Goal: Use online tool/utility: Utilize a website feature to perform a specific function

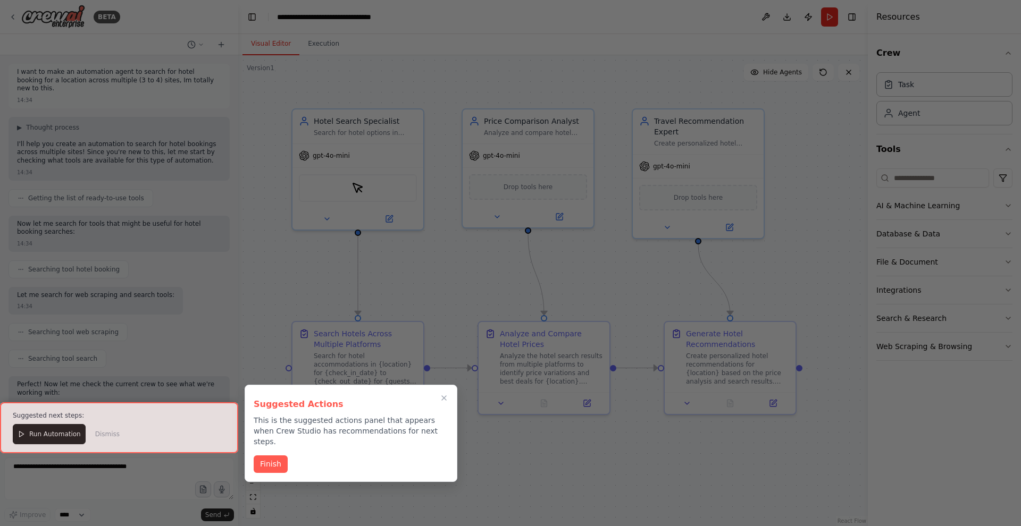
scroll to position [778, 0]
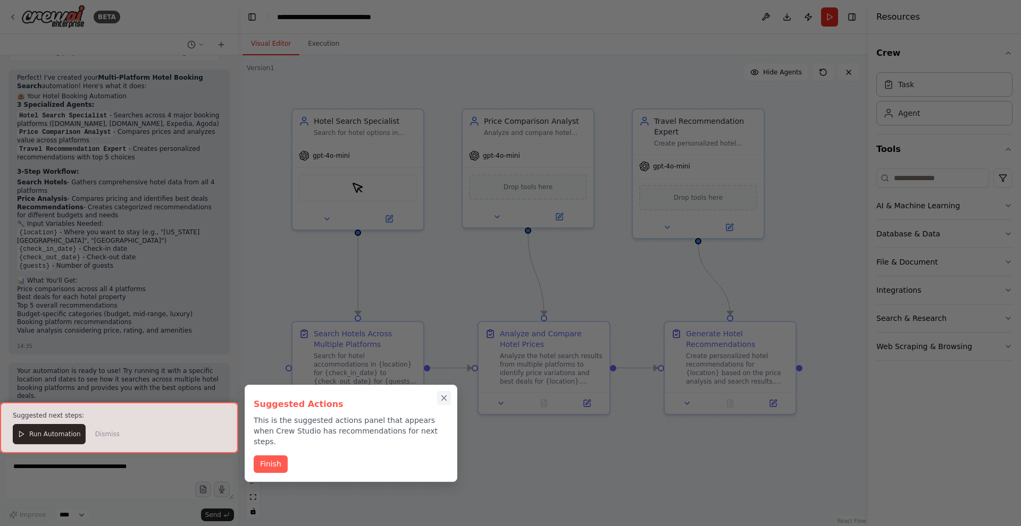
click at [445, 399] on icon "Close walkthrough" at bounding box center [444, 398] width 5 height 5
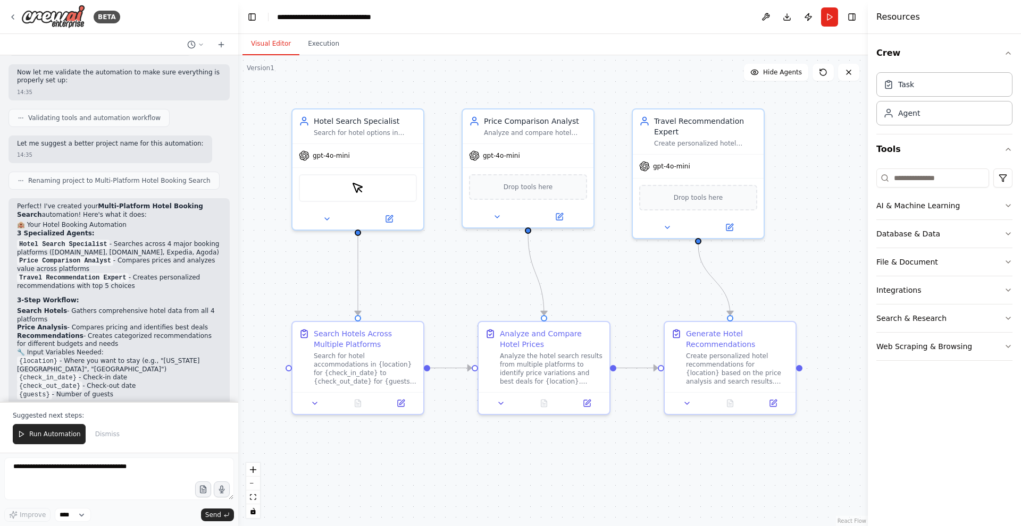
scroll to position [651, 0]
click at [341, 220] on button at bounding box center [327, 217] width 60 height 13
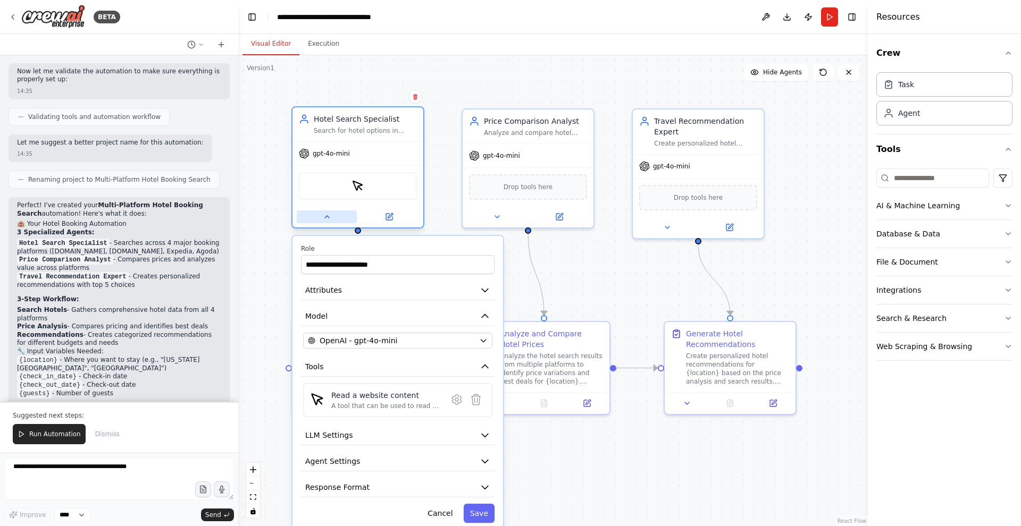
click at [341, 220] on button at bounding box center [327, 217] width 60 height 13
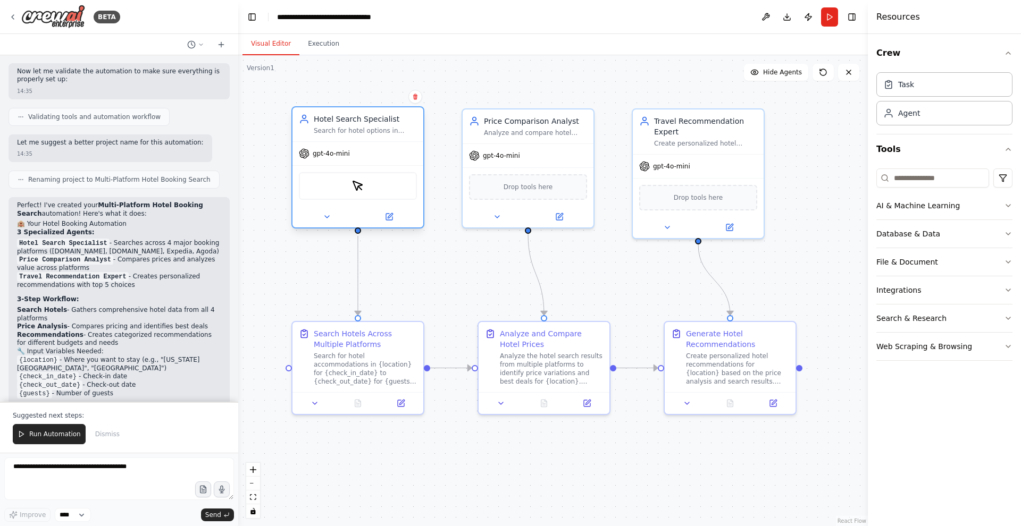
click at [391, 186] on div "ScrapeElementFromWebsiteTool" at bounding box center [358, 186] width 118 height 28
click at [496, 214] on icon at bounding box center [497, 215] width 9 height 9
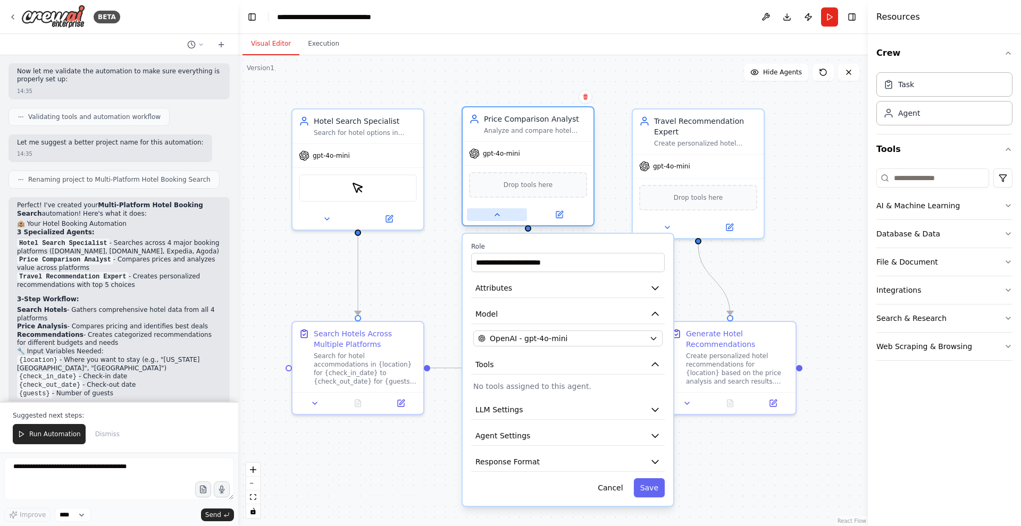
click at [508, 215] on button at bounding box center [497, 214] width 60 height 13
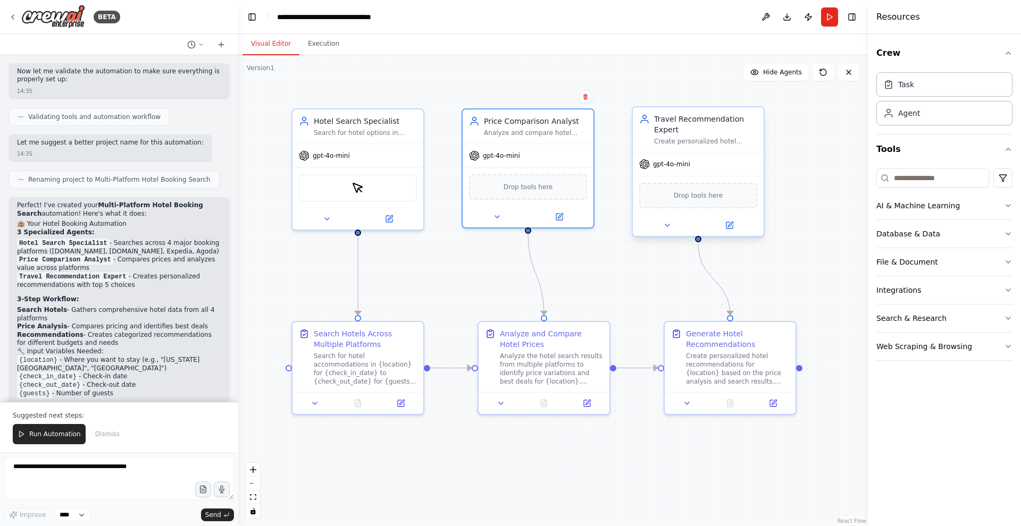
click at [672, 216] on div at bounding box center [698, 225] width 131 height 21
click at [659, 228] on button at bounding box center [667, 225] width 60 height 13
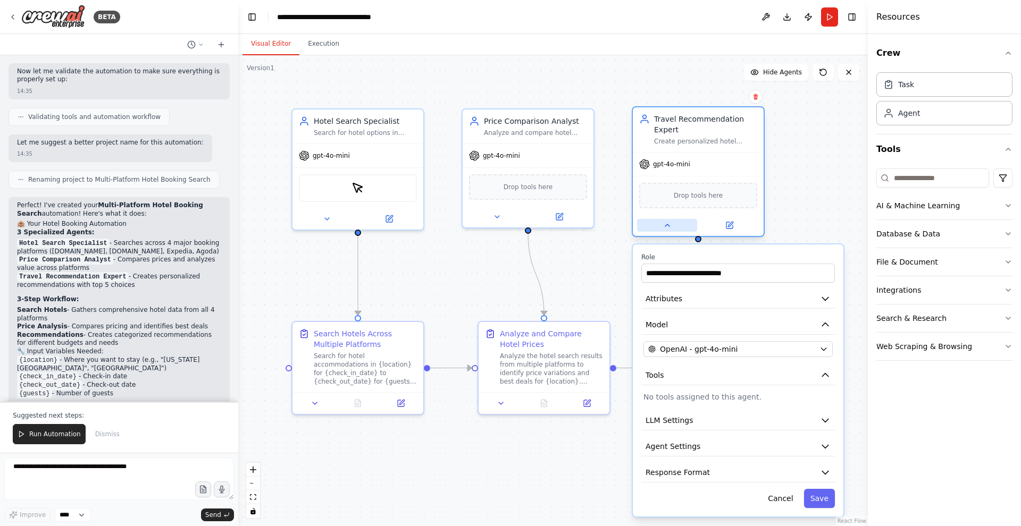
click at [659, 228] on button at bounding box center [667, 225] width 60 height 13
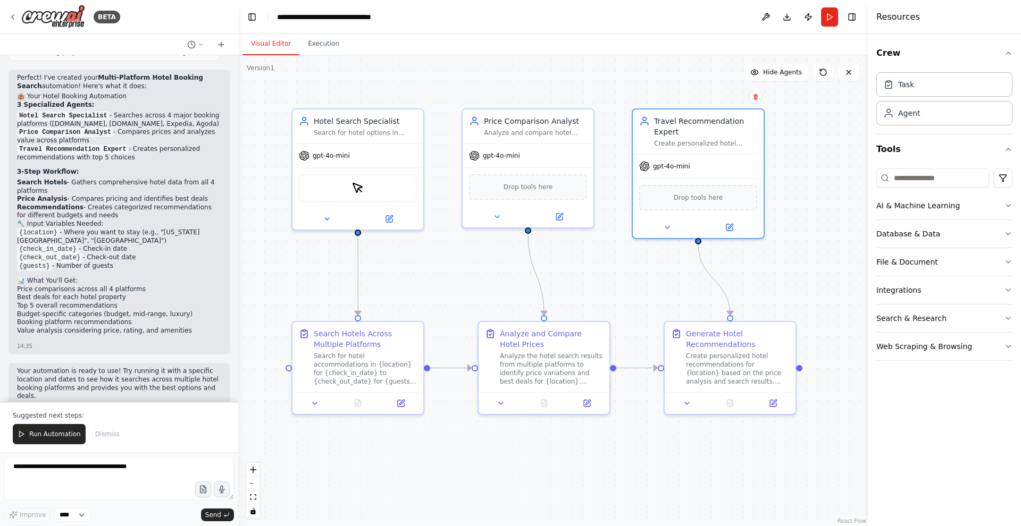
scroll to position [0, 0]
click at [39, 428] on button "Run Automation" at bounding box center [49, 434] width 73 height 20
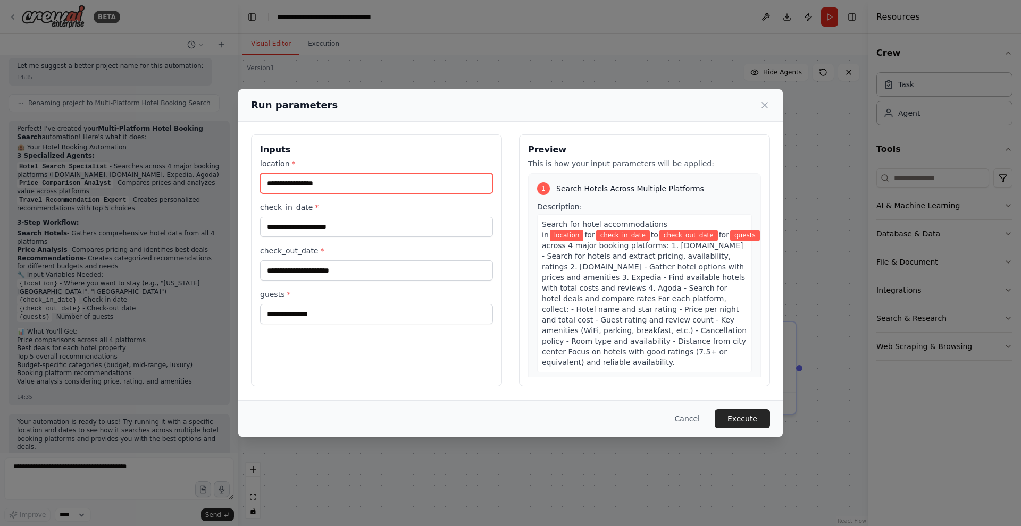
click at [385, 186] on input "location *" at bounding box center [376, 183] width 233 height 20
type input "********"
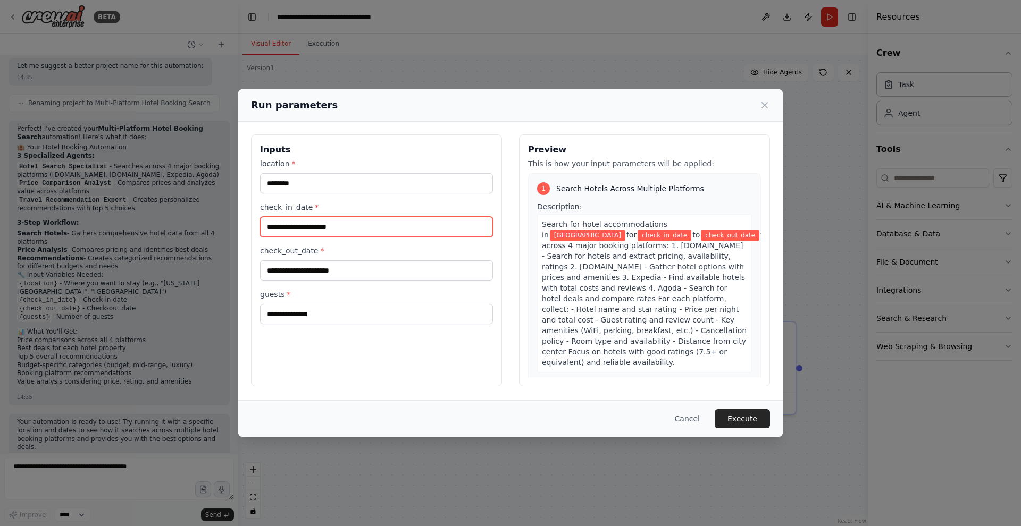
click at [364, 224] on input "check_in_date *" at bounding box center [376, 227] width 233 height 20
type input "**********"
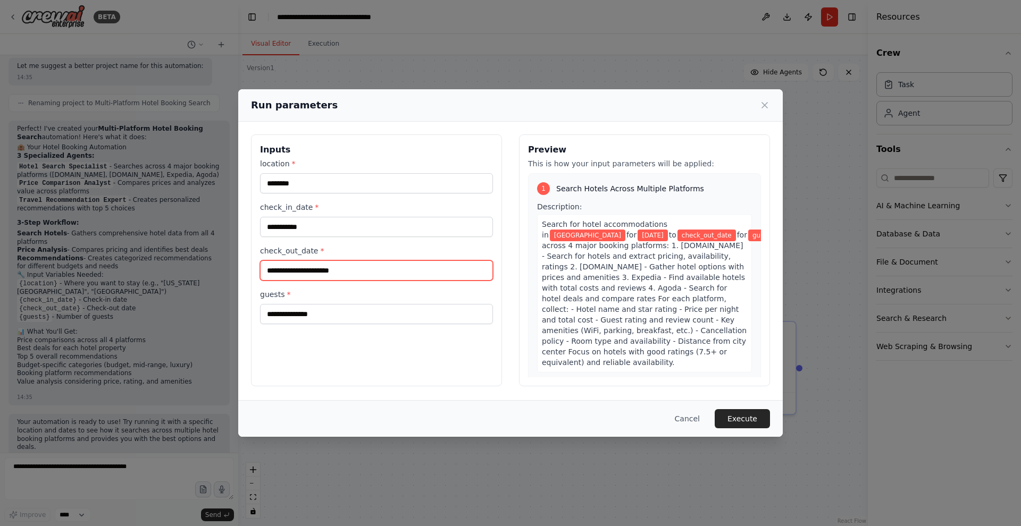
click at [326, 271] on input "check_out_date *" at bounding box center [376, 271] width 233 height 20
type input "**********"
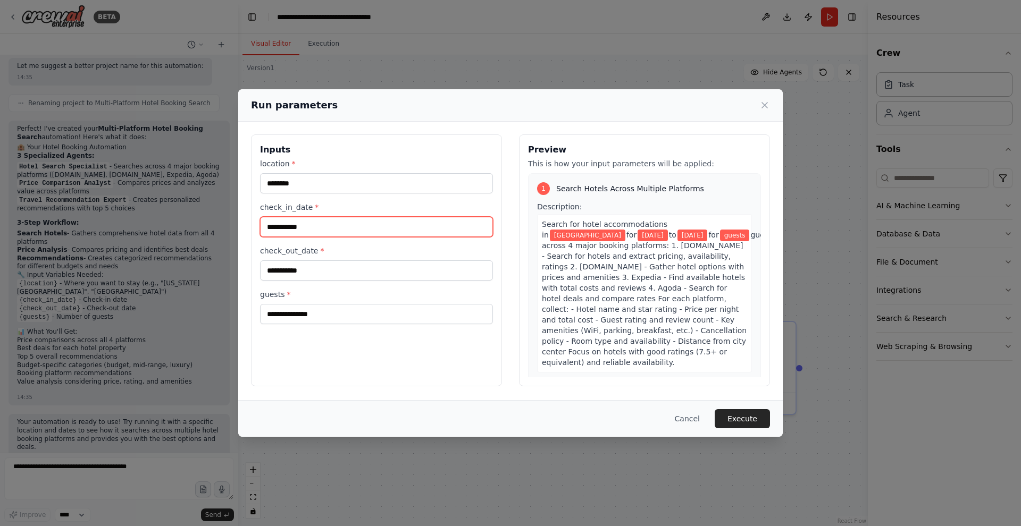
drag, startPoint x: 279, startPoint y: 228, endPoint x: 291, endPoint y: 228, distance: 12.8
click at [291, 228] on input "**********" at bounding box center [376, 227] width 233 height 20
type input "**********"
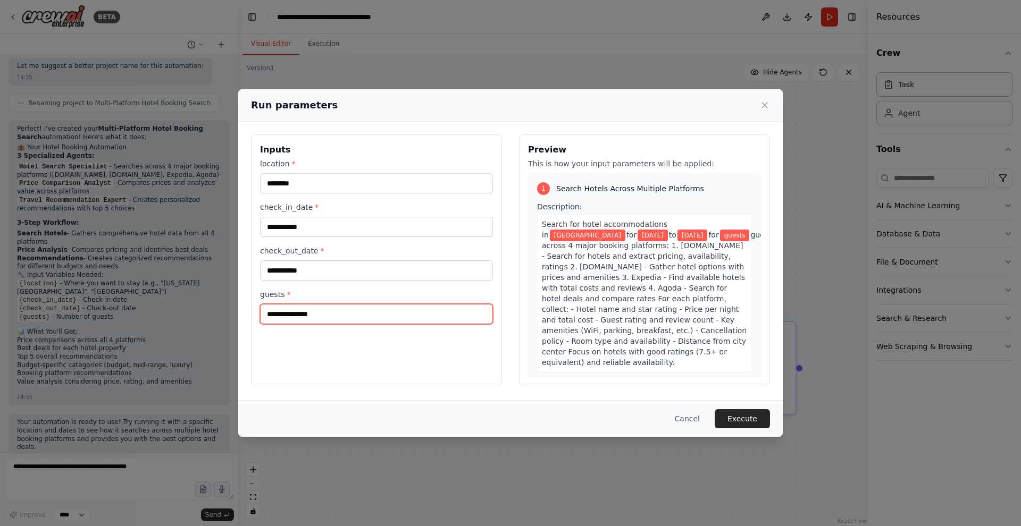
click at [356, 307] on input "guests *" at bounding box center [376, 314] width 233 height 20
drag, startPoint x: 296, startPoint y: 313, endPoint x: 260, endPoint y: 313, distance: 35.6
click at [261, 313] on input "*" at bounding box center [376, 314] width 233 height 20
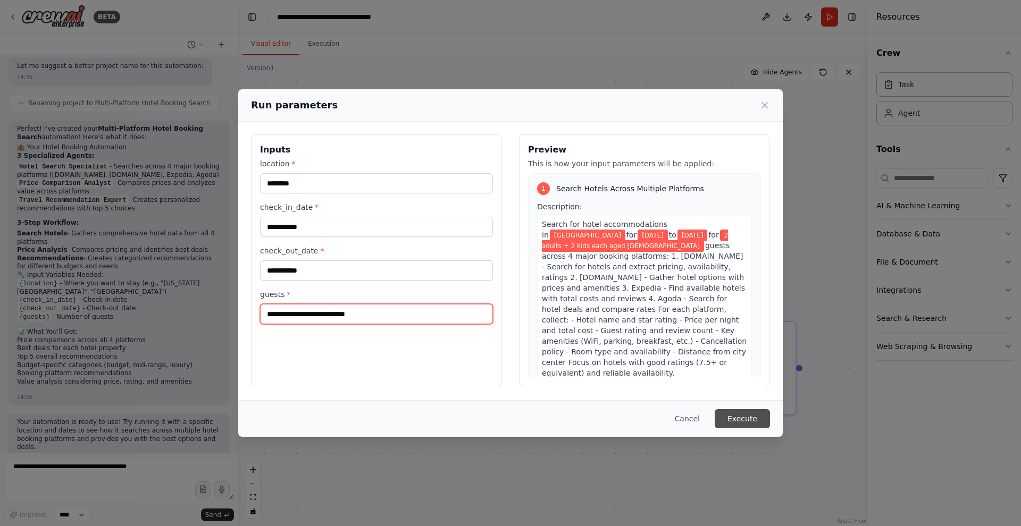
type input "**********"
click at [750, 420] on button "Execute" at bounding box center [742, 418] width 55 height 19
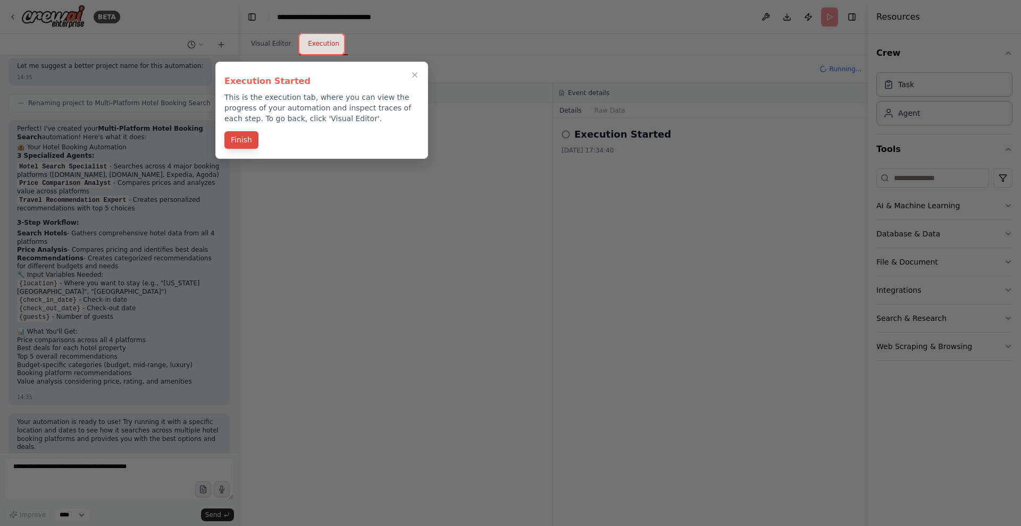
click at [237, 139] on button "Finish" at bounding box center [241, 140] width 34 height 18
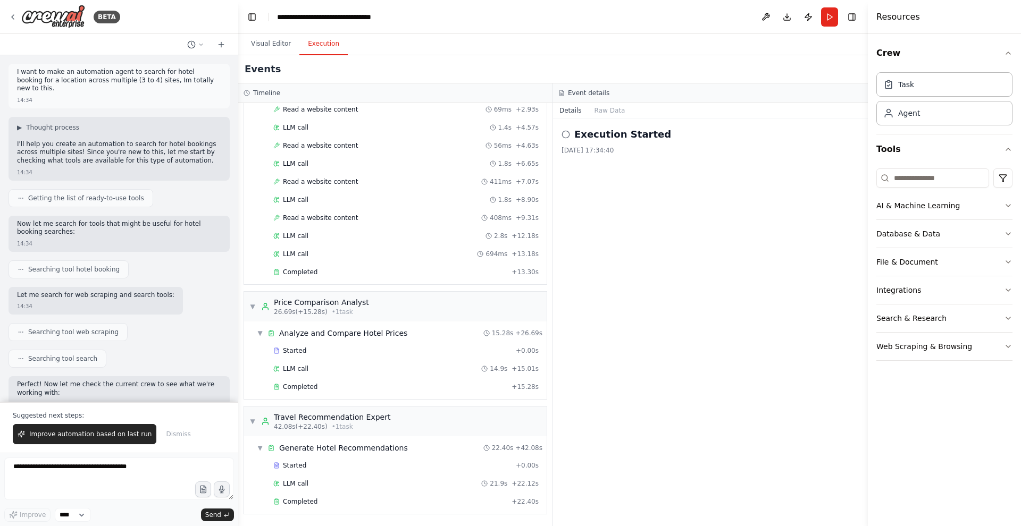
click at [166, 77] on p "I want to make an automation agent to search for hotel booking for a location a…" at bounding box center [119, 80] width 204 height 25
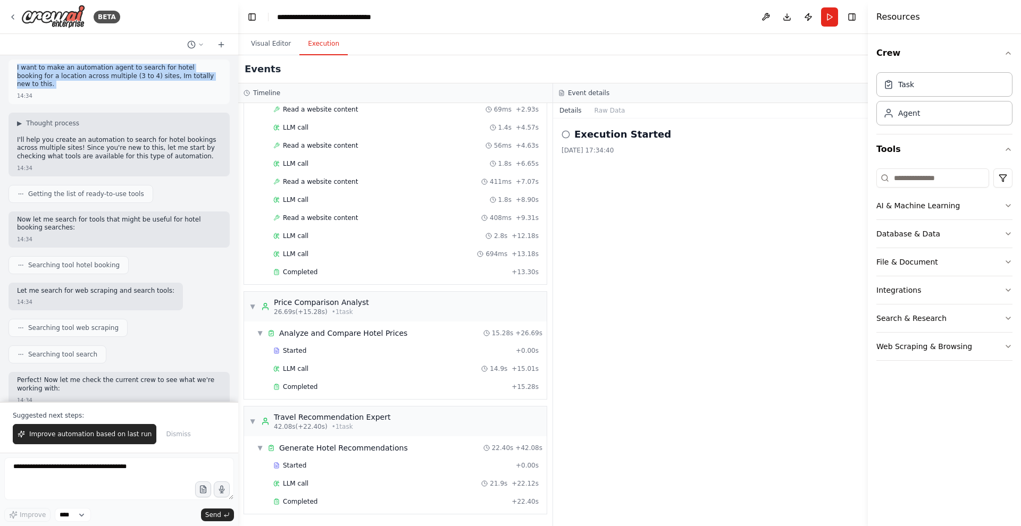
copy p "I want to make an automation agent to search for hotel booking for a location a…"
click at [618, 111] on button "Raw Data" at bounding box center [610, 110] width 44 height 15
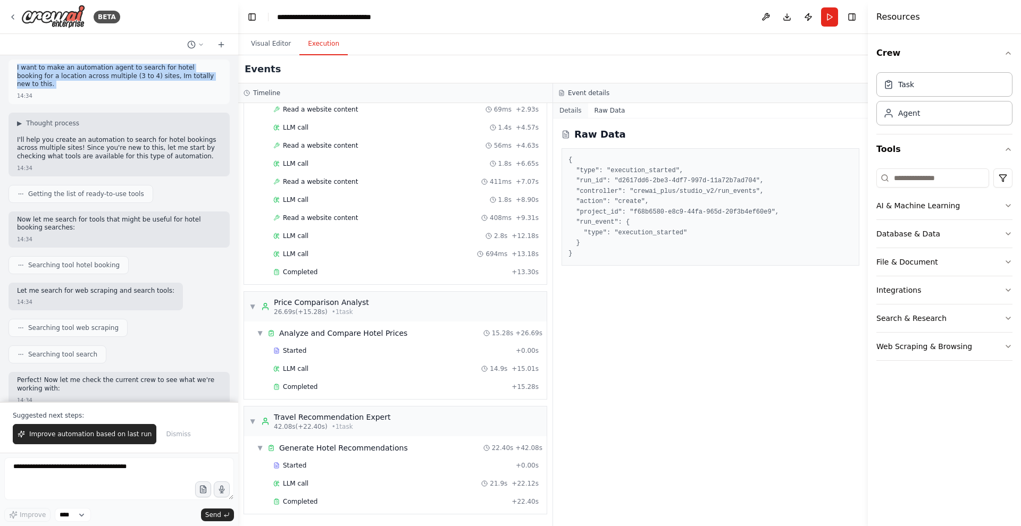
scroll to position [0, 1]
click at [579, 106] on button "Details" at bounding box center [570, 110] width 35 height 15
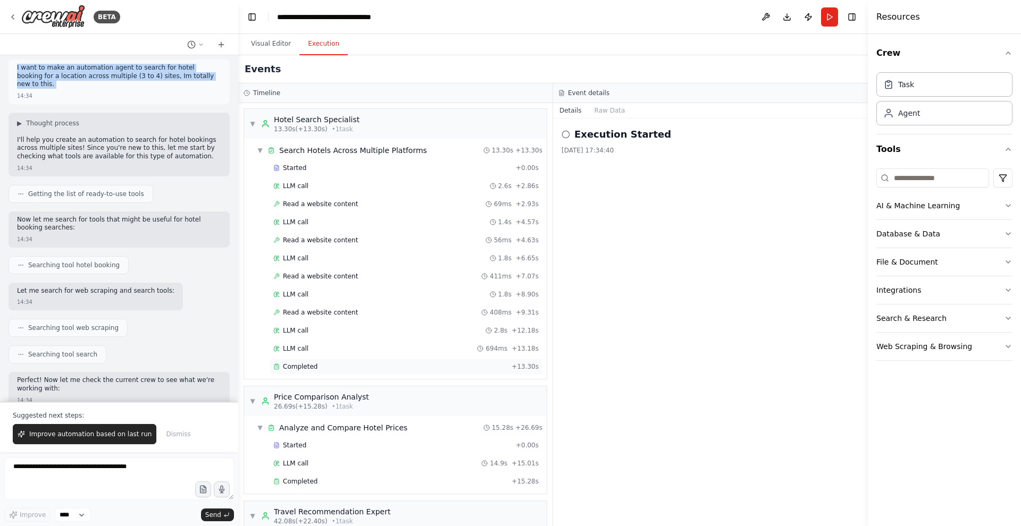
scroll to position [0, 0]
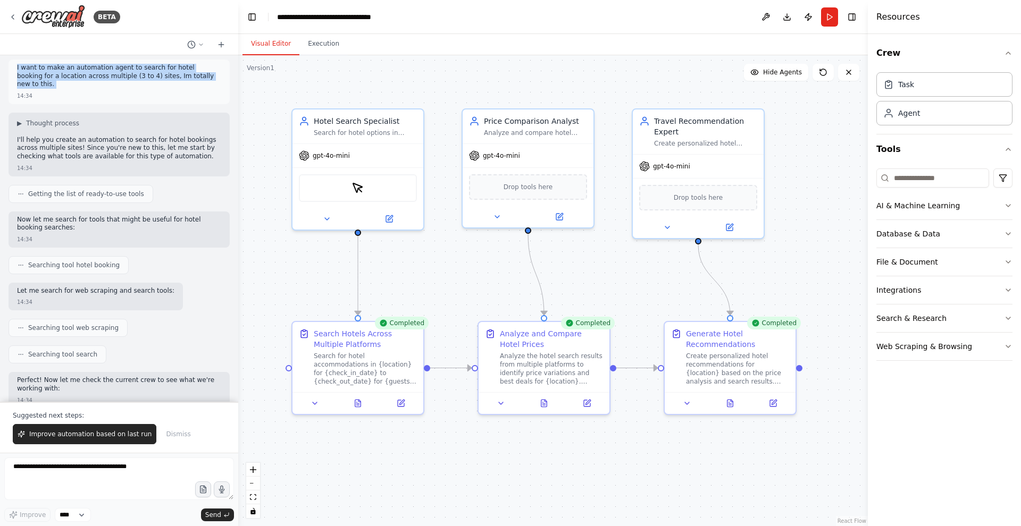
click at [283, 42] on button "Visual Editor" at bounding box center [270, 44] width 57 height 22
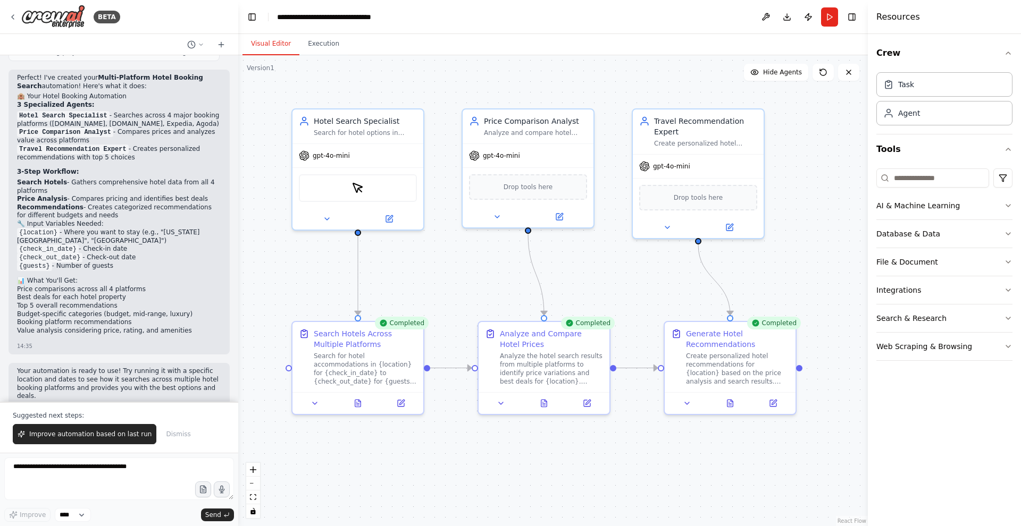
scroll to position [0, 1]
click at [74, 473] on textarea at bounding box center [119, 479] width 230 height 43
type textarea "**********"
click at [116, 467] on textarea "**********" at bounding box center [119, 479] width 230 height 43
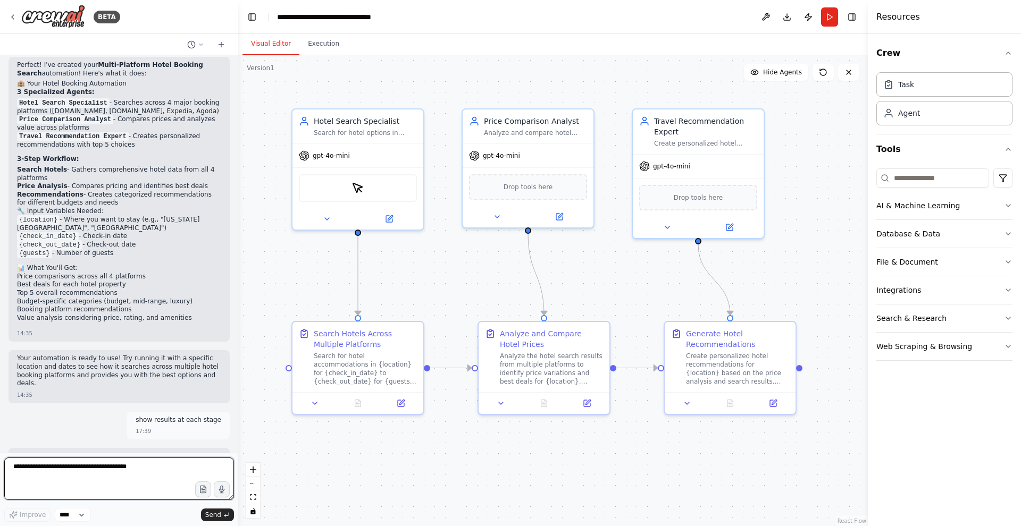
scroll to position [1300, 0]
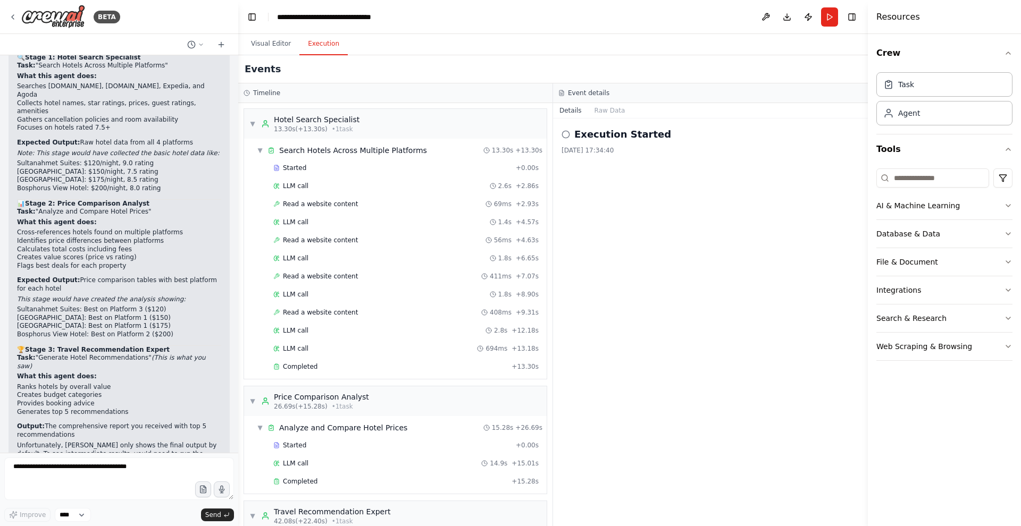
click at [315, 44] on button "Execution" at bounding box center [323, 44] width 48 height 22
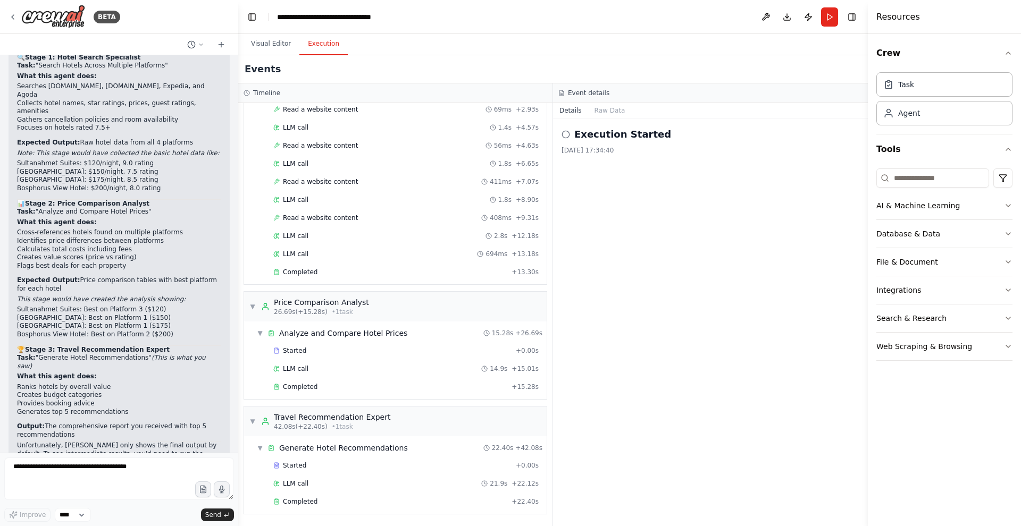
scroll to position [0, 0]
drag, startPoint x: 53, startPoint y: 467, endPoint x: 63, endPoint y: 468, distance: 9.6
click at [53, 468] on textarea at bounding box center [119, 479] width 230 height 43
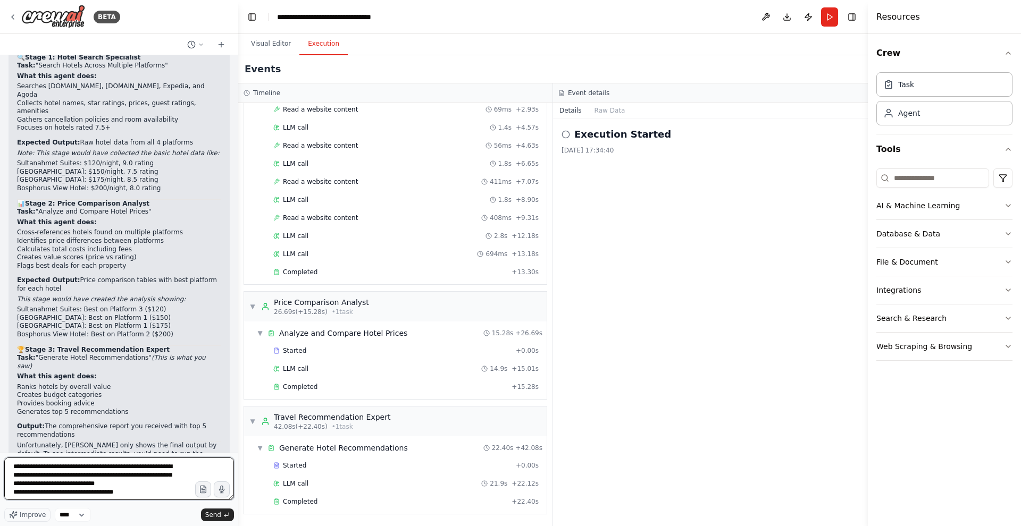
type textarea "**********"
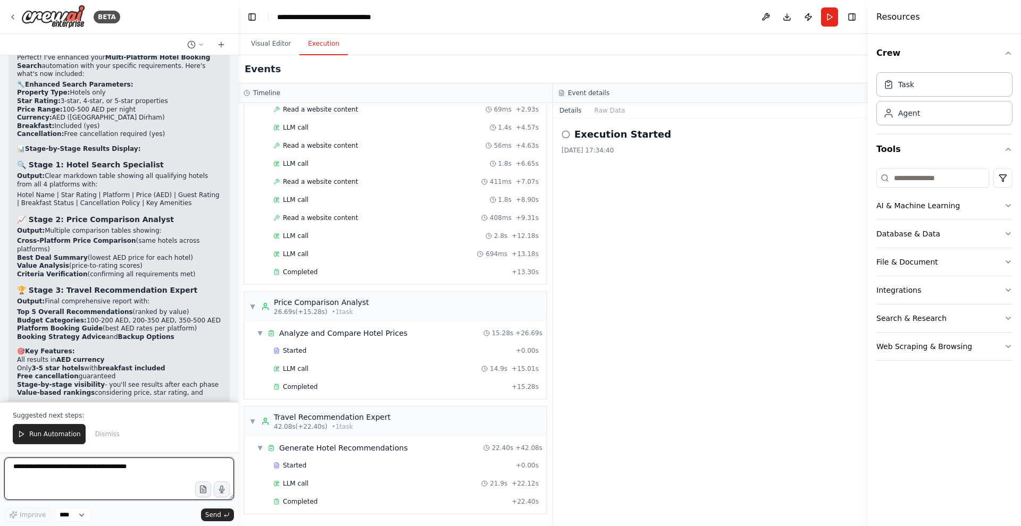
scroll to position [2198, 0]
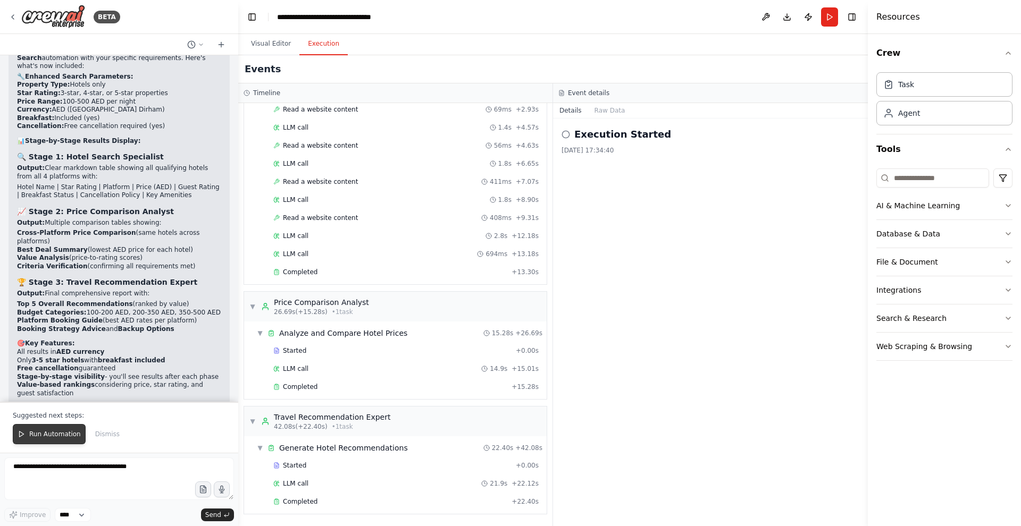
click at [56, 437] on span "Run Automation" at bounding box center [55, 434] width 52 height 9
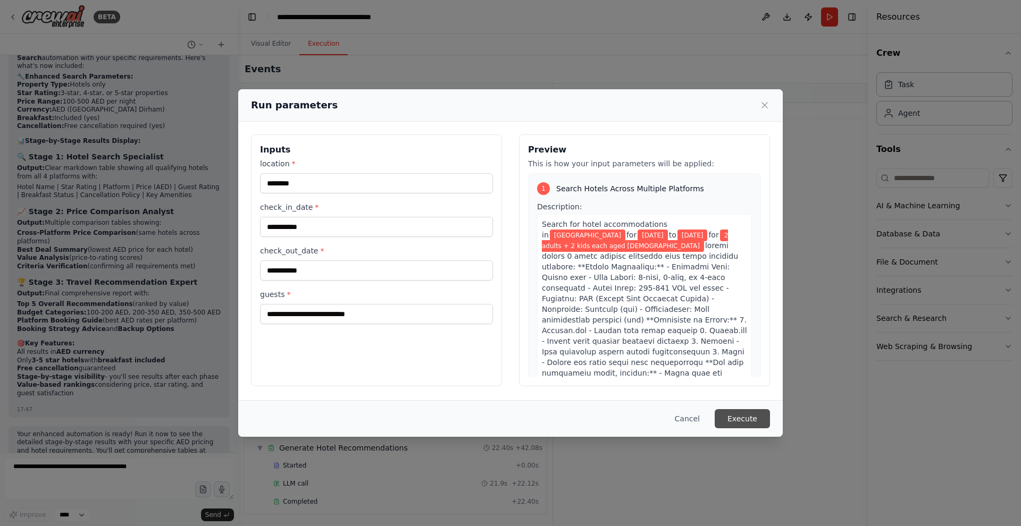
click at [743, 420] on button "Execute" at bounding box center [742, 418] width 55 height 19
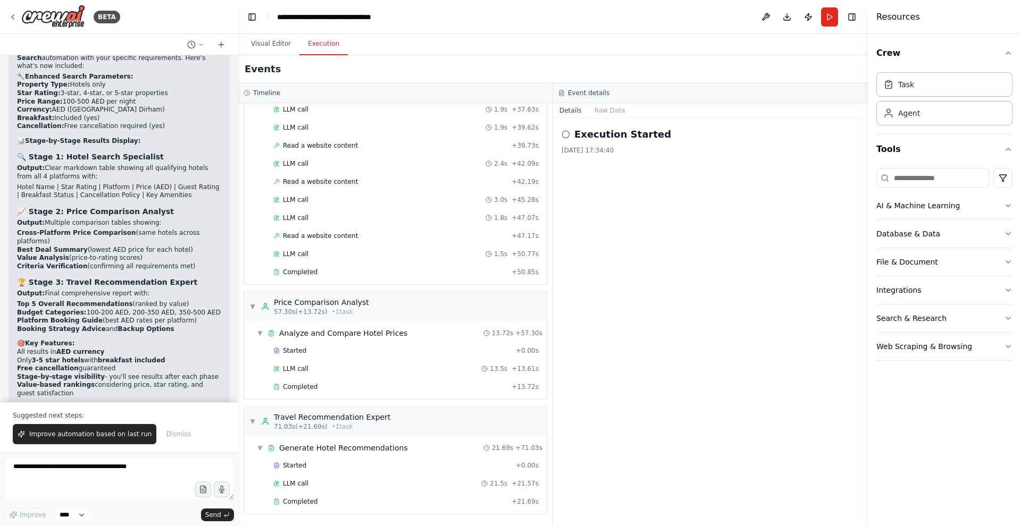
scroll to position [0, 0]
click at [612, 115] on button "Raw Data" at bounding box center [610, 110] width 44 height 15
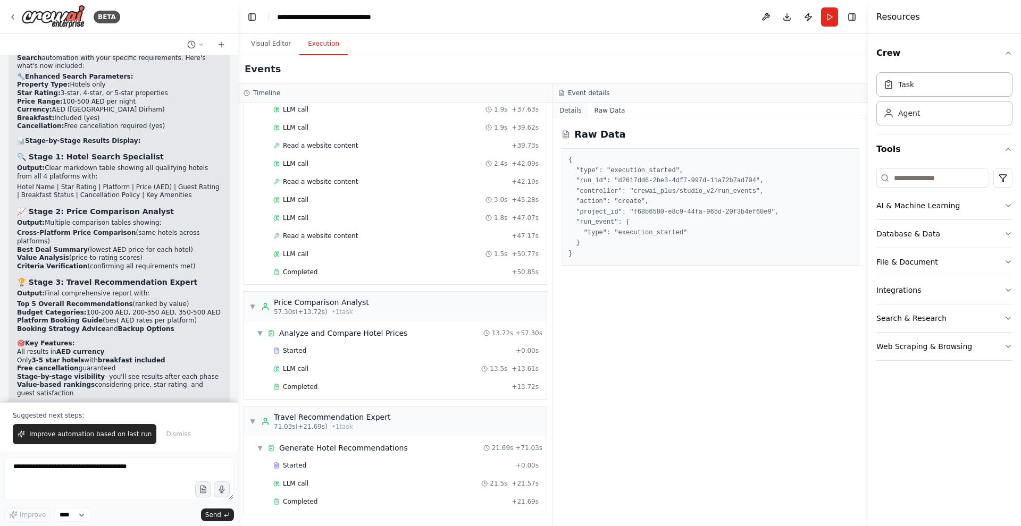
click at [573, 112] on button "Details" at bounding box center [570, 110] width 35 height 15
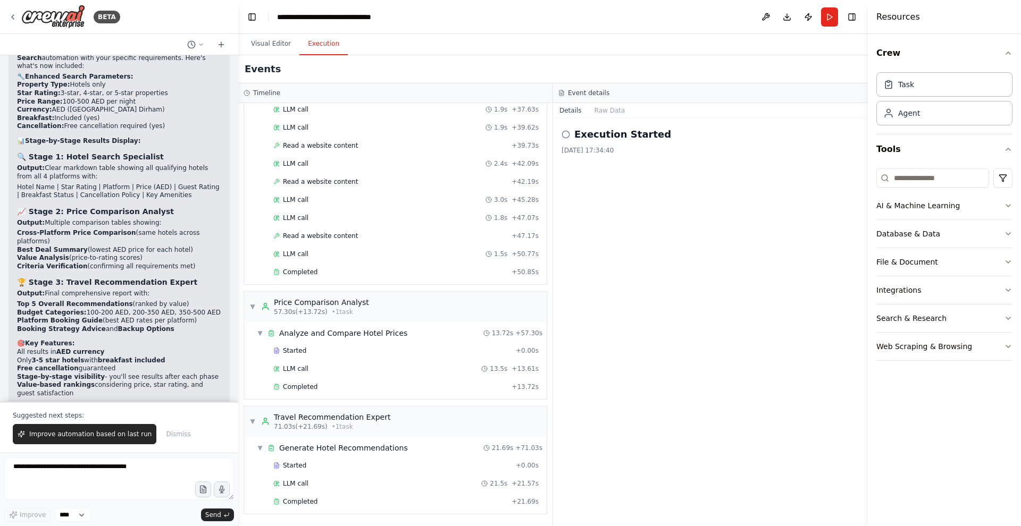
scroll to position [709, 0]
click at [279, 44] on button "Visual Editor" at bounding box center [270, 44] width 57 height 22
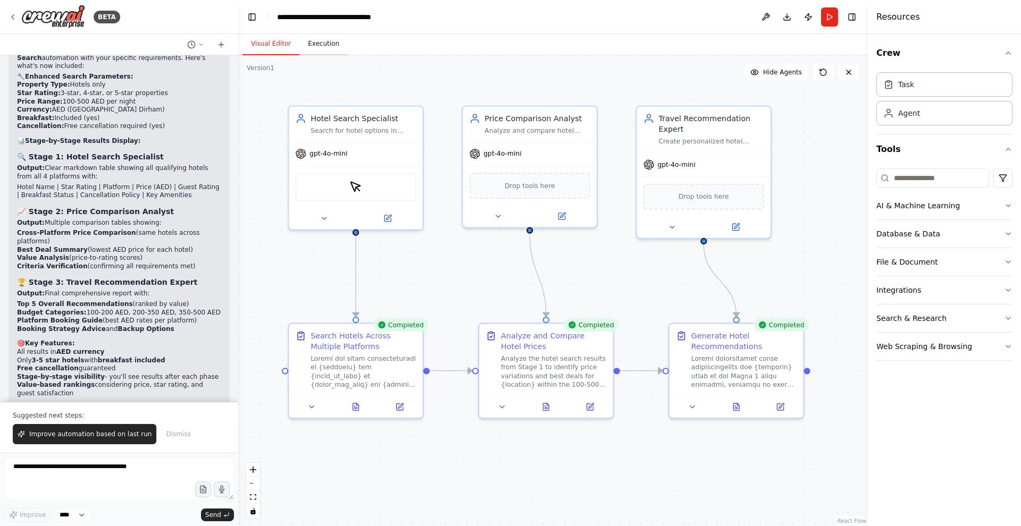
click at [321, 43] on button "Execution" at bounding box center [323, 44] width 48 height 22
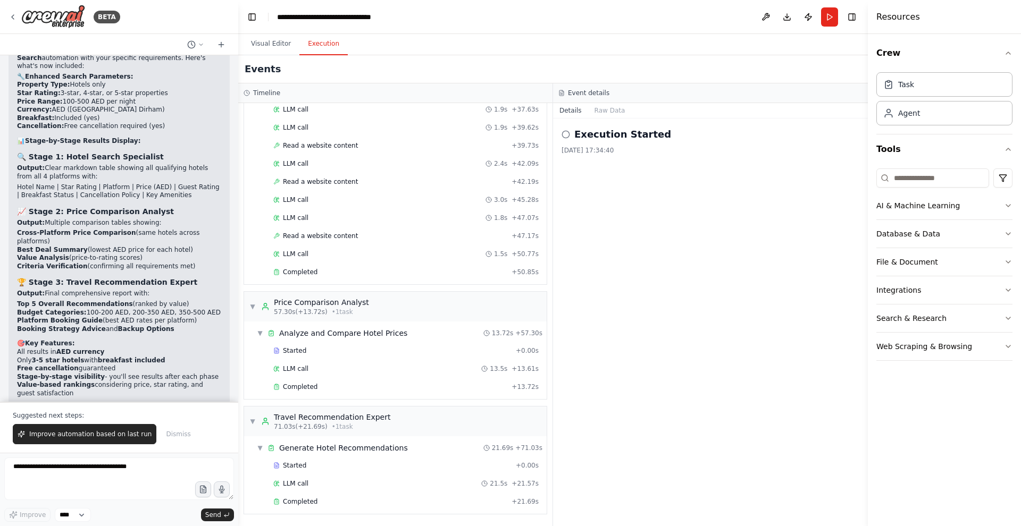
scroll to position [0, 0]
click at [87, 470] on textarea at bounding box center [119, 479] width 230 height 43
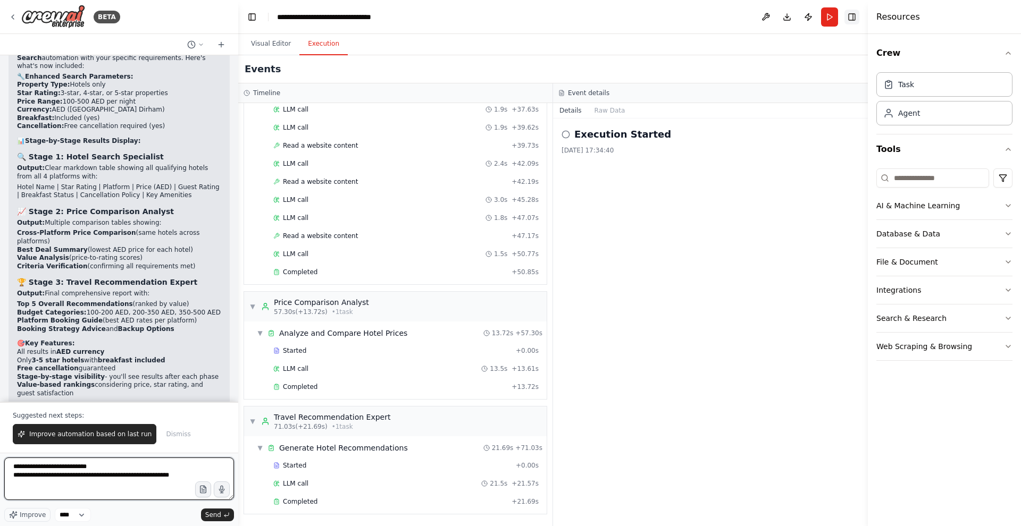
type textarea "**********"
click at [849, 19] on button "Toggle Right Sidebar" at bounding box center [851, 17] width 15 height 15
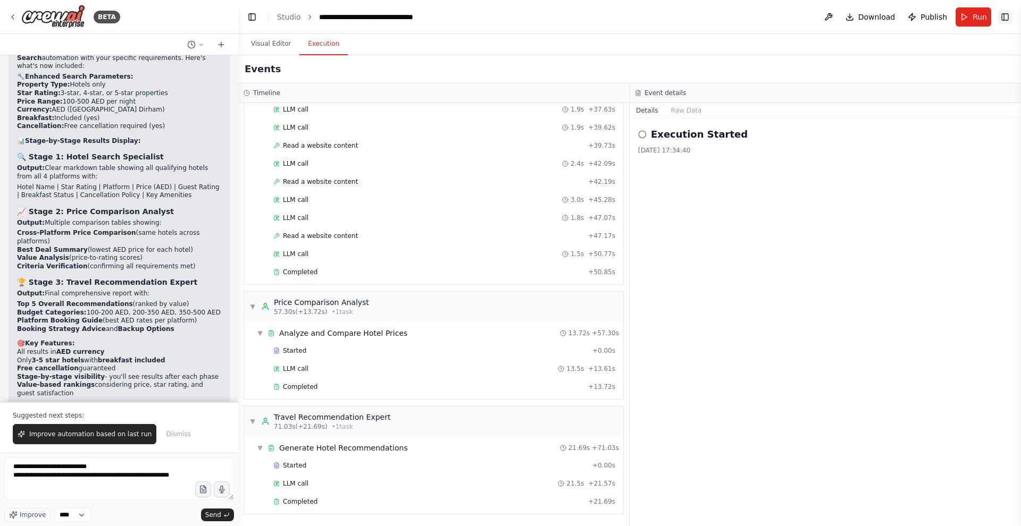
click at [1009, 12] on button "Toggle Right Sidebar" at bounding box center [1005, 17] width 15 height 15
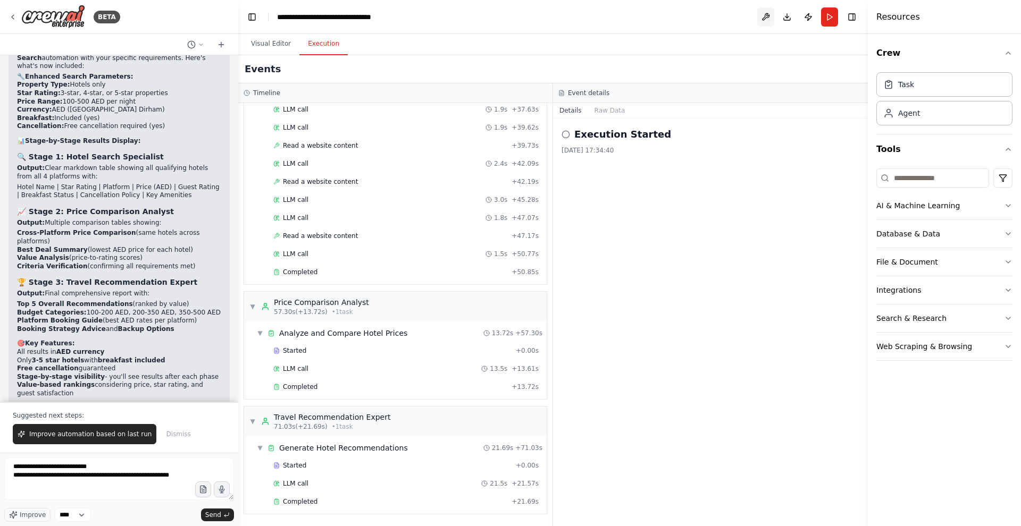
click at [772, 17] on button at bounding box center [765, 16] width 17 height 19
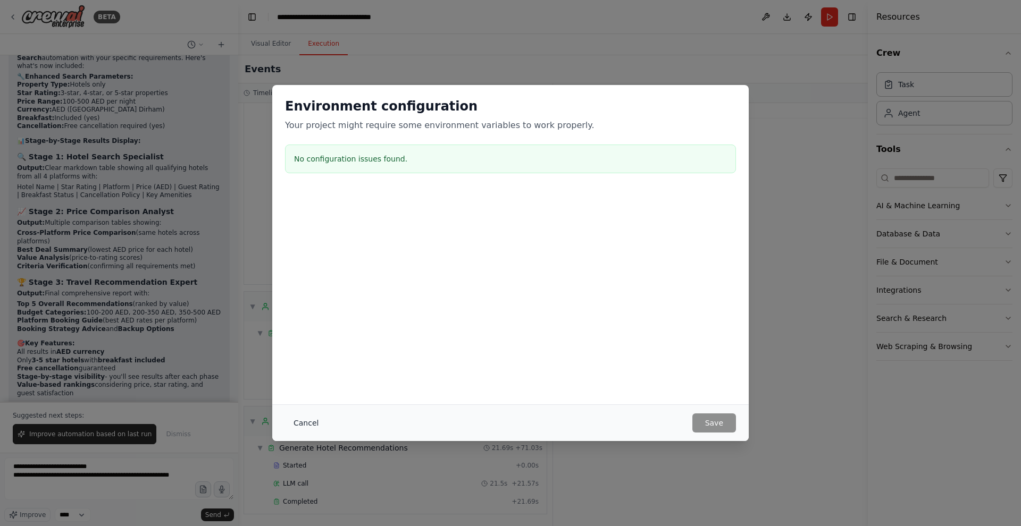
click at [319, 421] on button "Cancel" at bounding box center [306, 423] width 42 height 19
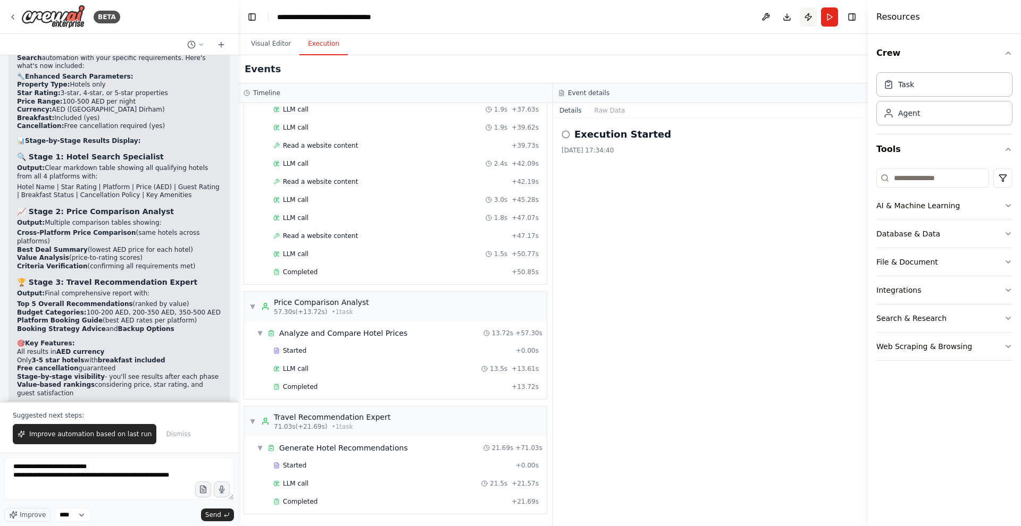
click at [811, 17] on button "Publish" at bounding box center [808, 16] width 17 height 19
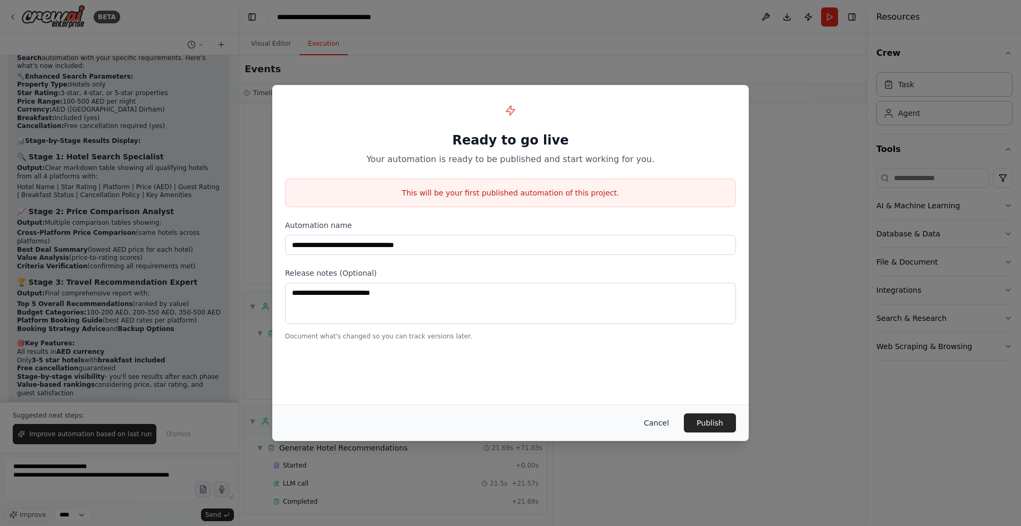
click at [651, 421] on button "Cancel" at bounding box center [656, 423] width 42 height 19
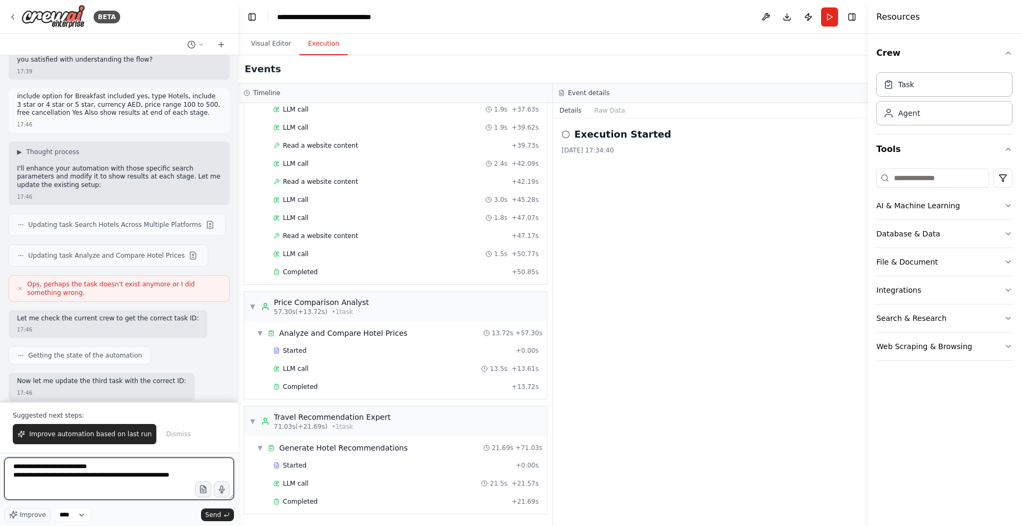
click at [143, 488] on textarea "**********" at bounding box center [119, 479] width 230 height 43
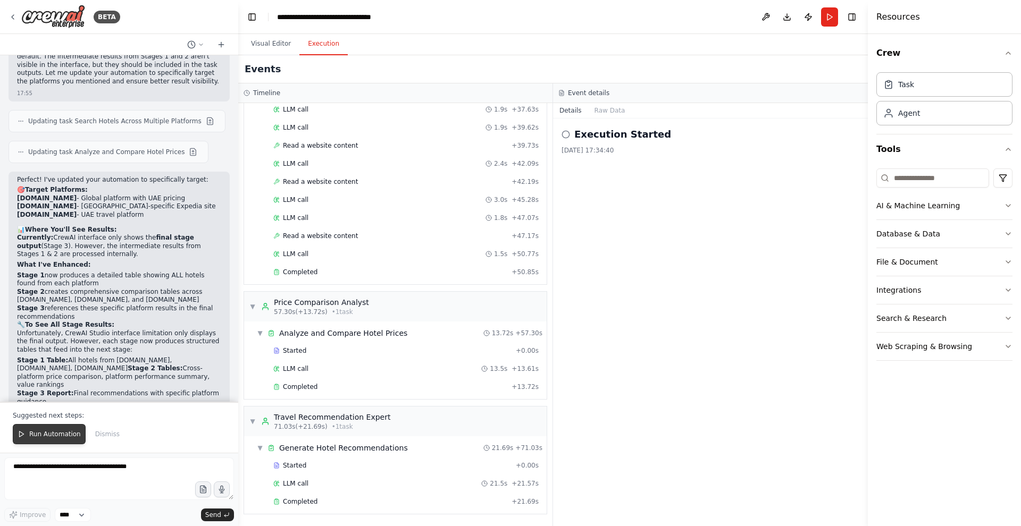
scroll to position [1, 0]
click at [38, 429] on button "Run Automation" at bounding box center [49, 434] width 73 height 20
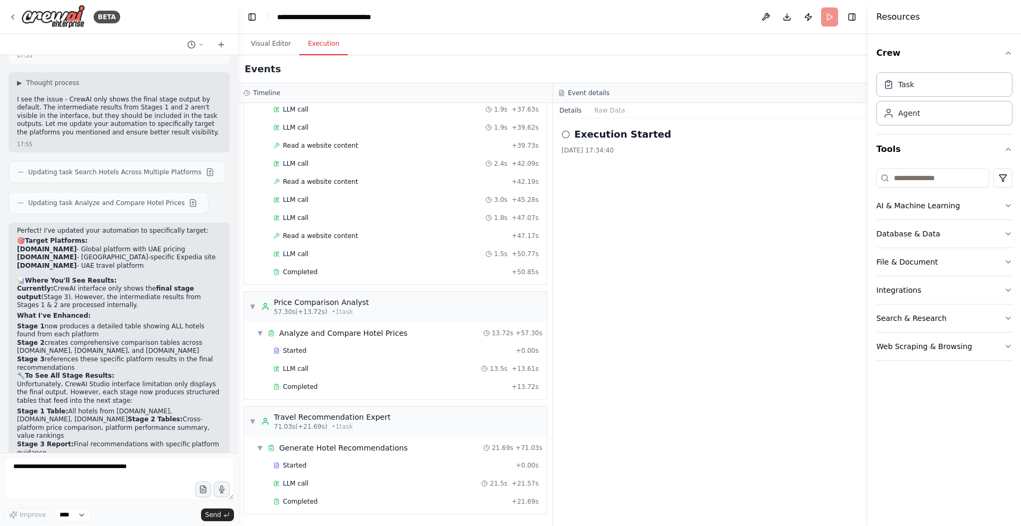
scroll to position [0, 0]
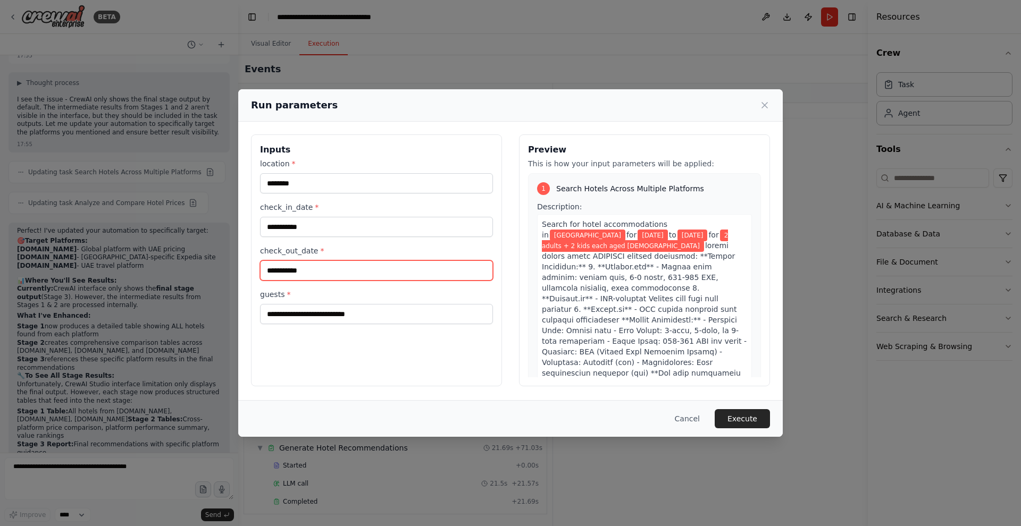
drag, startPoint x: 324, startPoint y: 272, endPoint x: 240, endPoint y: 271, distance: 84.0
click at [240, 271] on div "**********" at bounding box center [510, 261] width 545 height 278
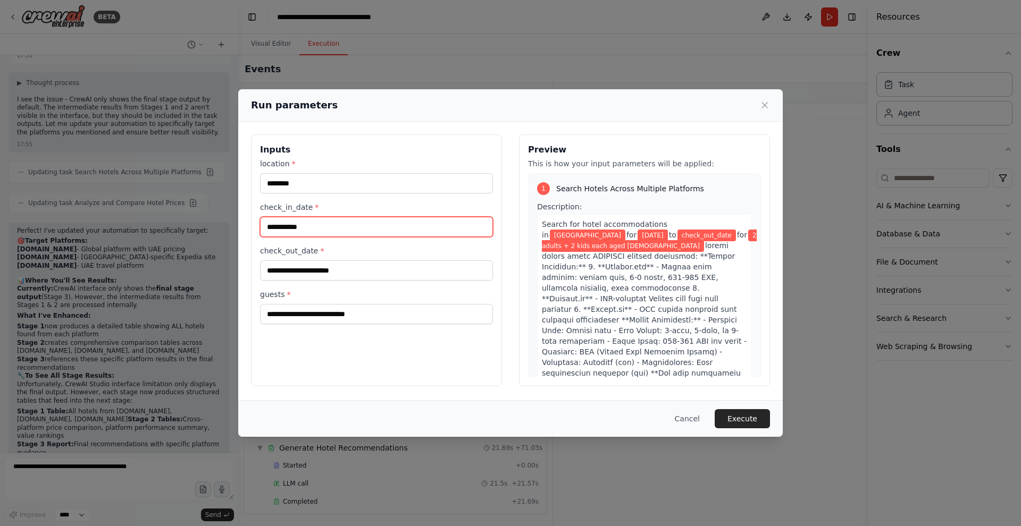
drag, startPoint x: 325, startPoint y: 228, endPoint x: 216, endPoint y: 227, distance: 108.5
click at [216, 227] on div "**********" at bounding box center [510, 263] width 1021 height 526
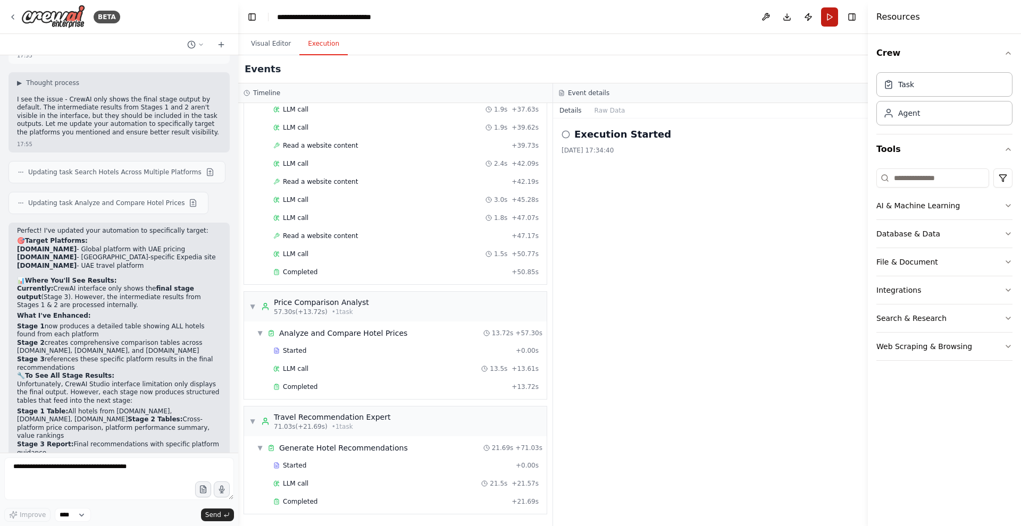
click at [834, 16] on button "Run" at bounding box center [829, 16] width 17 height 19
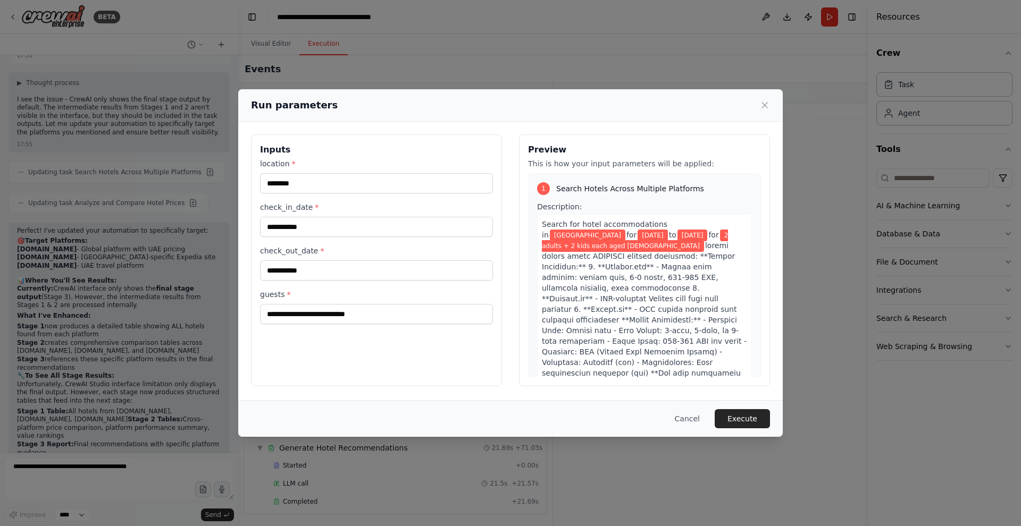
scroll to position [1, 0]
click at [766, 102] on icon at bounding box center [764, 105] width 11 height 11
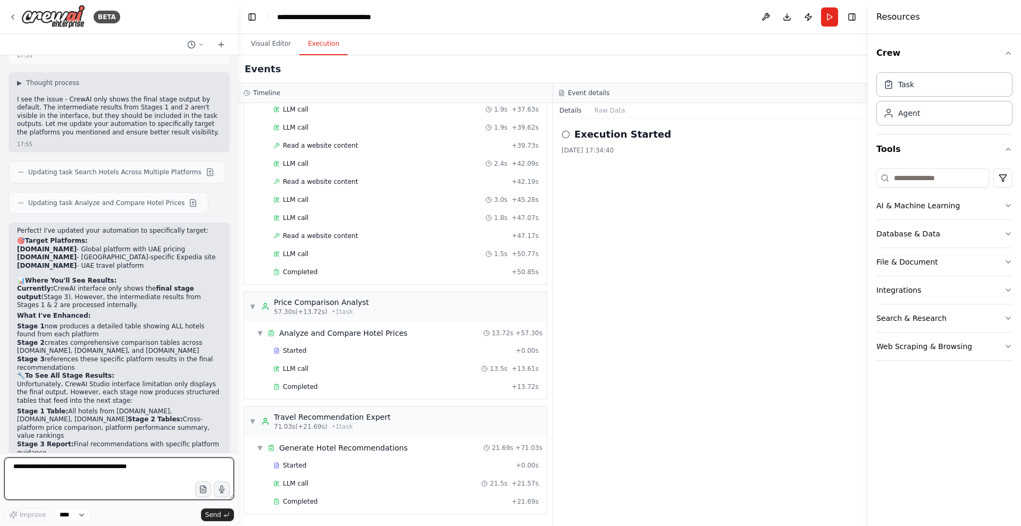
click at [104, 478] on textarea at bounding box center [119, 479] width 230 height 43
type textarea "**********"
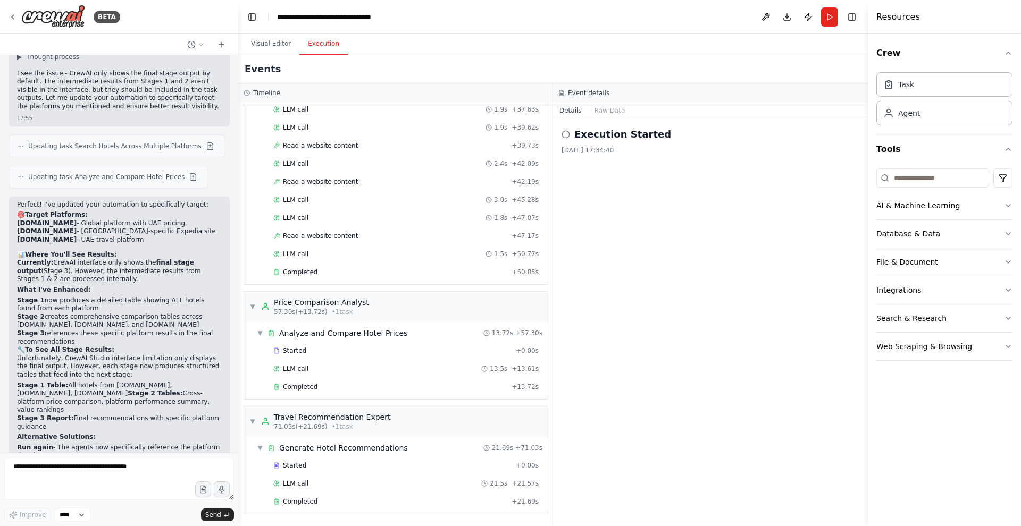
scroll to position [2738, 0]
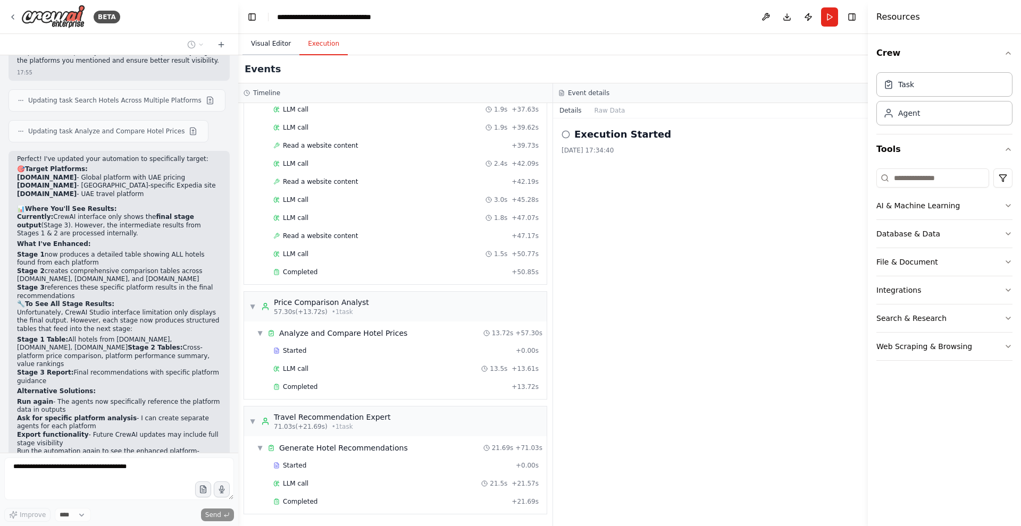
click at [278, 50] on button "Visual Editor" at bounding box center [270, 44] width 57 height 22
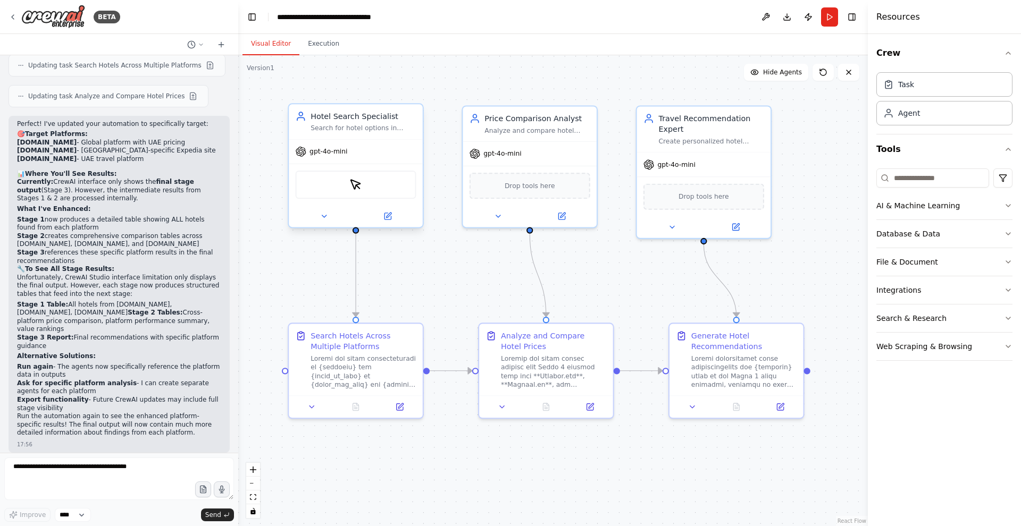
scroll to position [2836, 0]
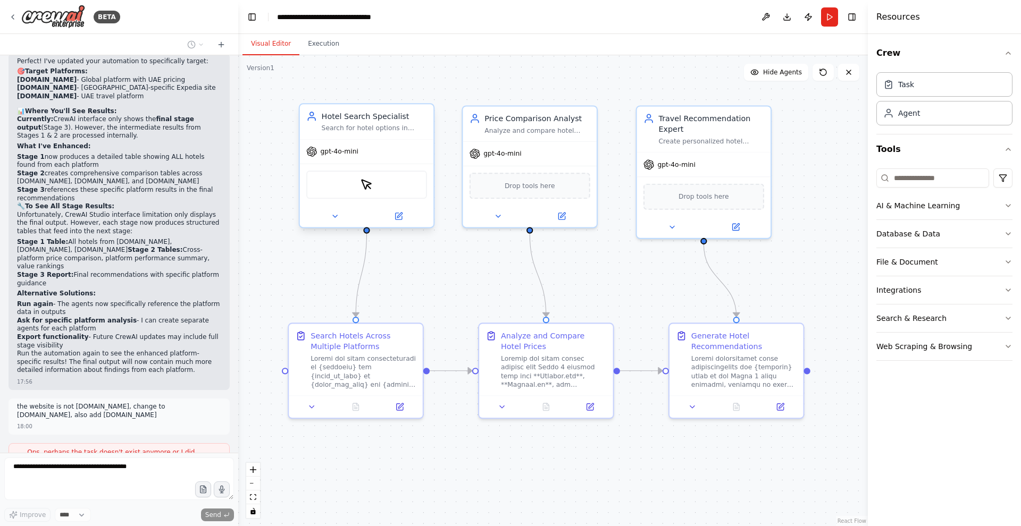
drag, startPoint x: 328, startPoint y: 154, endPoint x: 334, endPoint y: 152, distance: 6.6
click at [334, 152] on span "gpt-4o-mini" at bounding box center [340, 151] width 38 height 9
drag, startPoint x: 359, startPoint y: 123, endPoint x: 344, endPoint y: 124, distance: 15.5
click at [344, 124] on div "Hotel Search Specialist Search for hotel options in {location} for {check_in_da…" at bounding box center [363, 122] width 105 height 22
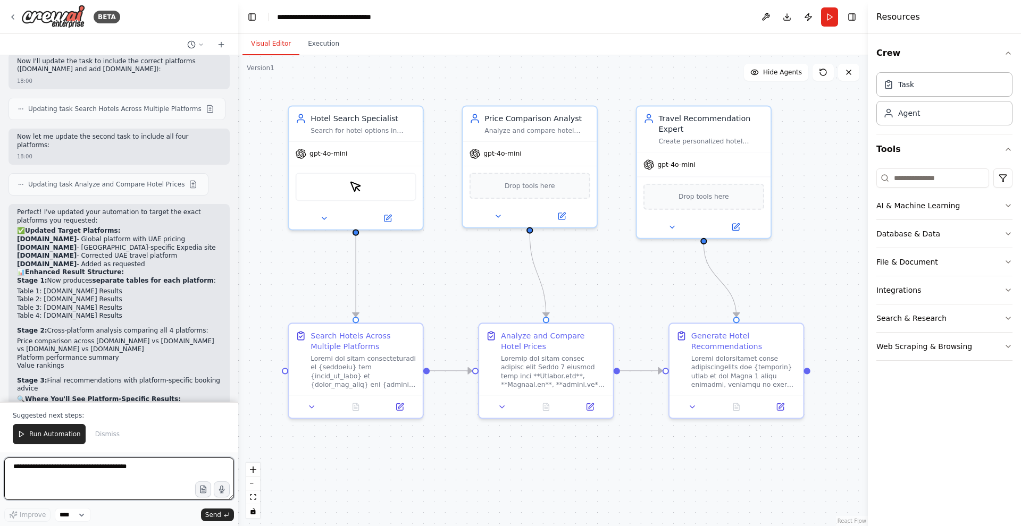
scroll to position [0, 1]
click at [94, 467] on textarea at bounding box center [119, 479] width 230 height 43
type textarea "**********"
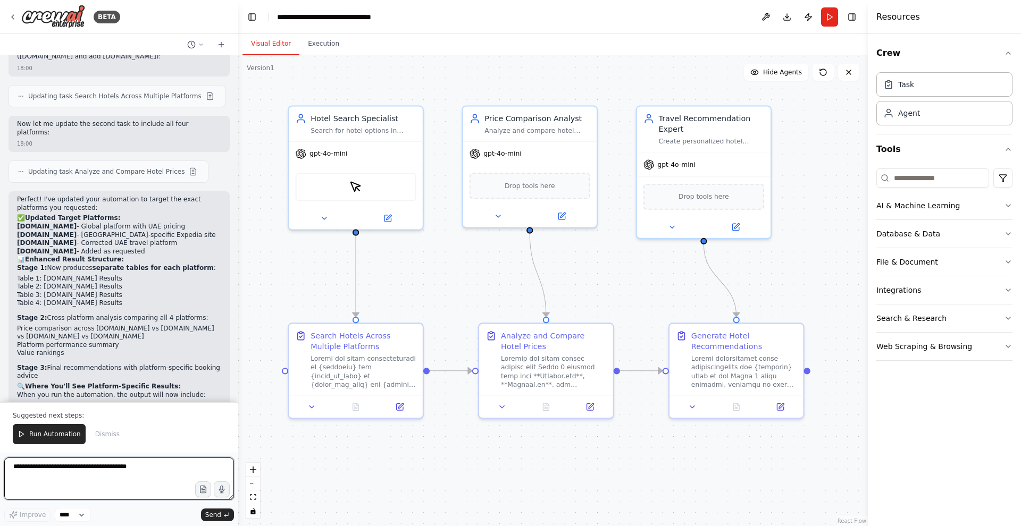
scroll to position [3777, 0]
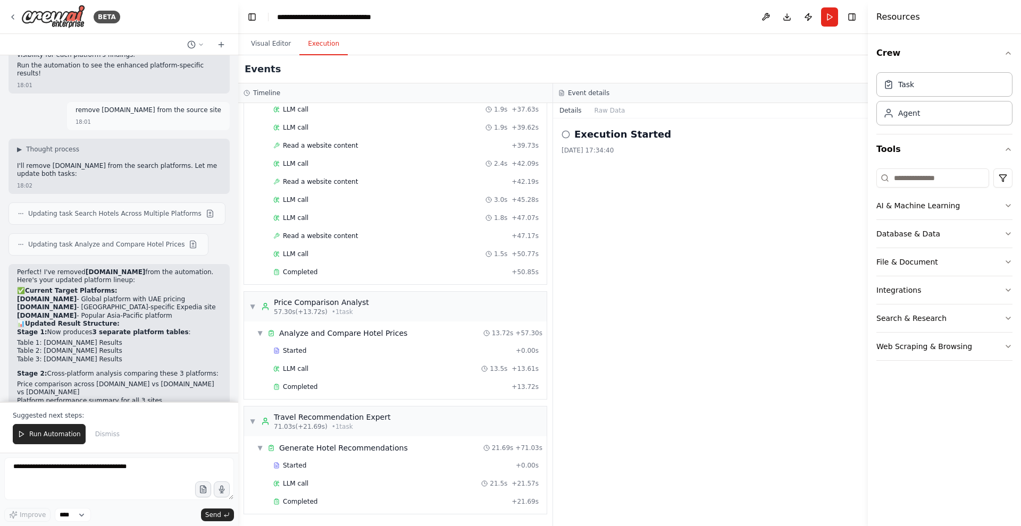
click at [320, 38] on button "Execution" at bounding box center [323, 44] width 48 height 22
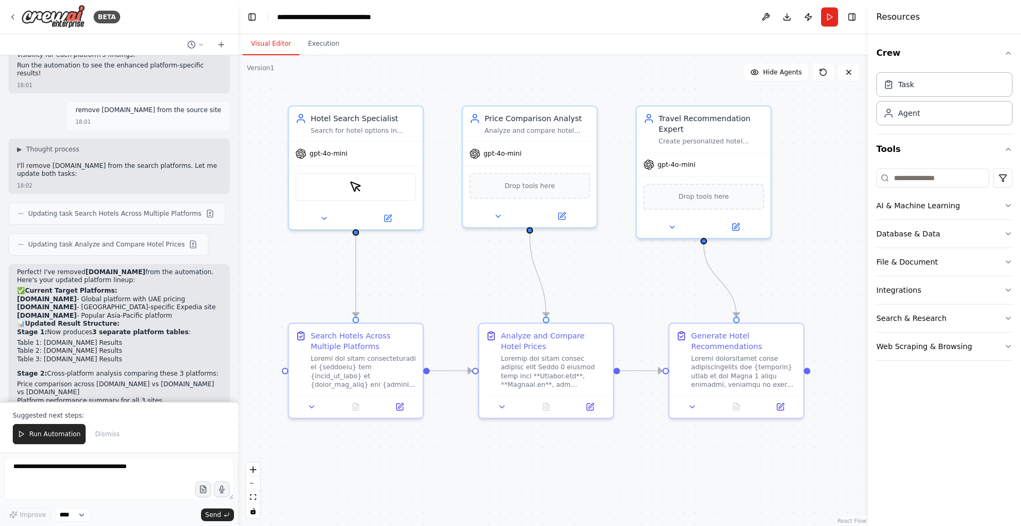
click at [272, 45] on button "Visual Editor" at bounding box center [270, 44] width 57 height 22
click at [321, 47] on button "Execution" at bounding box center [323, 44] width 48 height 22
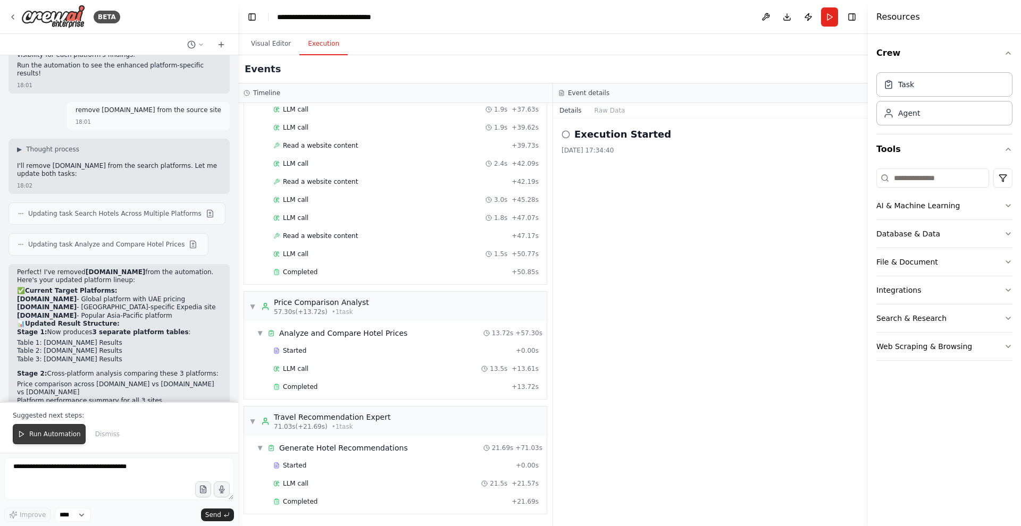
click at [57, 434] on span "Run Automation" at bounding box center [55, 434] width 52 height 9
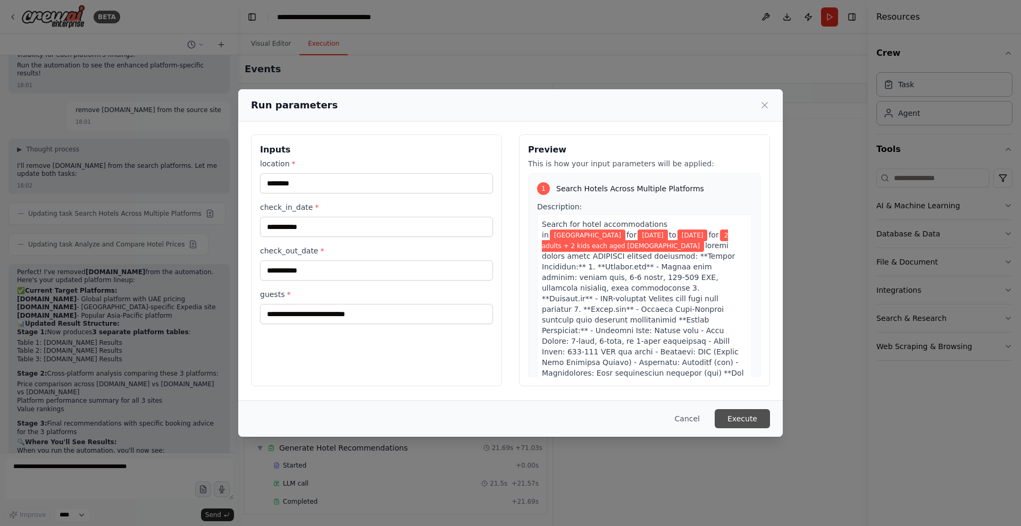
scroll to position [1, 0]
click at [765, 412] on button "Execute" at bounding box center [742, 418] width 55 height 19
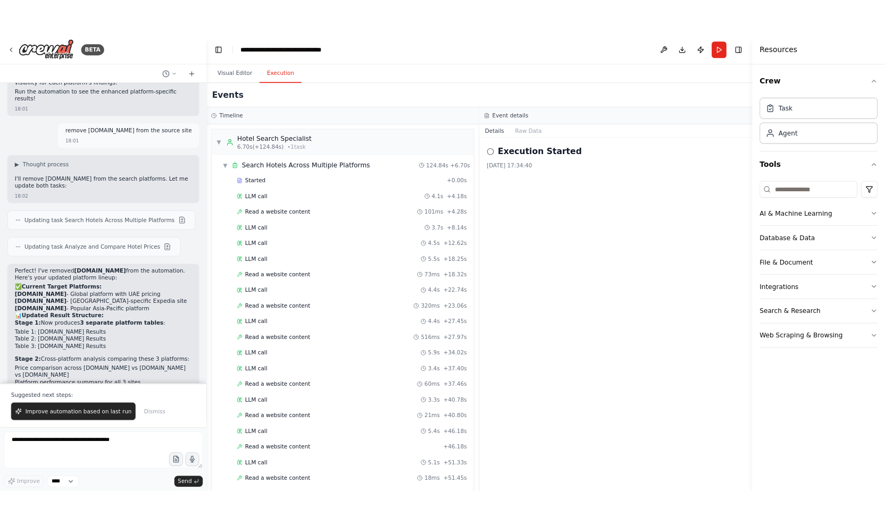
scroll to position [782, 0]
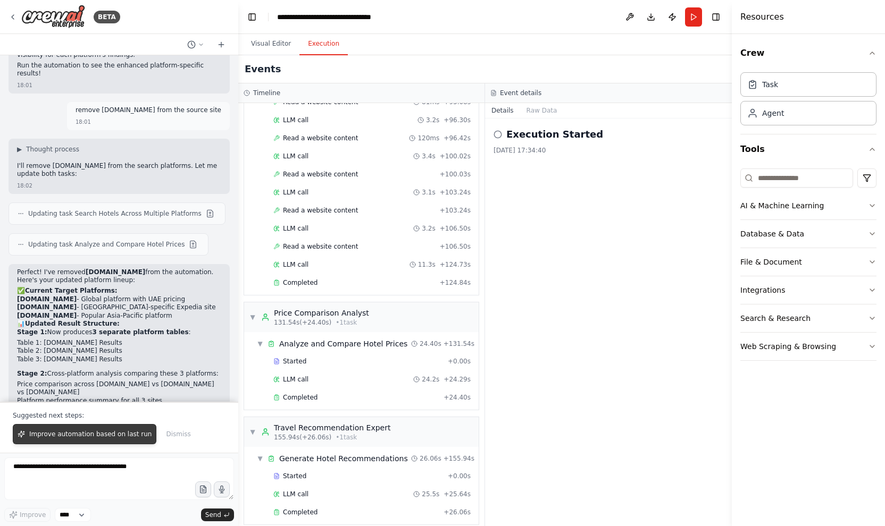
click at [78, 440] on button "Improve automation based on last run" at bounding box center [85, 434] width 144 height 20
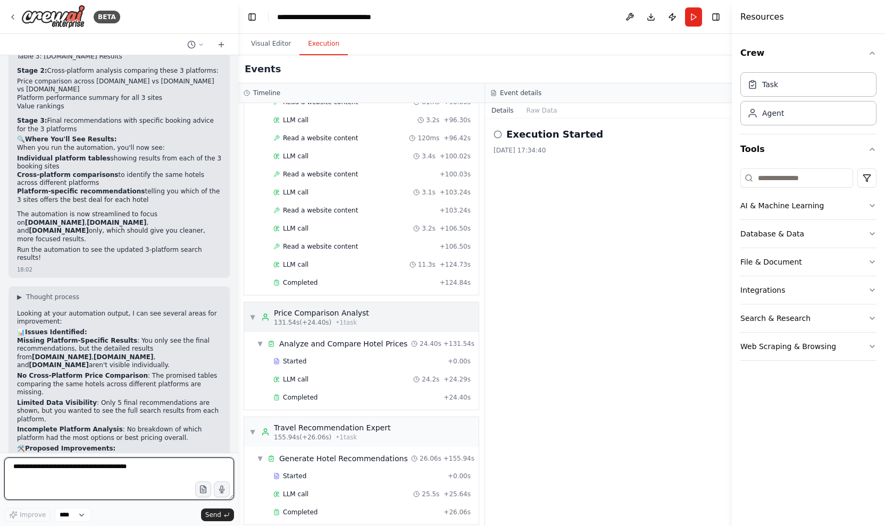
scroll to position [4088, 0]
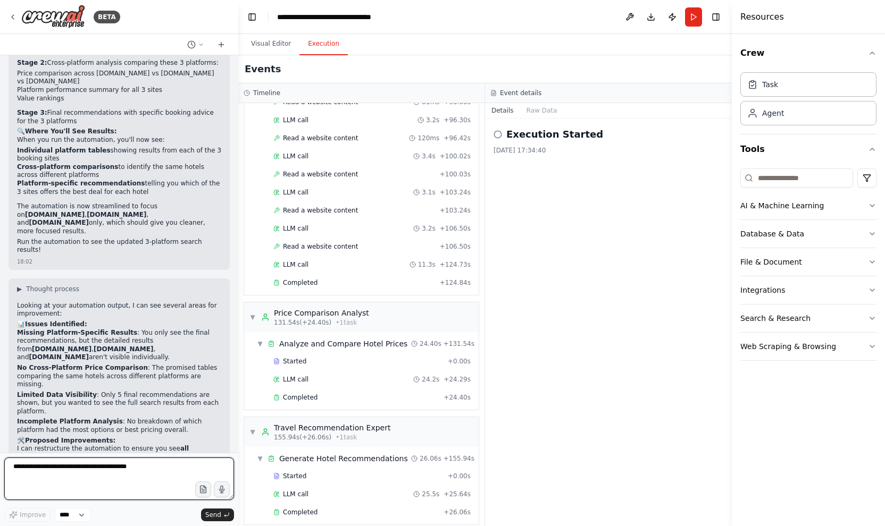
click at [79, 468] on textarea at bounding box center [119, 479] width 230 height 43
type textarea "**********"
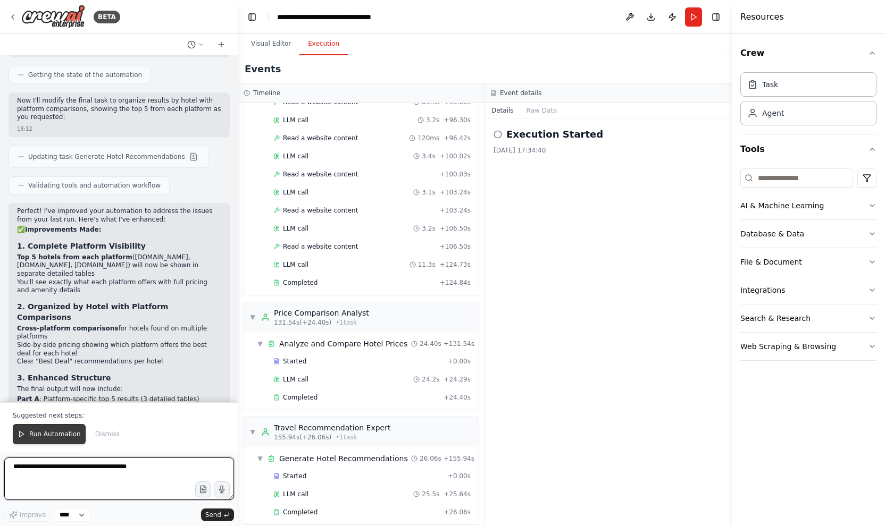
scroll to position [1, 0]
click at [69, 439] on button "Run Automation" at bounding box center [49, 434] width 73 height 20
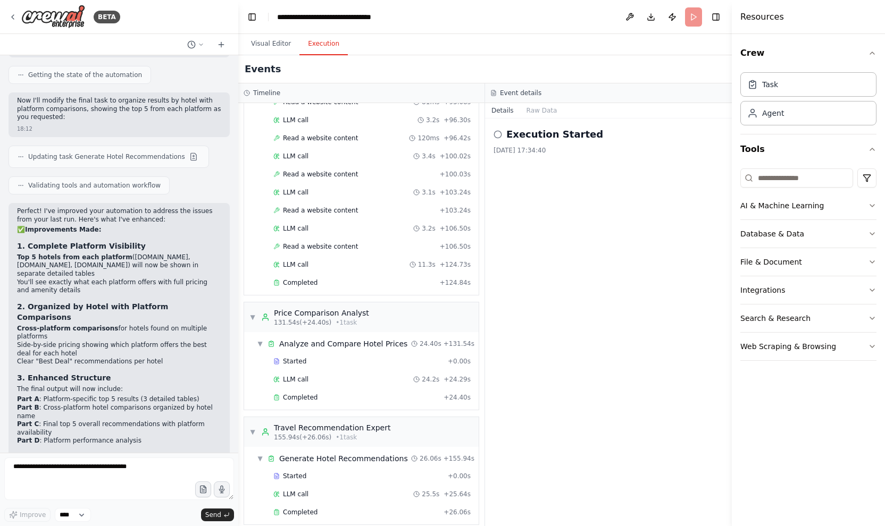
scroll to position [0, 0]
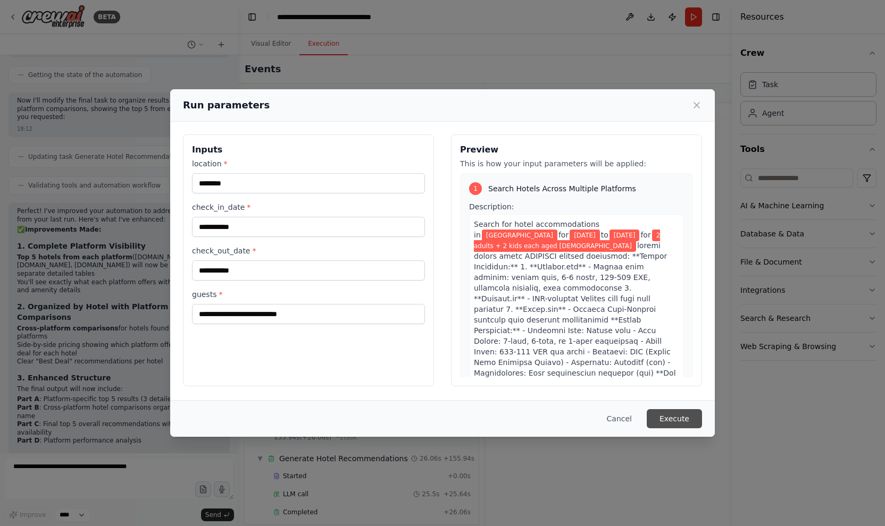
click at [686, 424] on button "Execute" at bounding box center [674, 418] width 55 height 19
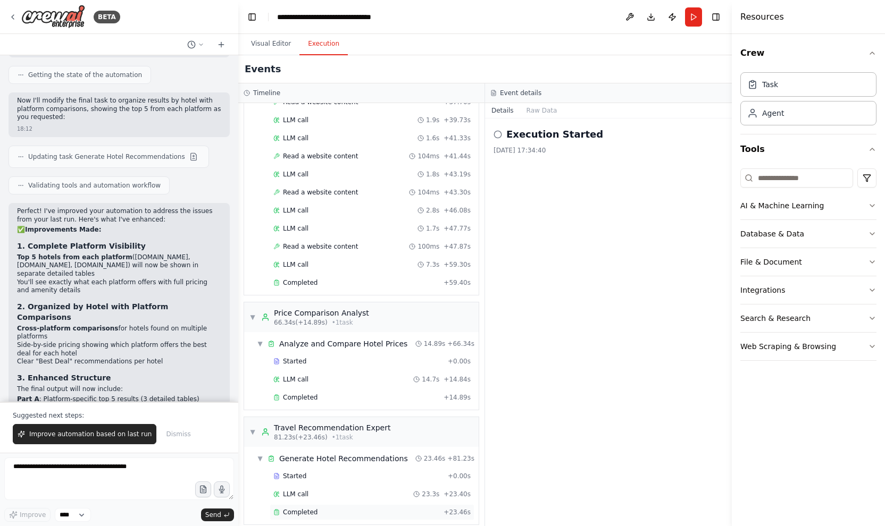
click at [296, 508] on span "Completed" at bounding box center [300, 512] width 35 height 9
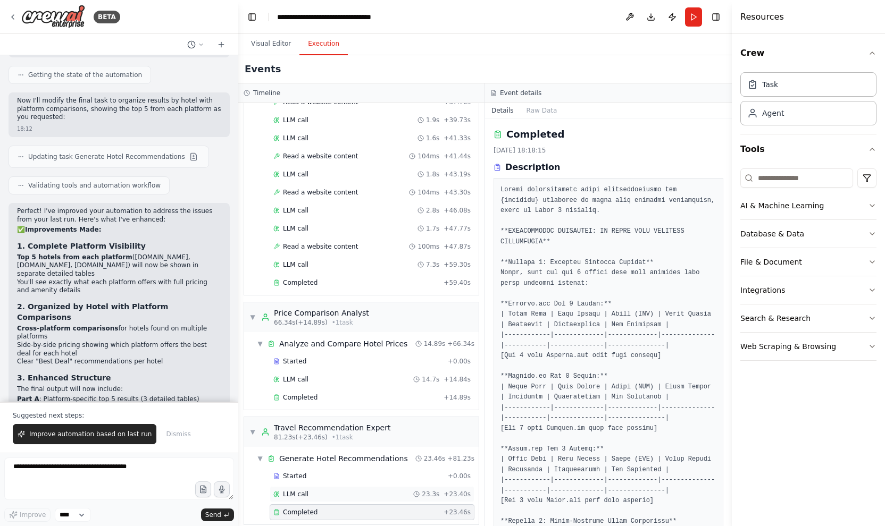
click at [304, 489] on div "LLM call 23.3s + 23.40s" at bounding box center [372, 495] width 205 height 16
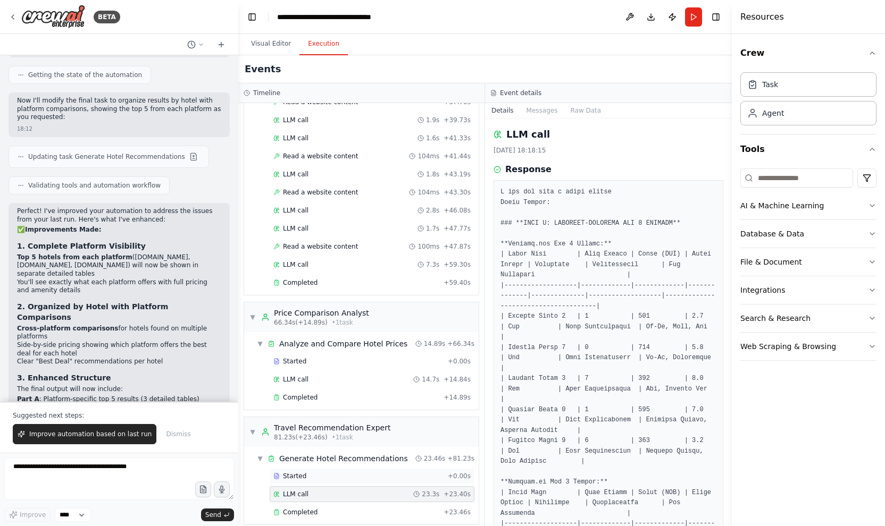
click at [298, 470] on div "Started + 0.00s" at bounding box center [372, 476] width 205 height 16
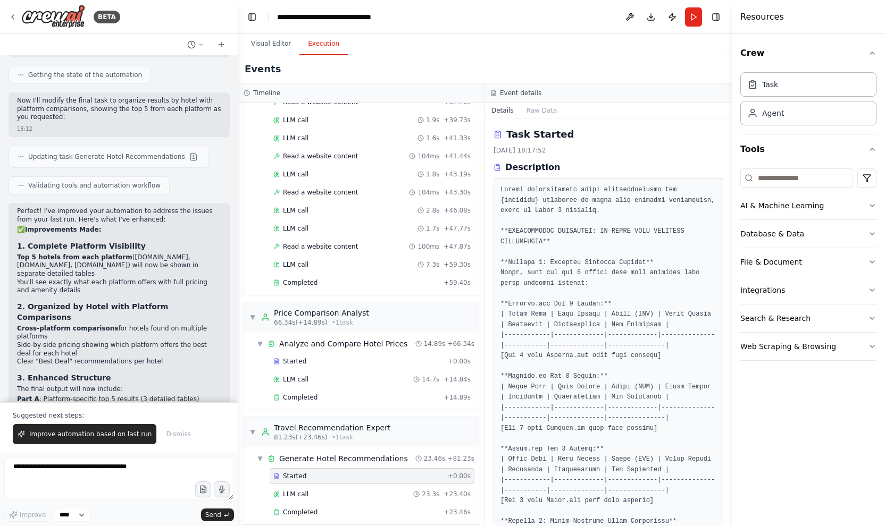
click at [298, 470] on div "Started + 0.00s" at bounding box center [372, 476] width 205 height 16
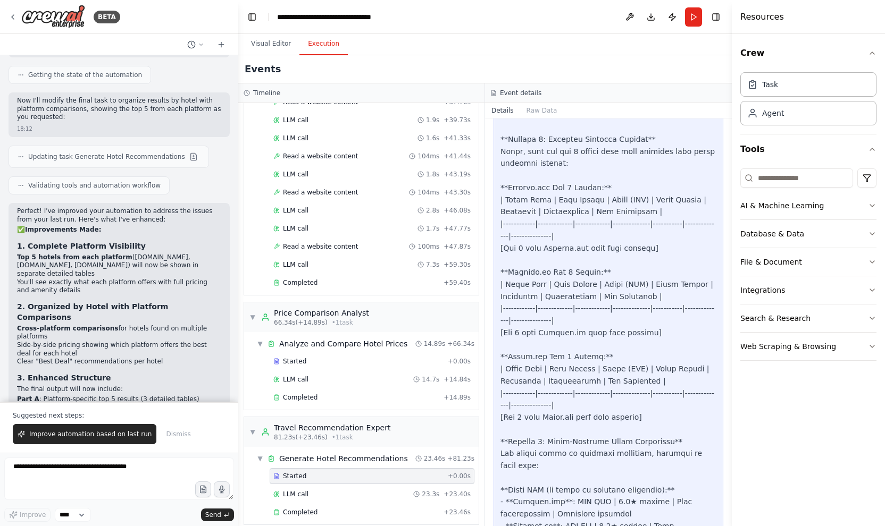
scroll to position [1, 0]
click at [299, 490] on span "LLM call" at bounding box center [296, 494] width 26 height 9
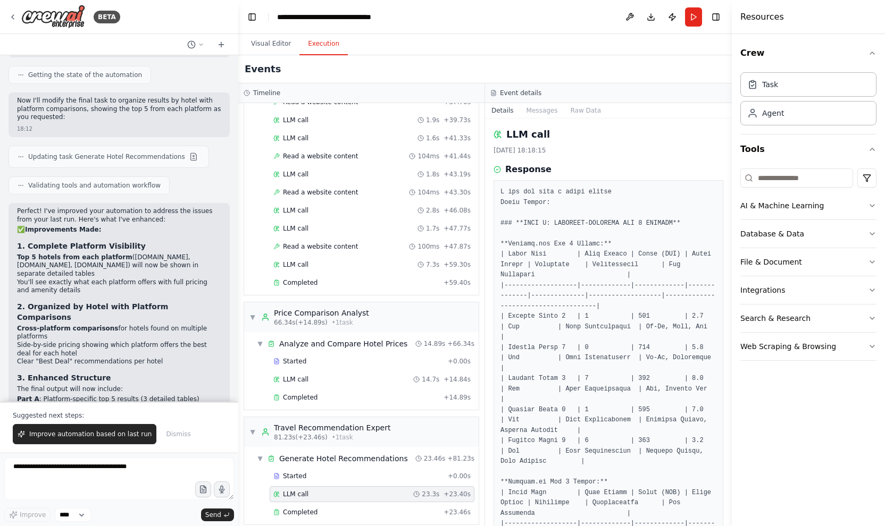
click at [304, 492] on div "Started + 0.00s LLM call 23.3s + 23.40s Completed + 23.46s" at bounding box center [366, 495] width 226 height 54
click at [303, 508] on span "Completed" at bounding box center [300, 512] width 35 height 9
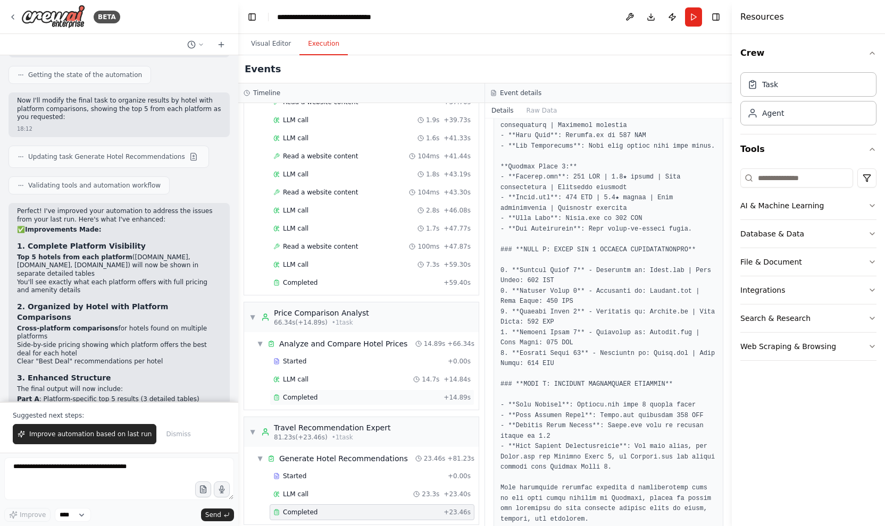
scroll to position [0, 0]
click at [297, 390] on div "Completed + 14.89s" at bounding box center [372, 398] width 205 height 16
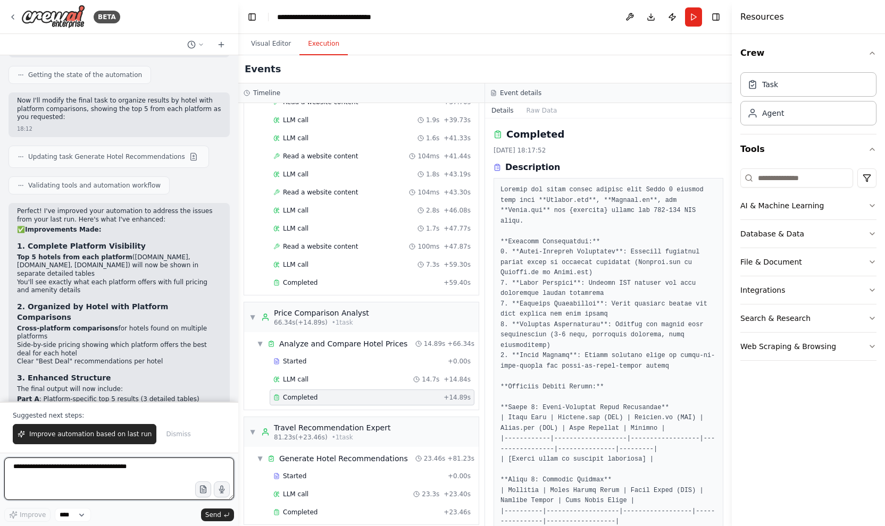
click at [61, 463] on textarea at bounding box center [119, 479] width 230 height 43
type textarea "**********"
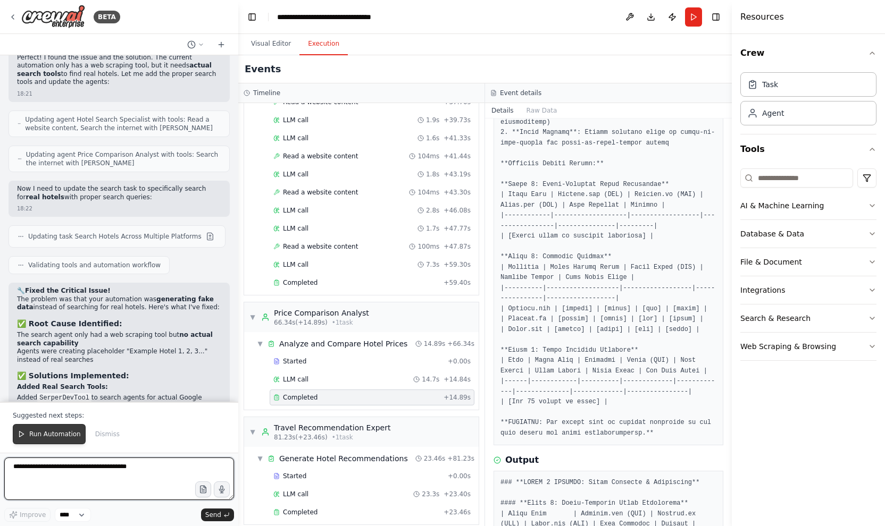
scroll to position [1, 0]
click at [54, 426] on button "Run Automation" at bounding box center [49, 434] width 73 height 20
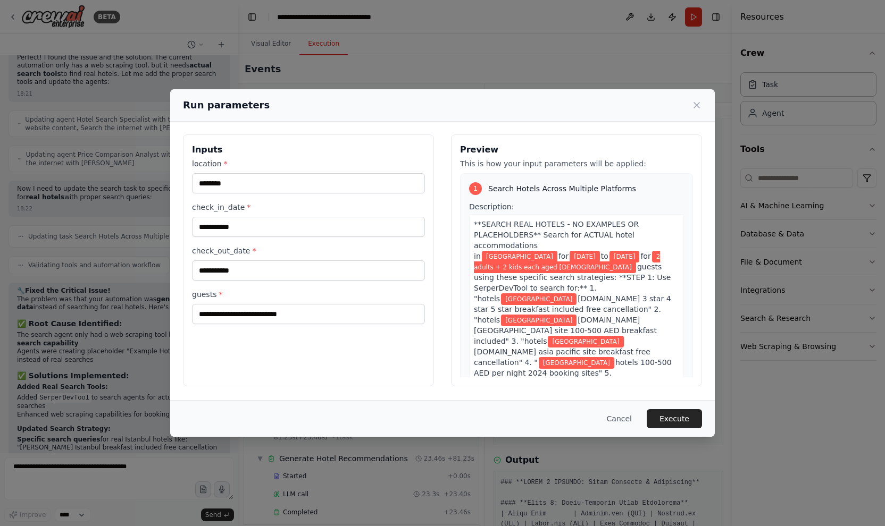
scroll to position [0, 0]
click at [679, 421] on button "Execute" at bounding box center [674, 418] width 55 height 19
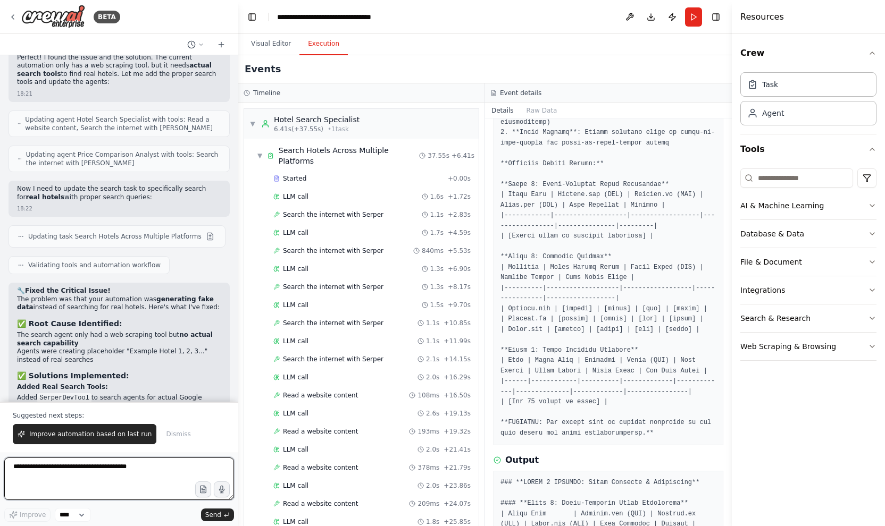
scroll to position [0, 1]
click at [72, 467] on textarea at bounding box center [119, 479] width 230 height 43
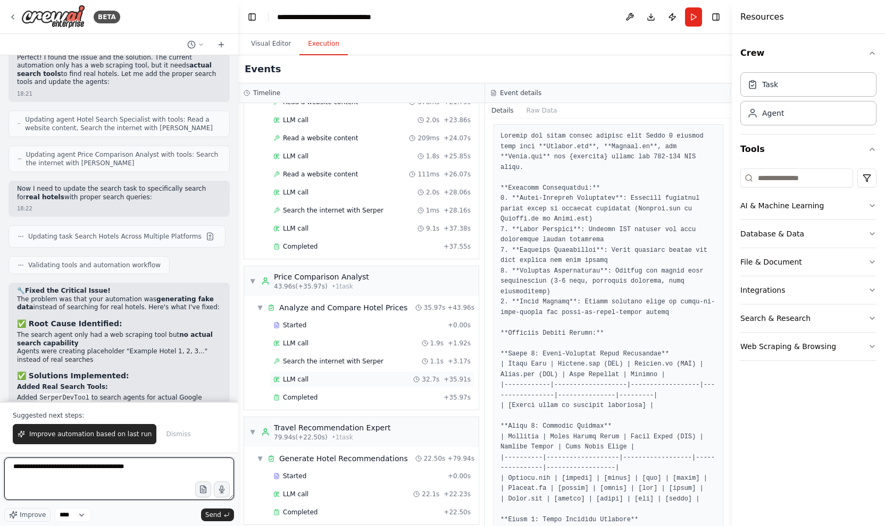
scroll to position [0, 0]
click at [299, 508] on span "Completed" at bounding box center [300, 512] width 35 height 9
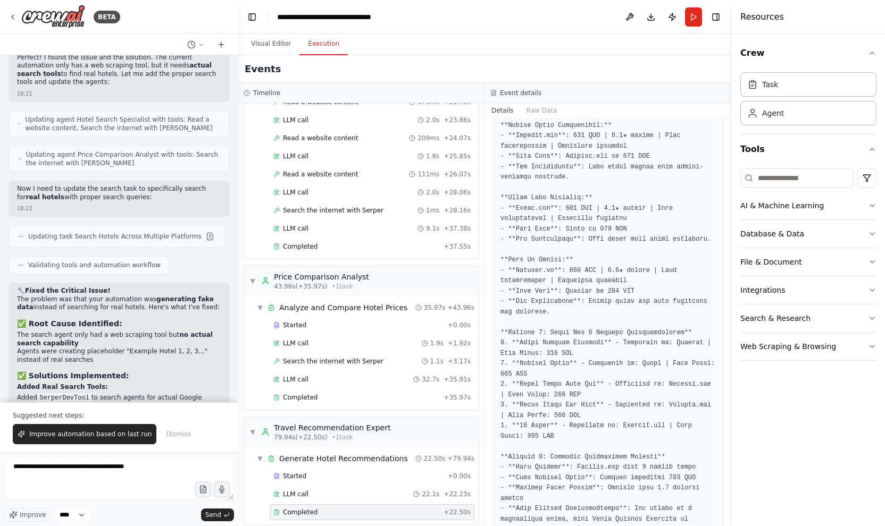
scroll to position [0, 1]
drag, startPoint x: 141, startPoint y: 468, endPoint x: 35, endPoint y: 468, distance: 106.4
click at [35, 468] on textarea "**********" at bounding box center [119, 479] width 230 height 43
drag, startPoint x: 31, startPoint y: 467, endPoint x: 141, endPoint y: 469, distance: 110.6
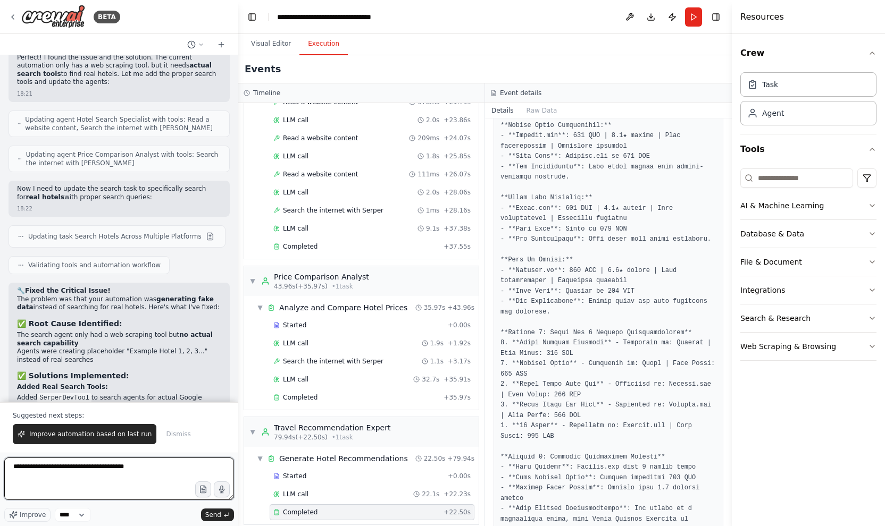
click at [38, 469] on textarea "**********" at bounding box center [119, 479] width 230 height 43
click at [179, 469] on textarea "**********" at bounding box center [119, 479] width 230 height 43
type textarea "**********"
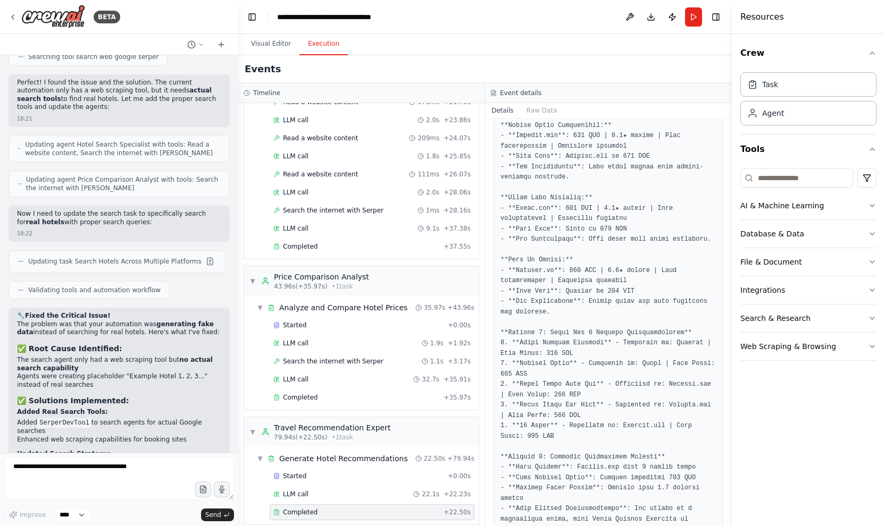
scroll to position [5618, 0]
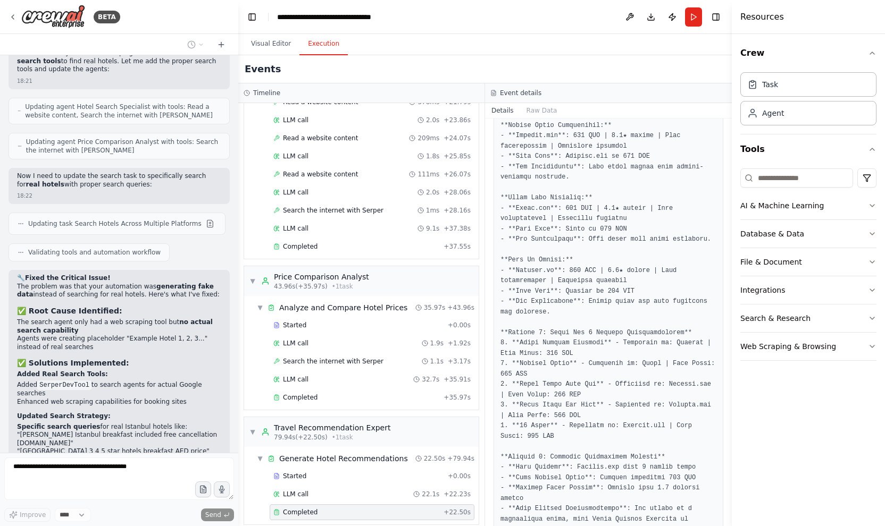
copy p "show all the organised results in the chat for each run"
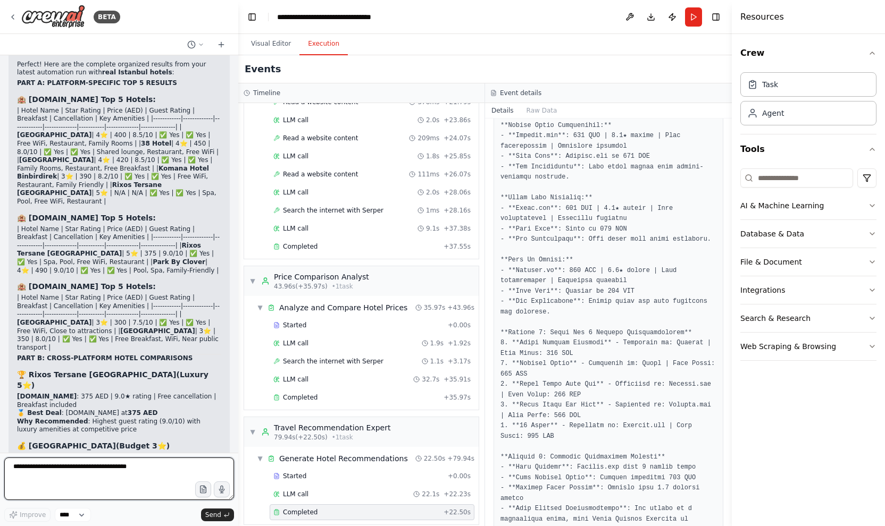
scroll to position [6300, 0]
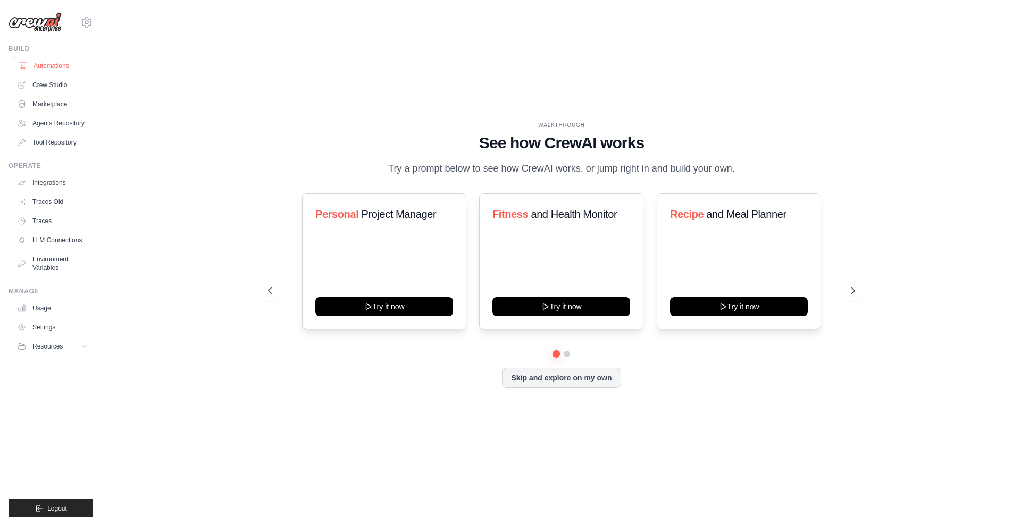
click at [56, 71] on link "Automations" at bounding box center [54, 65] width 80 height 17
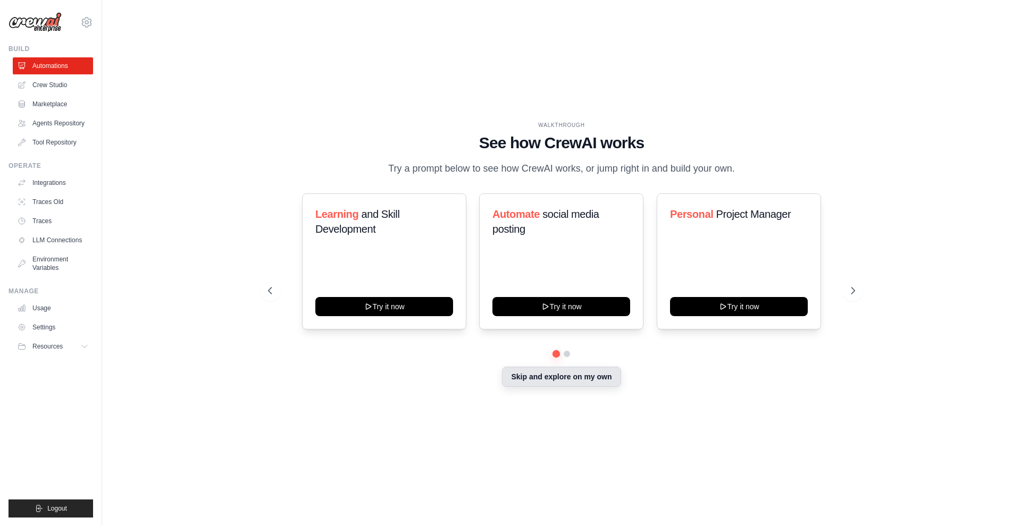
click at [556, 376] on button "Skip and explore on my own" at bounding box center [561, 377] width 119 height 20
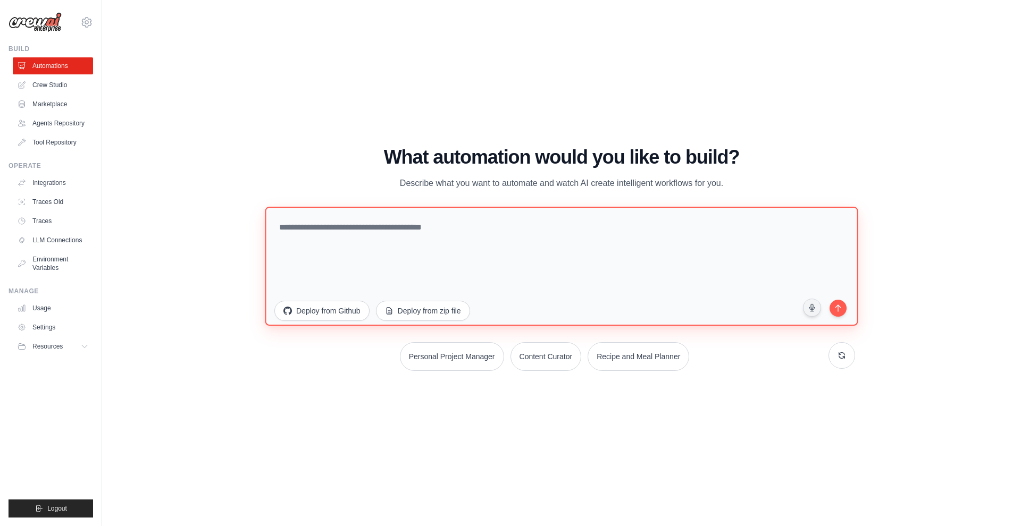
click at [416, 234] on textarea at bounding box center [561, 266] width 593 height 119
click at [406, 231] on textarea at bounding box center [561, 266] width 593 height 119
paste textarea "**********"
click at [396, 227] on textarea "**********" at bounding box center [561, 266] width 593 height 119
click at [487, 228] on textarea "**********" at bounding box center [561, 266] width 593 height 119
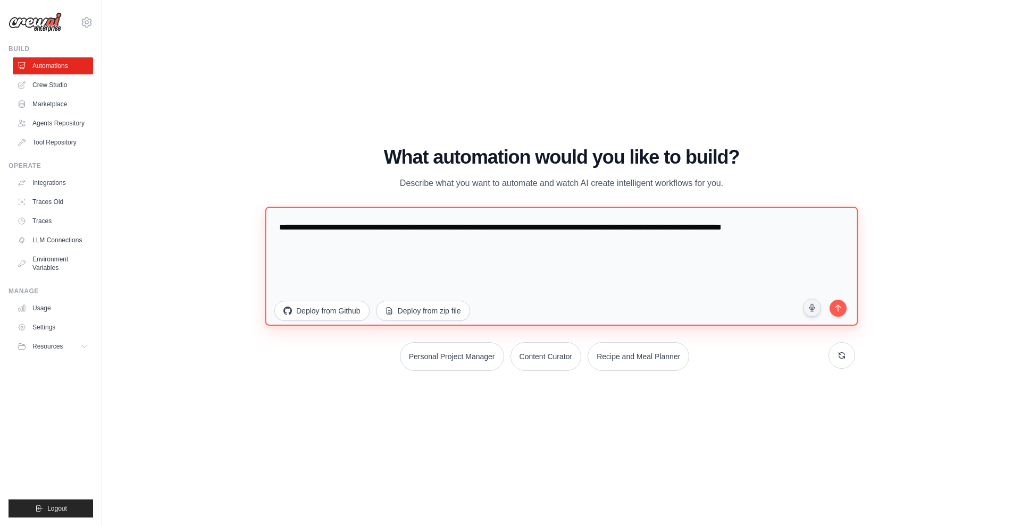
click at [487, 228] on textarea "**********" at bounding box center [561, 266] width 593 height 119
drag, startPoint x: 527, startPoint y: 227, endPoint x: 542, endPoint y: 228, distance: 15.4
click at [542, 228] on textarea "**********" at bounding box center [561, 266] width 593 height 119
click at [601, 230] on textarea "**********" at bounding box center [561, 266] width 593 height 119
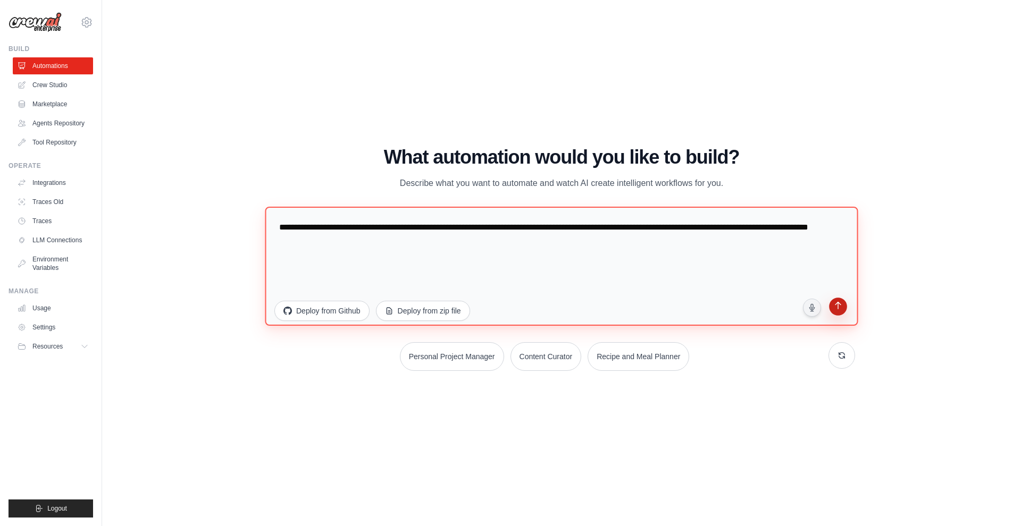
type textarea "**********"
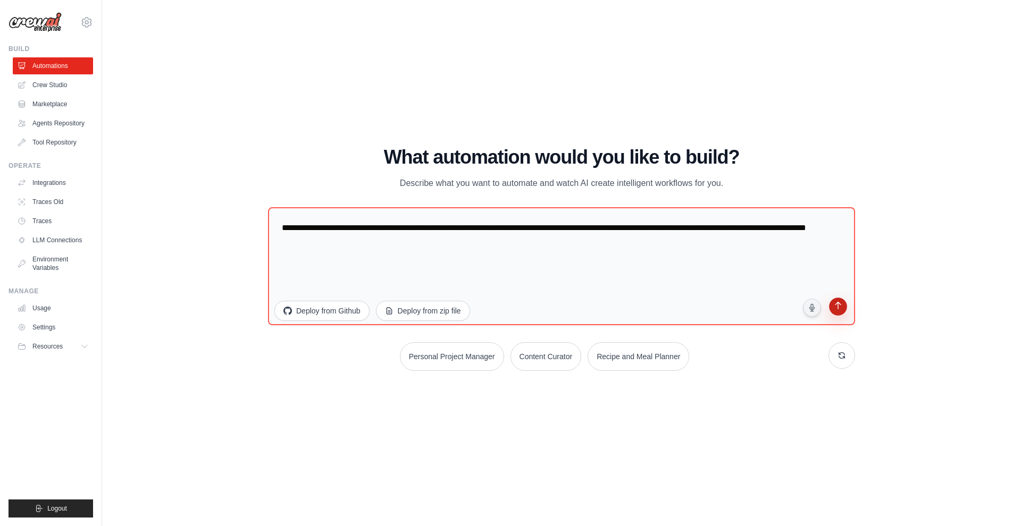
scroll to position [1, 1]
click at [846, 307] on button "submit" at bounding box center [837, 308] width 21 height 21
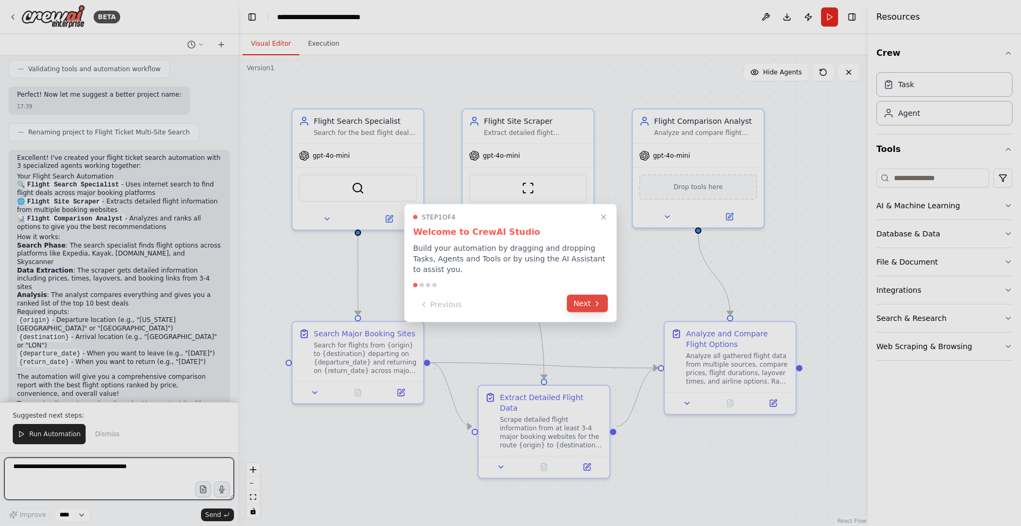
scroll to position [807, 0]
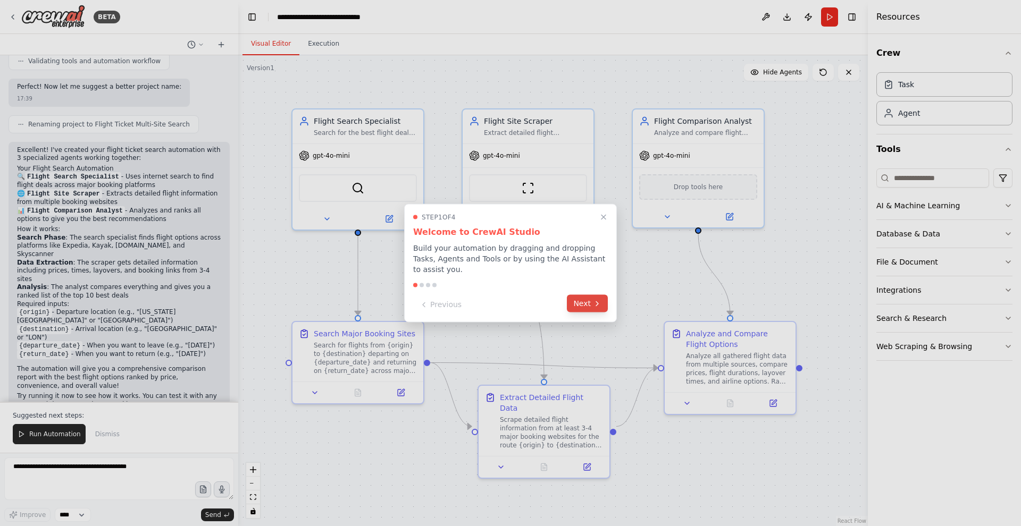
click at [582, 301] on button "Next" at bounding box center [587, 304] width 41 height 18
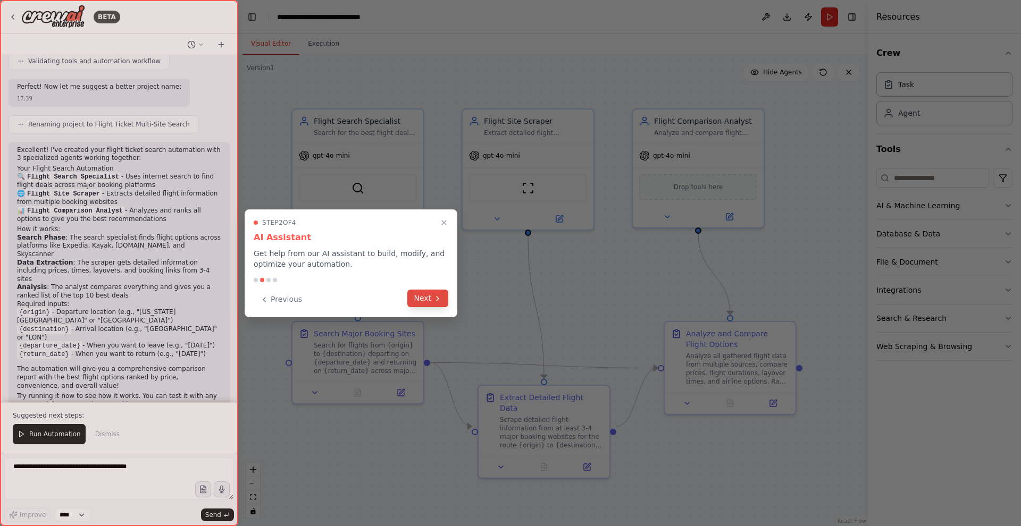
click at [431, 302] on button "Next" at bounding box center [427, 299] width 41 height 18
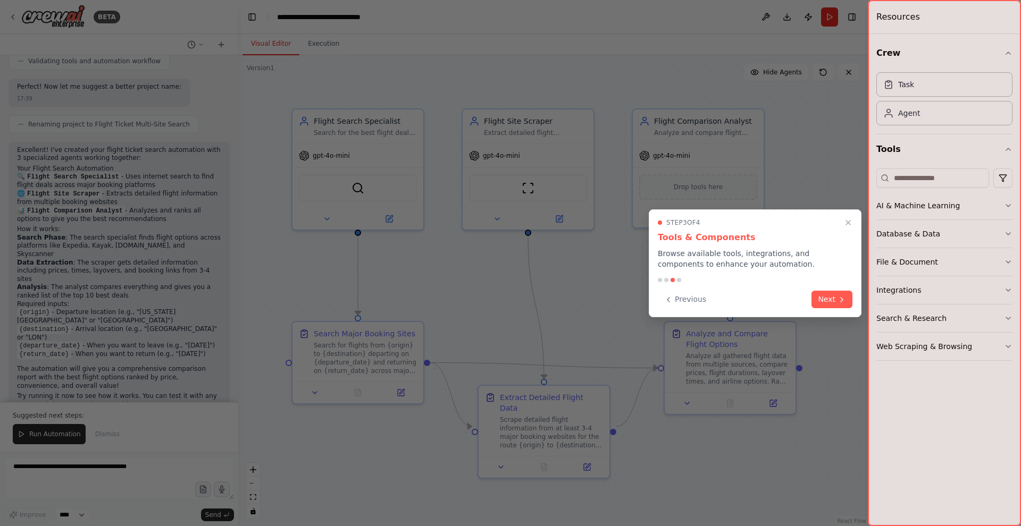
click at [680, 295] on button "Previous" at bounding box center [685, 300] width 55 height 18
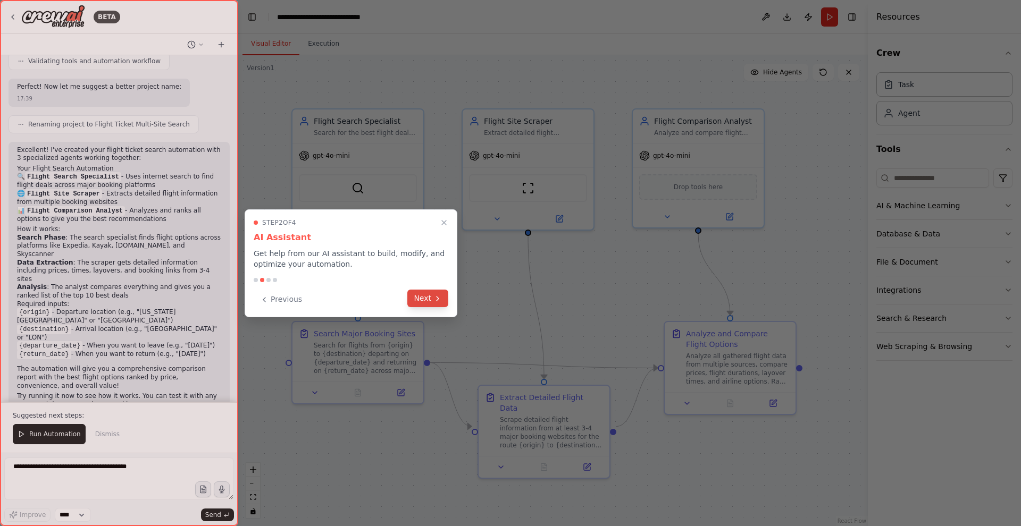
click at [428, 299] on button "Next" at bounding box center [427, 299] width 41 height 18
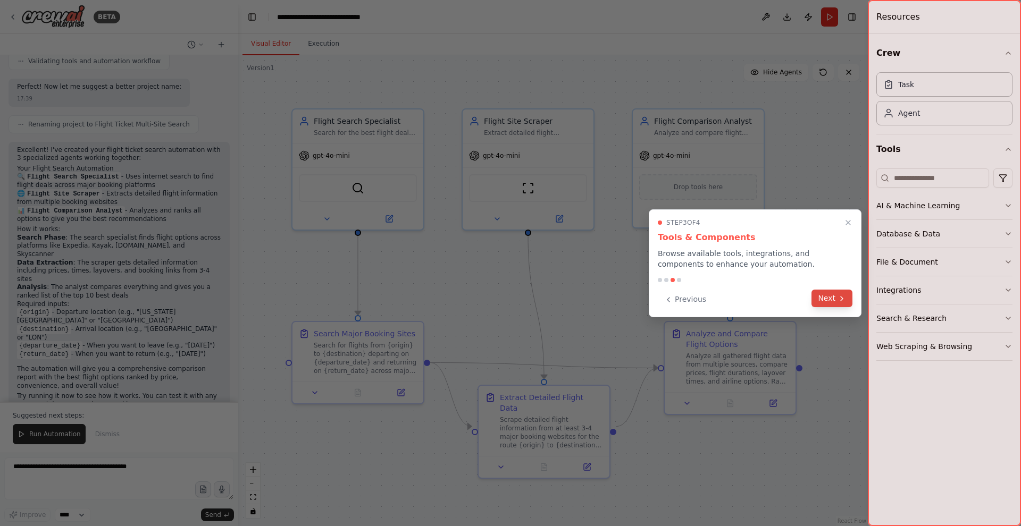
click at [832, 300] on button "Next" at bounding box center [831, 299] width 41 height 18
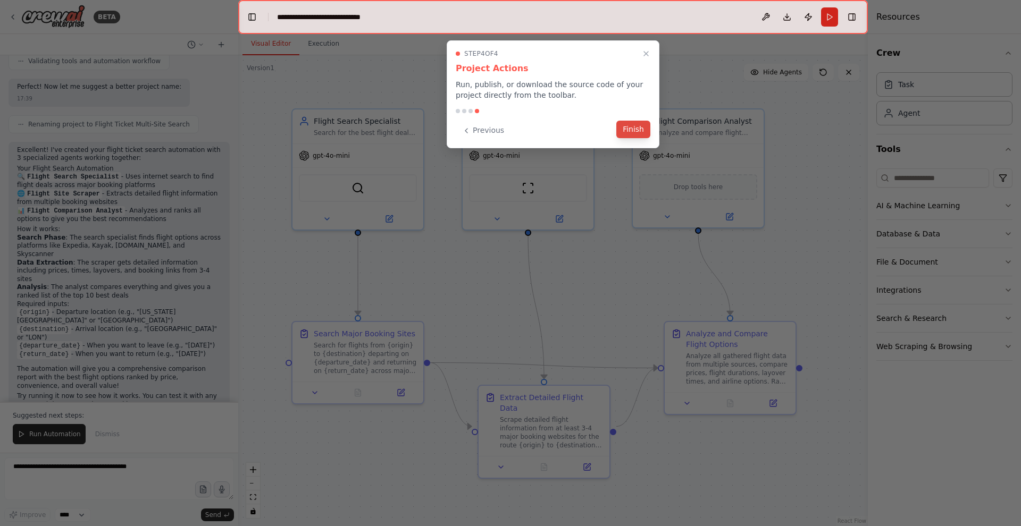
click at [641, 128] on button "Finish" at bounding box center [633, 130] width 34 height 18
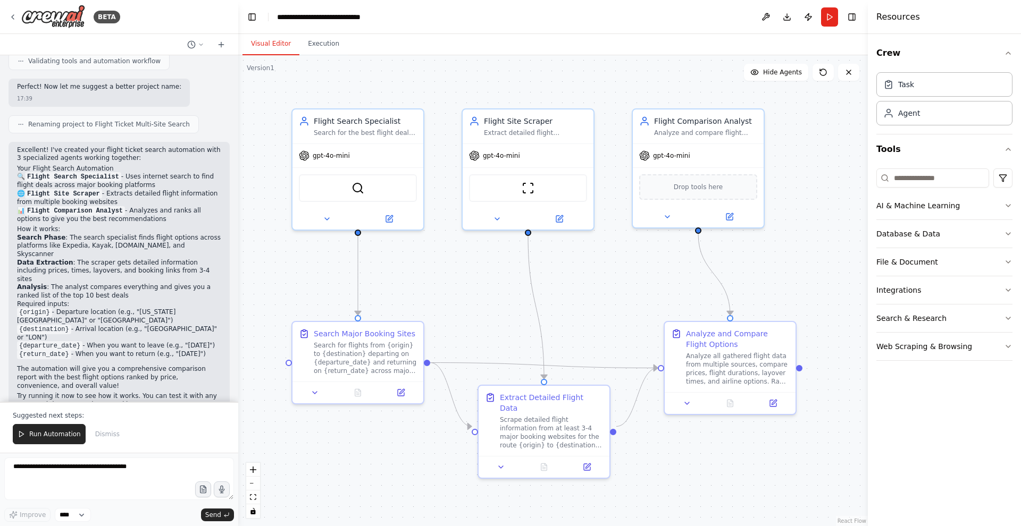
scroll to position [0, 0]
click at [95, 472] on textarea at bounding box center [119, 479] width 230 height 43
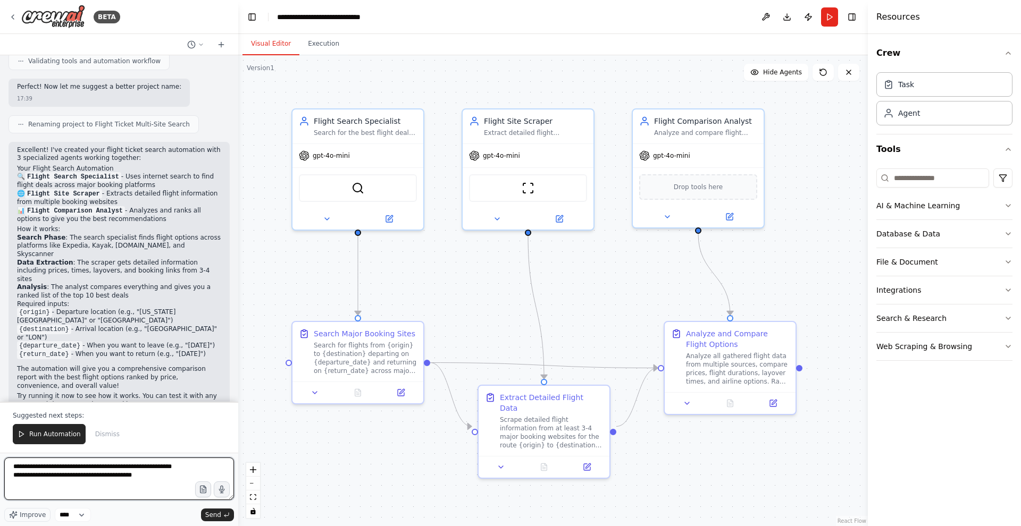
type textarea "**********"
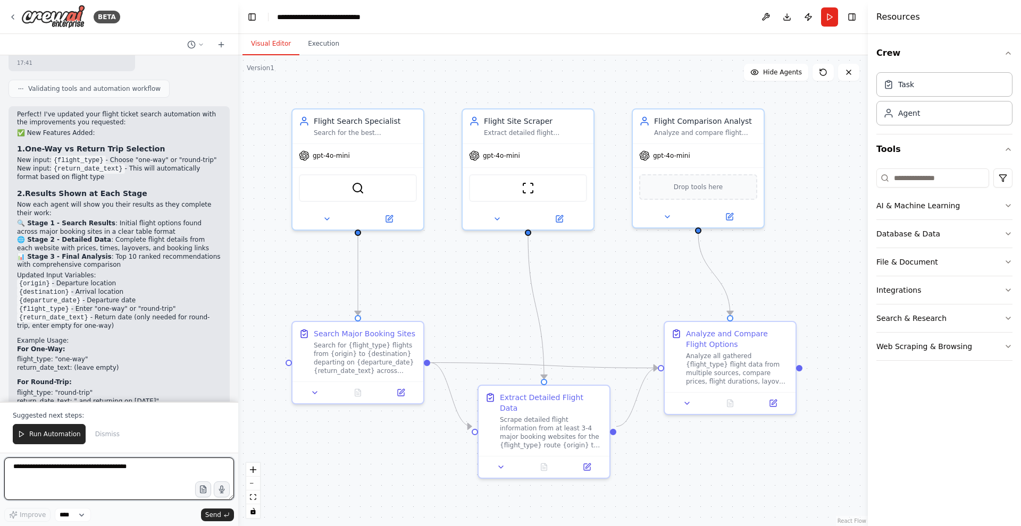
scroll to position [1657, 0]
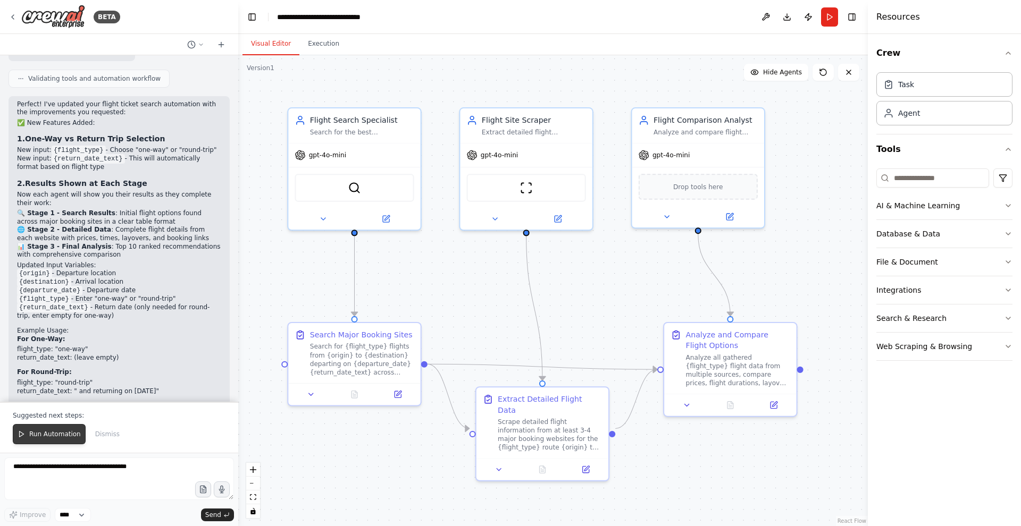
click at [73, 432] on span "Run Automation" at bounding box center [55, 434] width 52 height 9
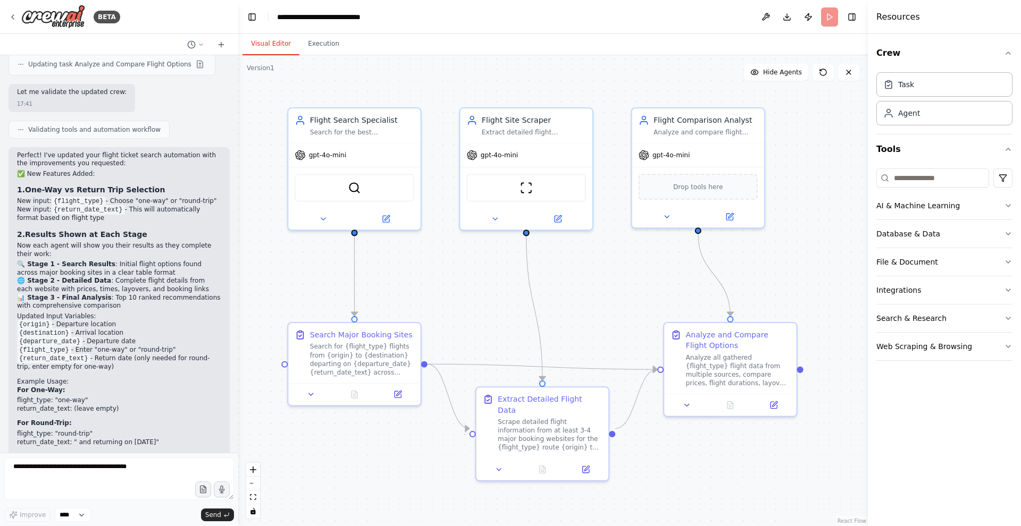
scroll to position [0, 0]
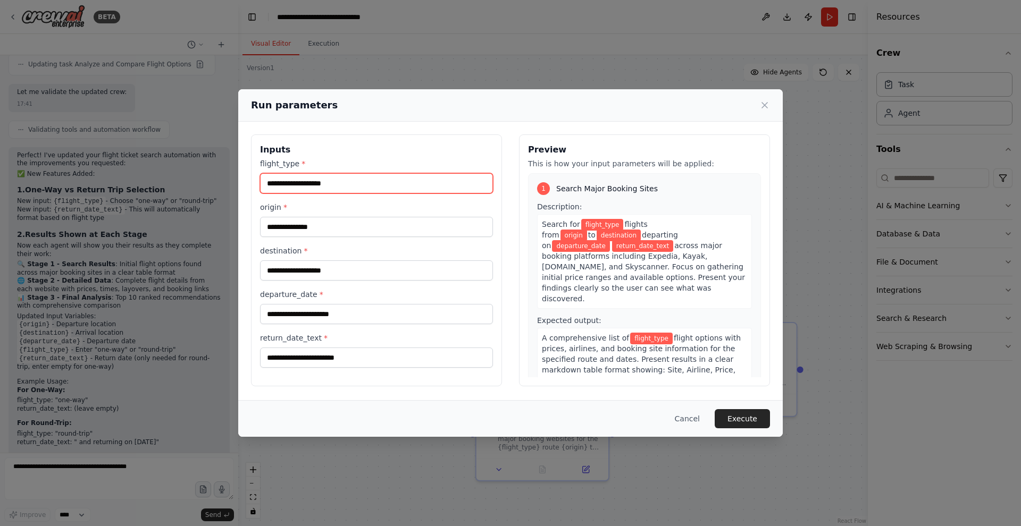
click at [358, 190] on input "flight_type *" at bounding box center [376, 183] width 233 height 20
click at [358, 188] on input "flight_type *" at bounding box center [376, 183] width 233 height 20
type input "*******"
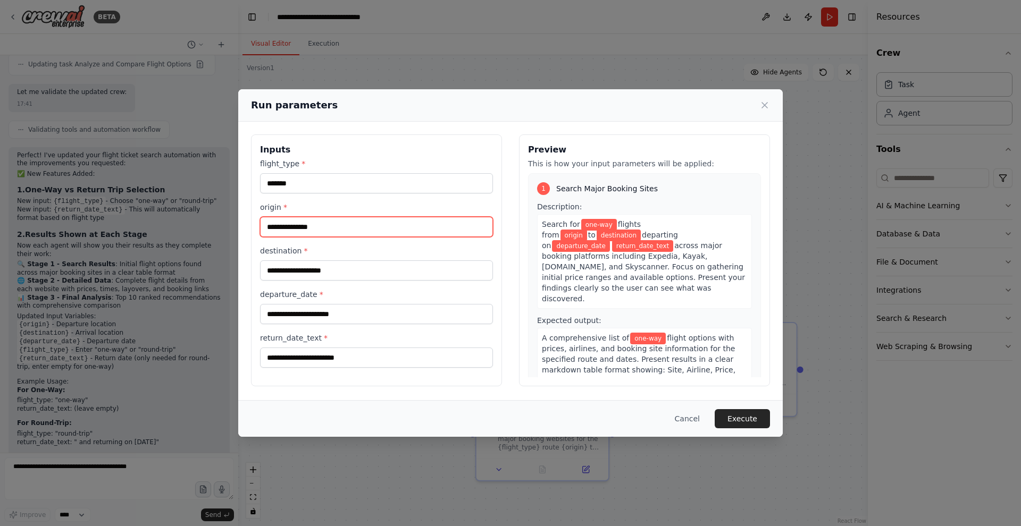
click at [364, 225] on input "origin *" at bounding box center [376, 227] width 233 height 20
type input "***"
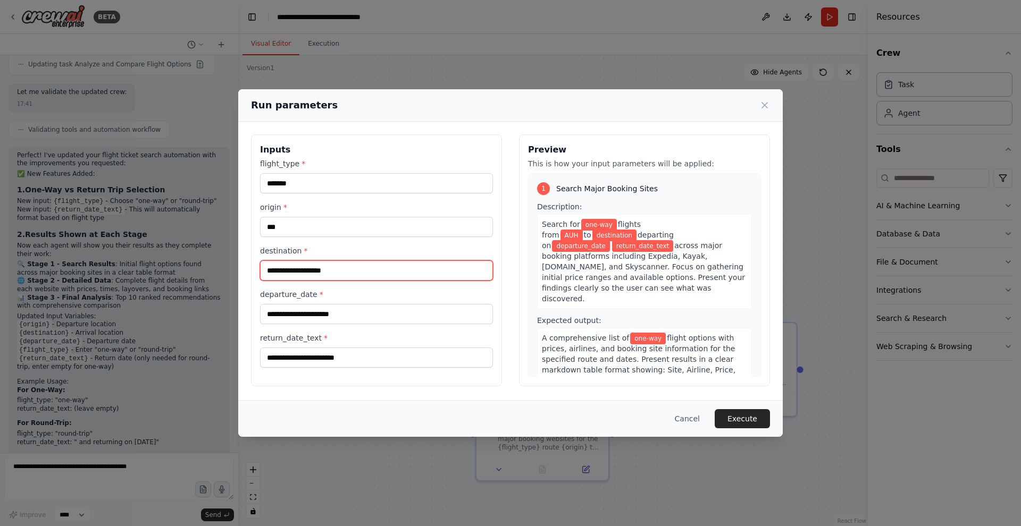
click at [330, 266] on input "destination *" at bounding box center [376, 271] width 233 height 20
type input "***"
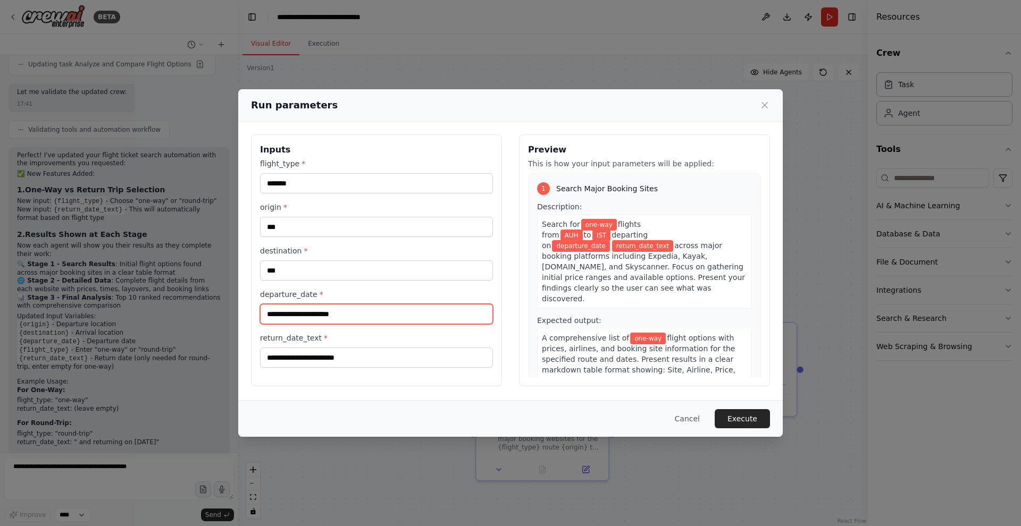
click at [303, 314] on input "departure_date *" at bounding box center [376, 314] width 233 height 20
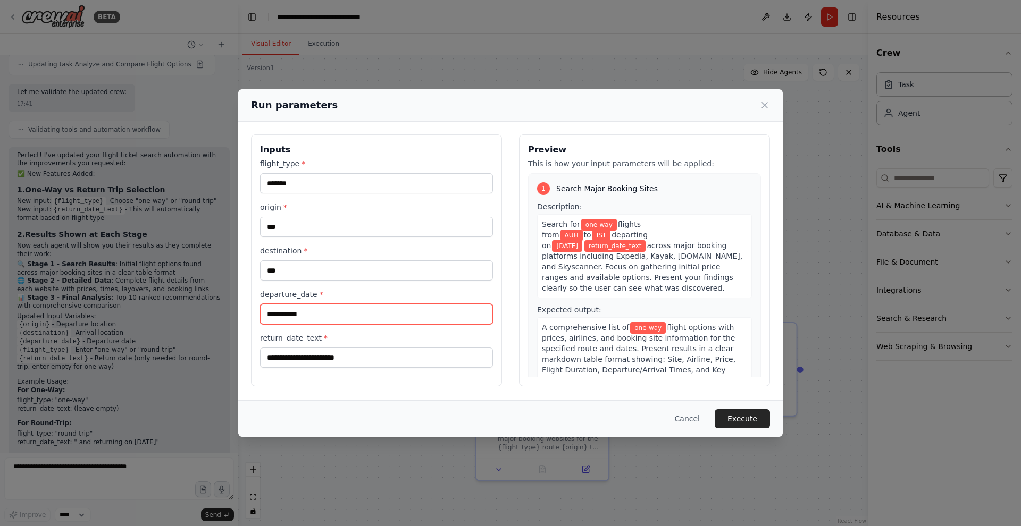
type input "**********"
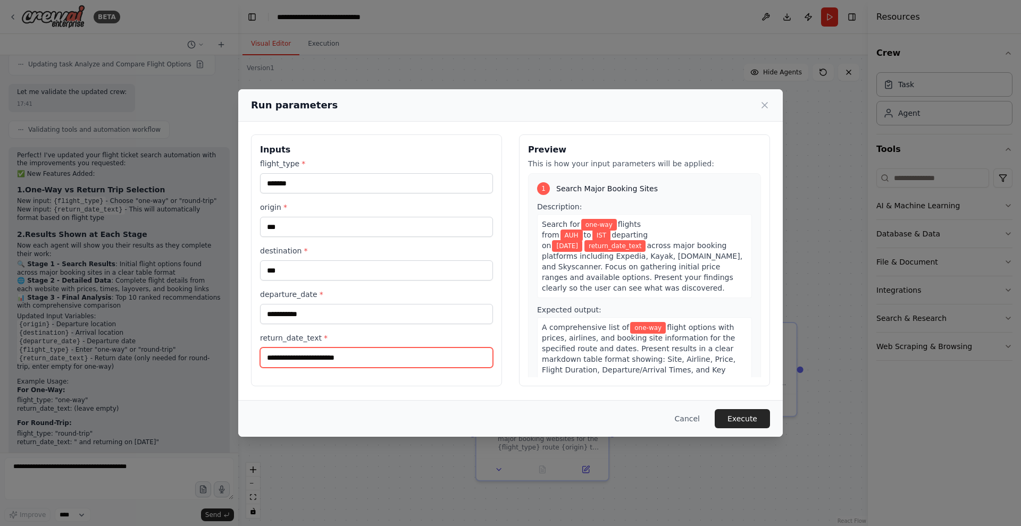
click at [309, 355] on input "return_date_text *" at bounding box center [376, 358] width 233 height 20
click at [694, 417] on button "Cancel" at bounding box center [687, 418] width 42 height 19
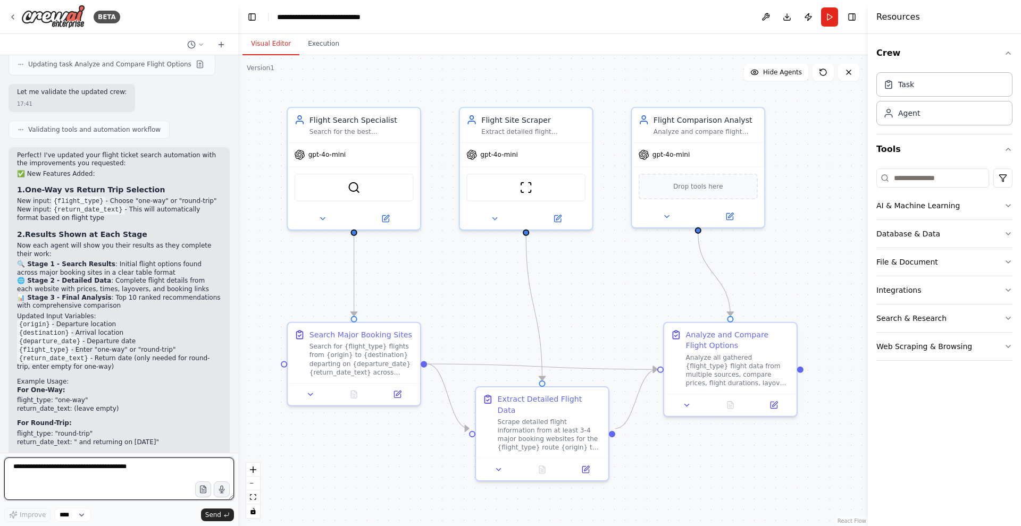
click at [88, 470] on textarea at bounding box center [119, 479] width 230 height 43
type textarea "**********"
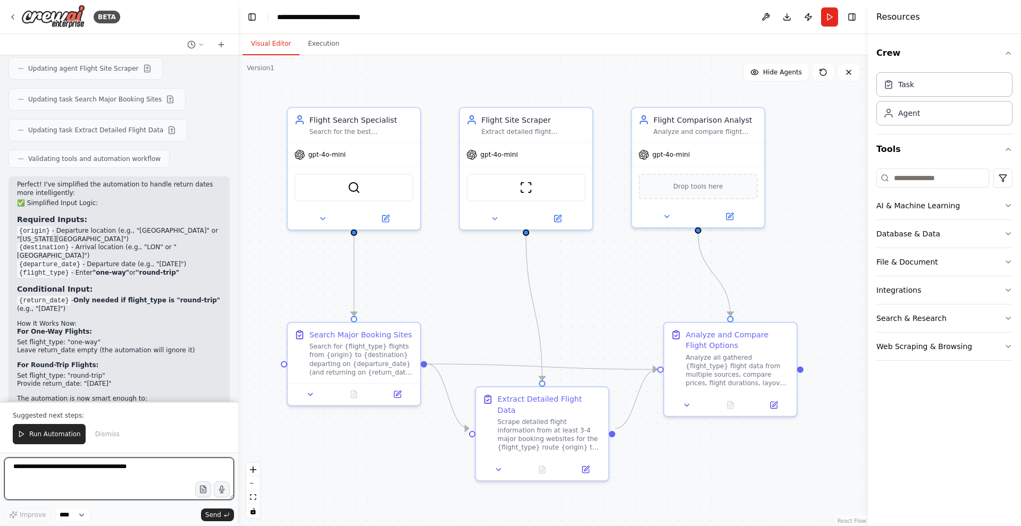
click at [88, 469] on textarea at bounding box center [119, 479] width 230 height 43
type textarea "**********"
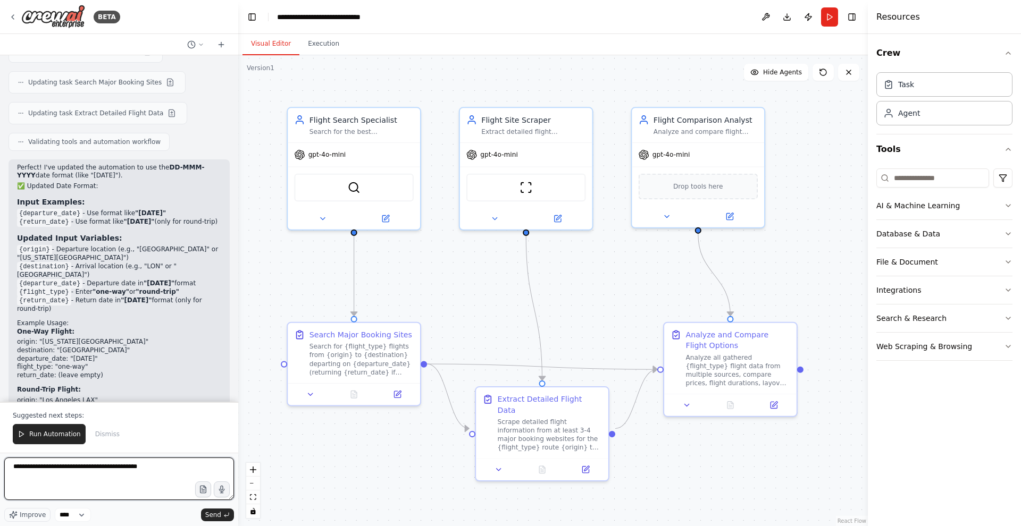
type textarea "**********"
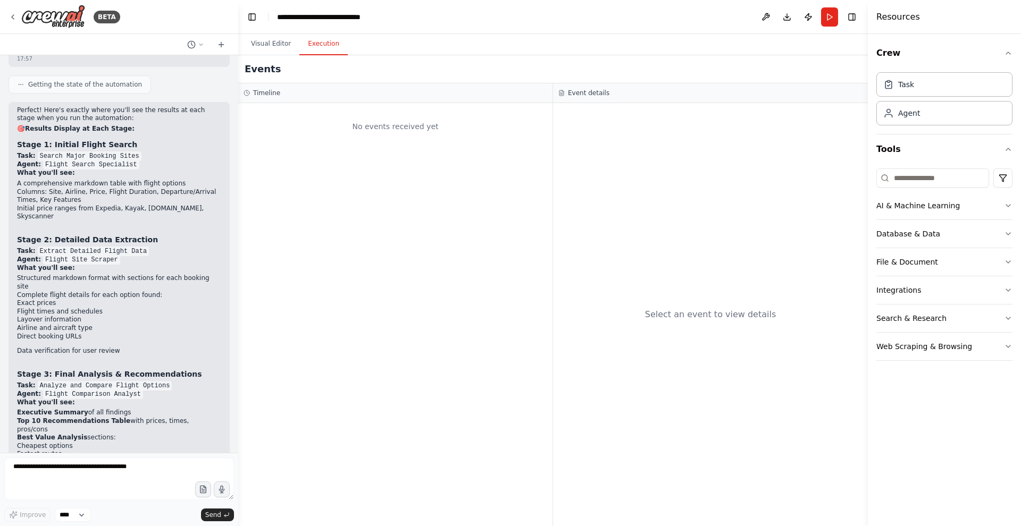
click at [326, 40] on button "Execution" at bounding box center [323, 44] width 48 height 22
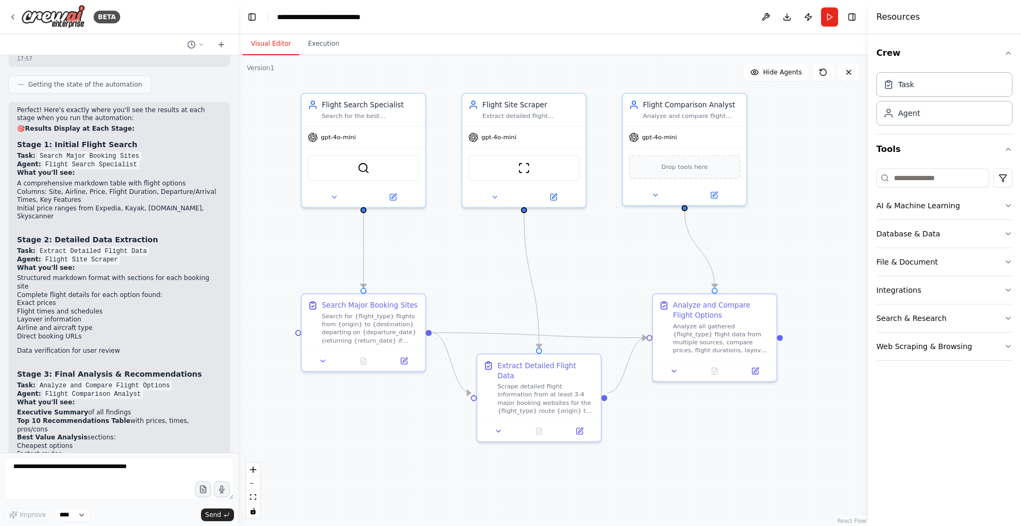
click at [282, 40] on button "Visual Editor" at bounding box center [270, 44] width 57 height 22
click at [266, 49] on button "Visual Editor" at bounding box center [270, 44] width 57 height 22
click at [829, 15] on button "Run" at bounding box center [829, 16] width 17 height 19
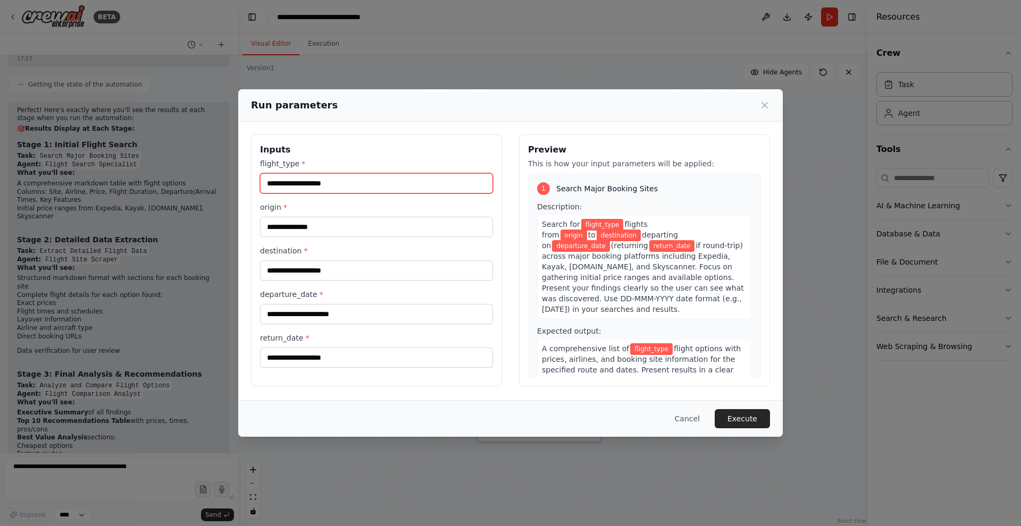
click at [359, 186] on input "flight_type *" at bounding box center [376, 183] width 233 height 20
type input "*******"
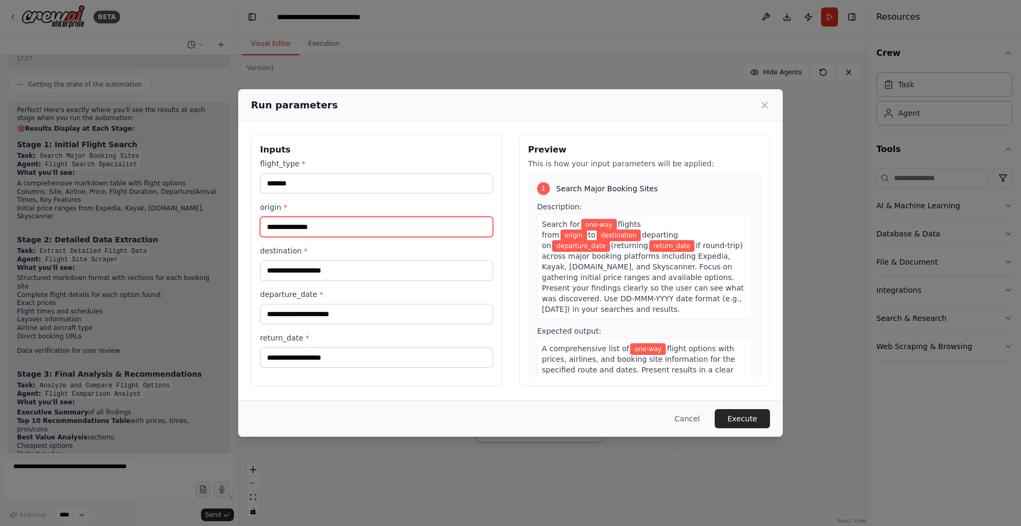
click at [320, 227] on input "origin *" at bounding box center [376, 227] width 233 height 20
type input "*"
type input "***"
click at [334, 260] on div "destination *" at bounding box center [376, 263] width 233 height 35
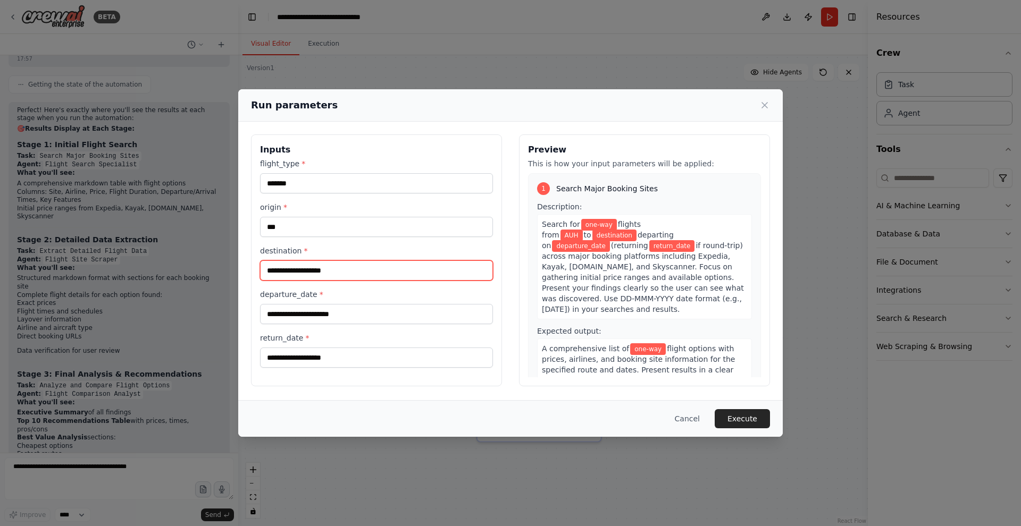
click at [325, 266] on input "destination *" at bounding box center [376, 271] width 233 height 20
type input "***"
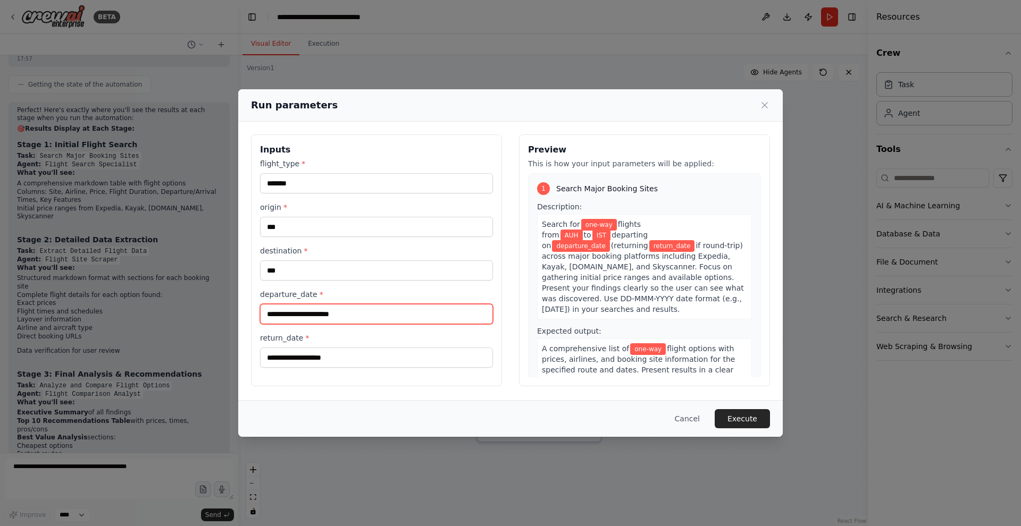
click at [329, 315] on input "departure_date *" at bounding box center [376, 314] width 233 height 20
type input "**********"
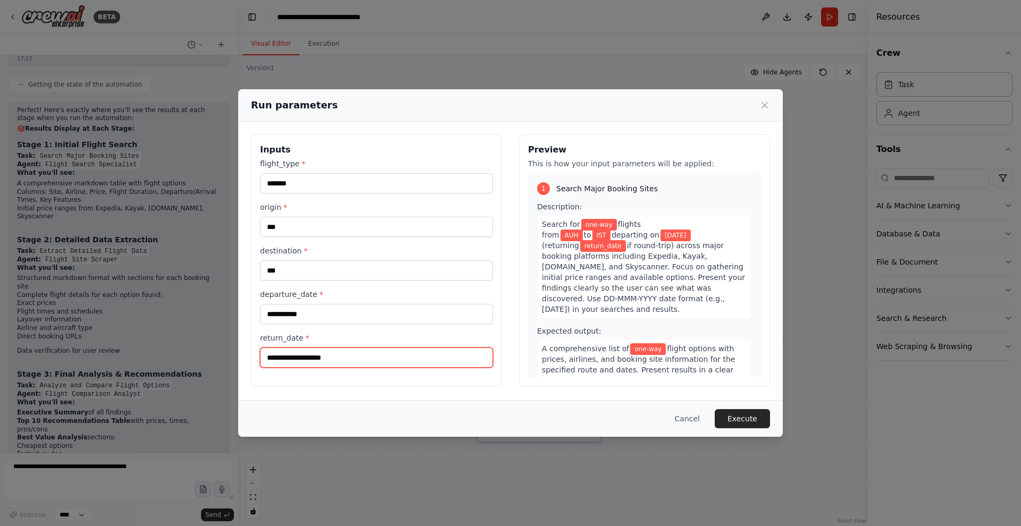
click at [324, 353] on input "return_date *" at bounding box center [376, 358] width 233 height 20
click at [738, 415] on button "Execute" at bounding box center [742, 418] width 55 height 19
click at [319, 362] on input "return_date *" at bounding box center [376, 358] width 233 height 20
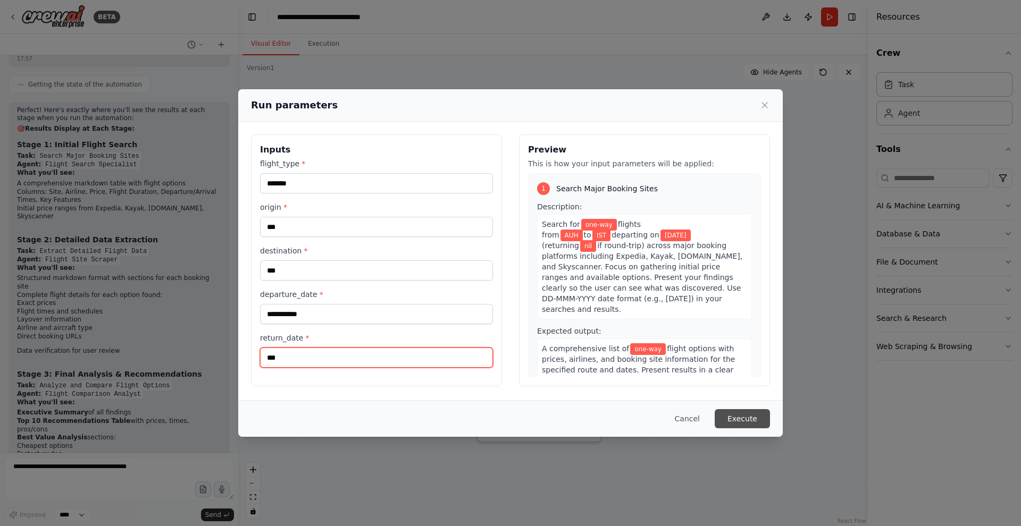
type input "***"
click at [743, 419] on button "Execute" at bounding box center [742, 418] width 55 height 19
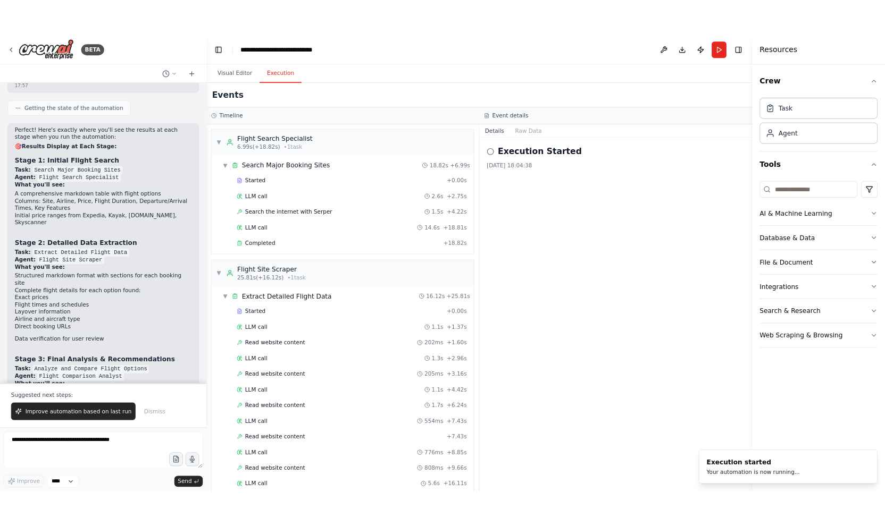
scroll to position [149, 0]
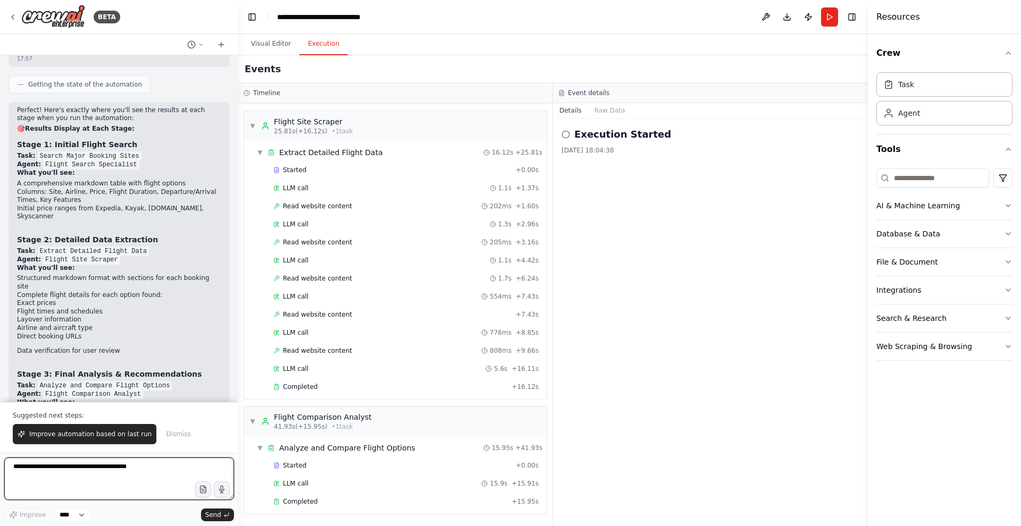
click at [70, 468] on textarea at bounding box center [119, 479] width 230 height 43
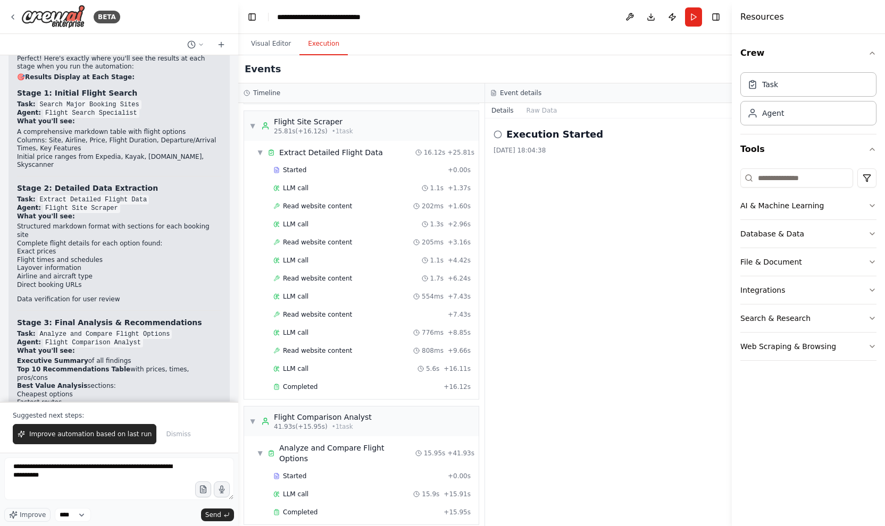
scroll to position [3418, 0]
click at [95, 482] on textarea "**********" at bounding box center [119, 479] width 230 height 43
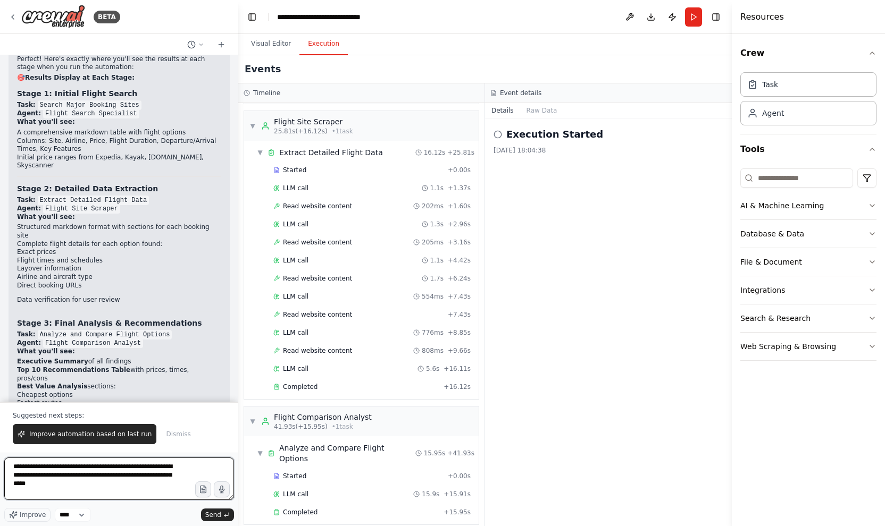
type textarea "**********"
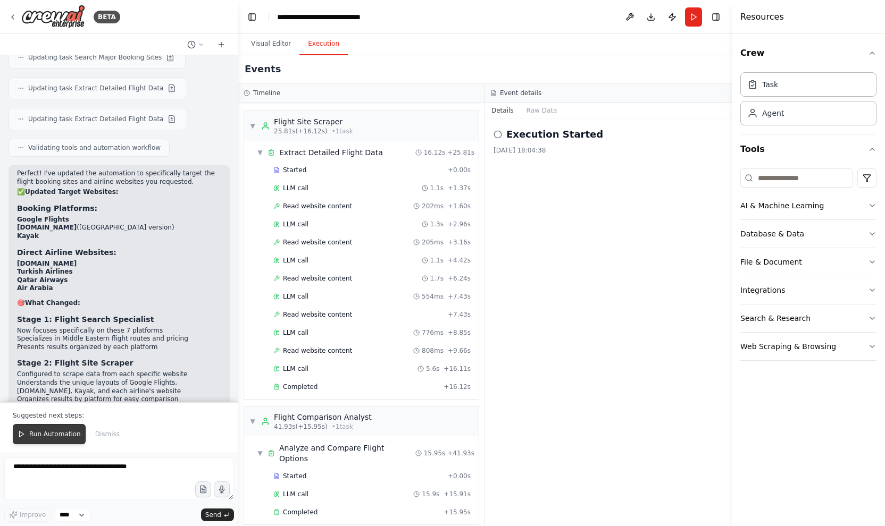
scroll to position [1, 0]
click at [51, 438] on span "Run Automation" at bounding box center [55, 434] width 52 height 9
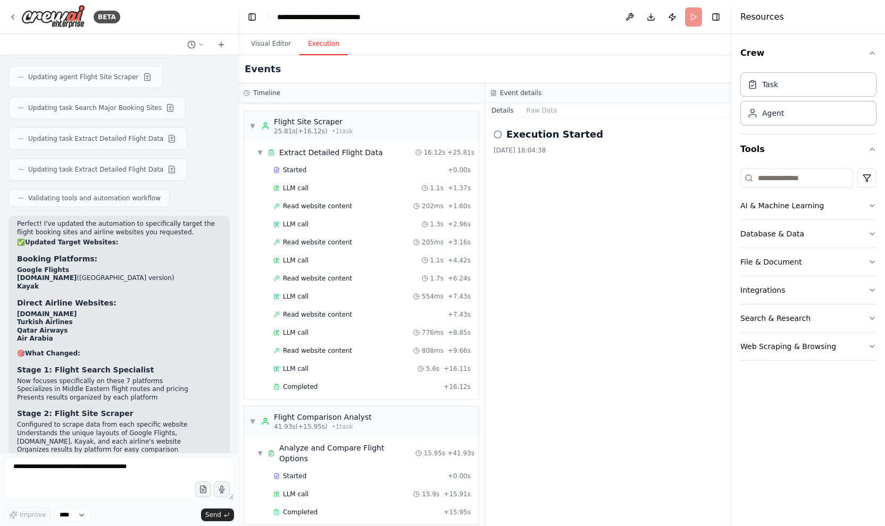
scroll to position [4046, 0]
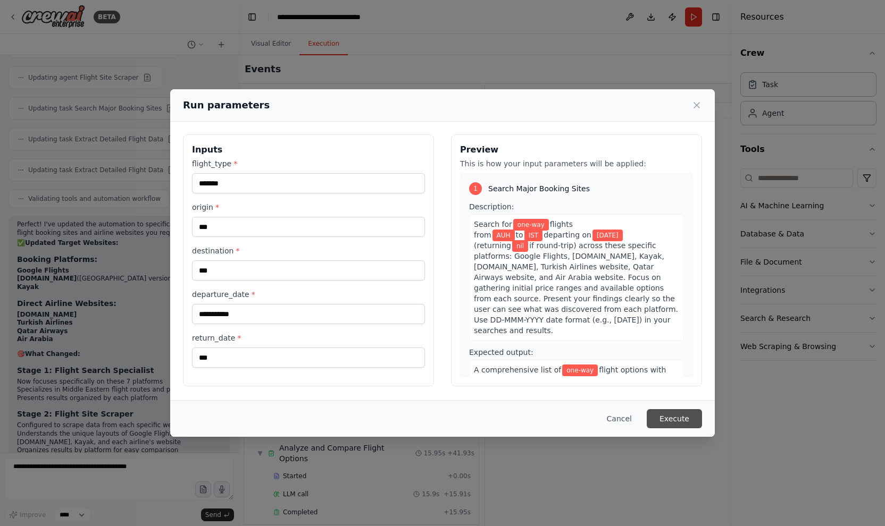
click at [679, 420] on button "Execute" at bounding box center [674, 418] width 55 height 19
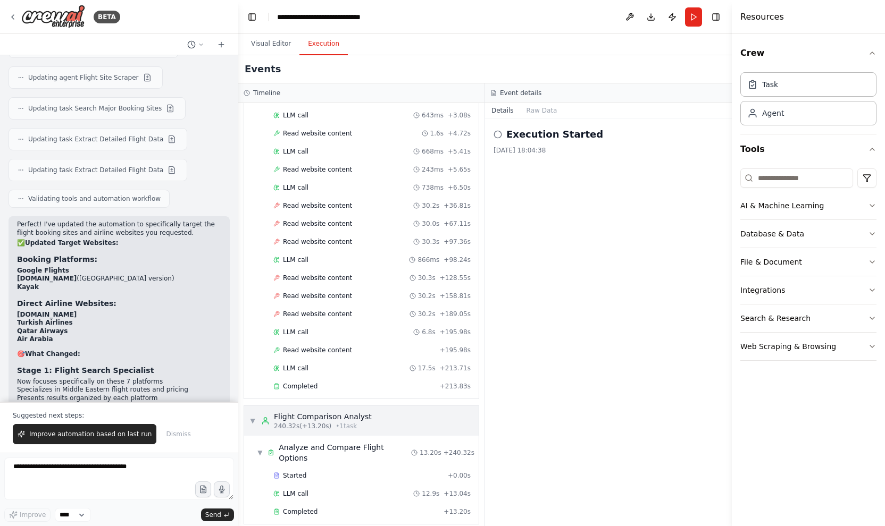
scroll to position [438, 0]
click at [323, 428] on span "240.32s (+13.20s)" at bounding box center [302, 427] width 57 height 9
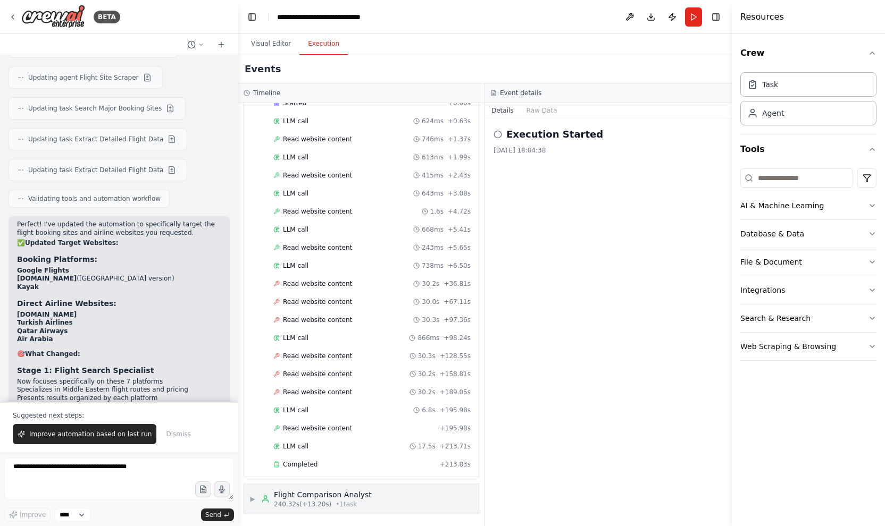
click at [390, 491] on div "▶ Flight Comparison Analyst 240.32s (+13.20s) • 1 task" at bounding box center [361, 499] width 235 height 30
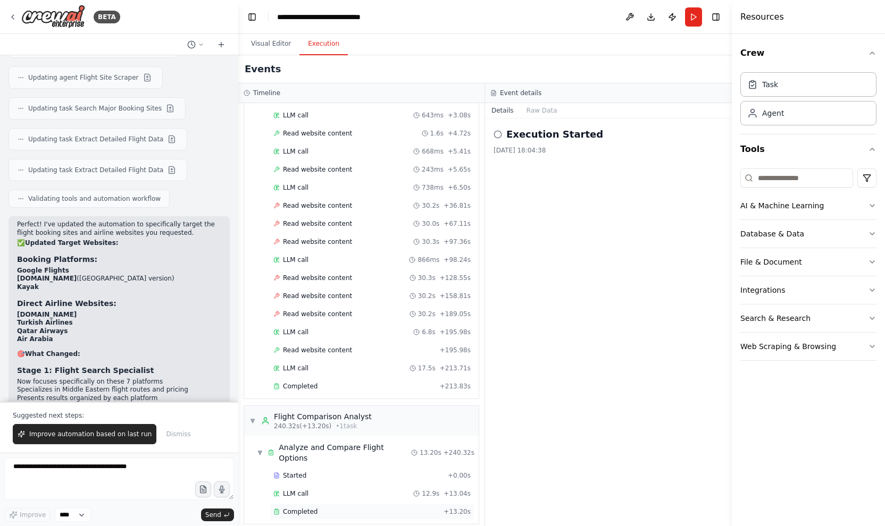
scroll to position [438, 0]
click at [315, 508] on span "Completed" at bounding box center [300, 512] width 35 height 9
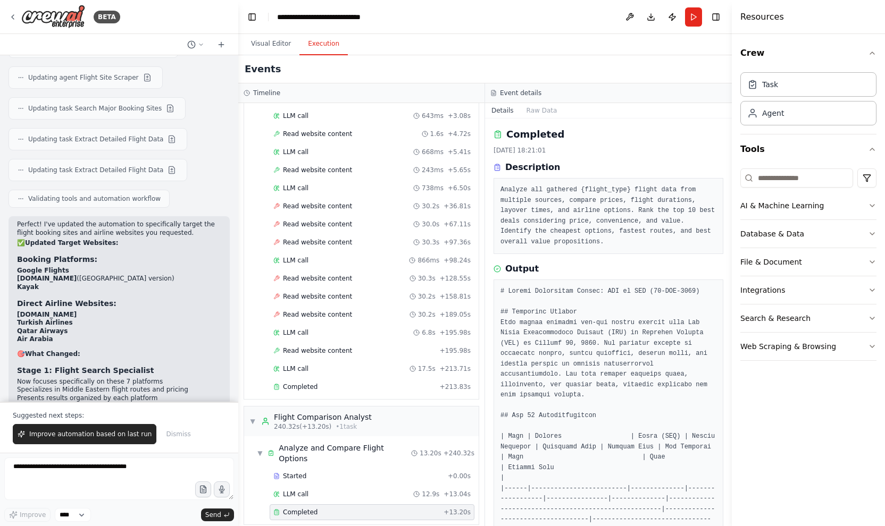
scroll to position [23, 0]
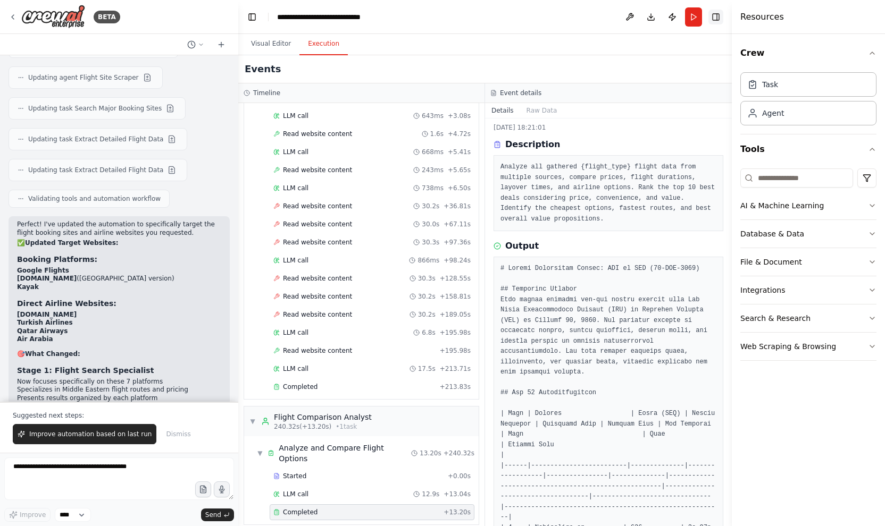
click at [719, 18] on button "Toggle Right Sidebar" at bounding box center [715, 17] width 15 height 15
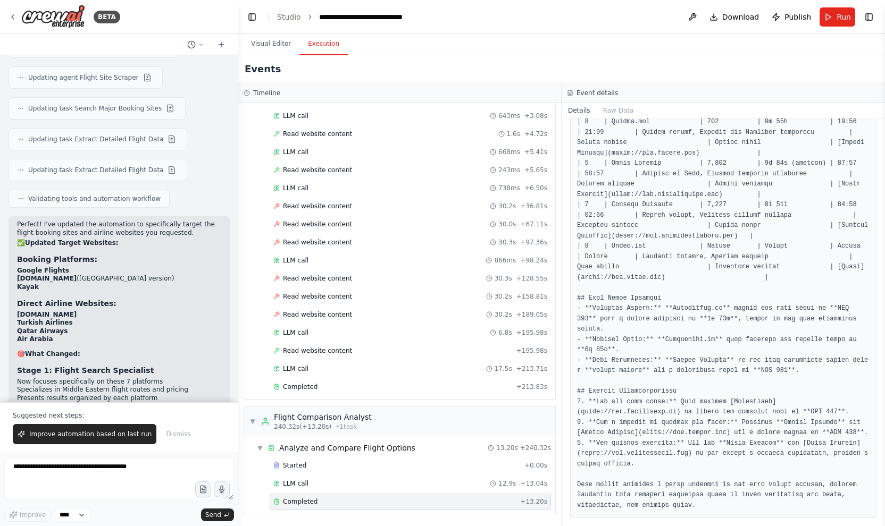
scroll to position [0, 0]
click at [69, 465] on textarea at bounding box center [119, 479] width 230 height 43
type textarea "**********"
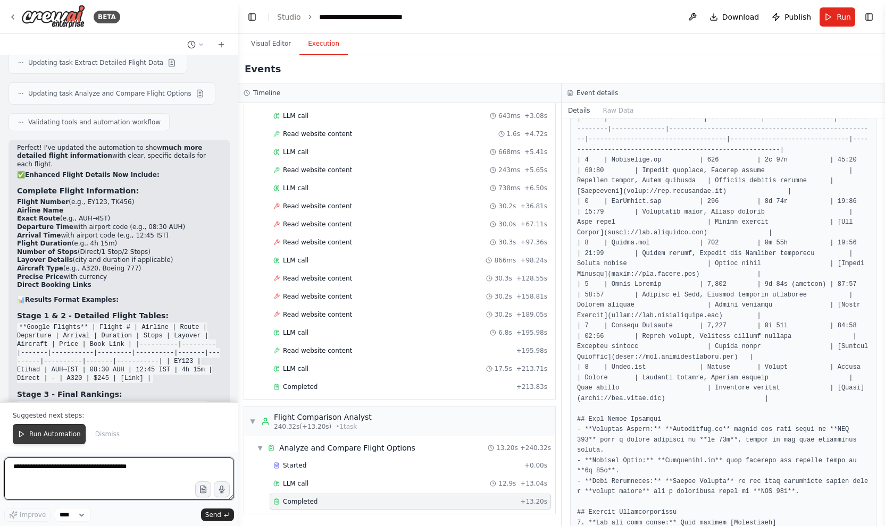
scroll to position [1, 1]
click at [66, 436] on span "Run Automation" at bounding box center [55, 434] width 52 height 9
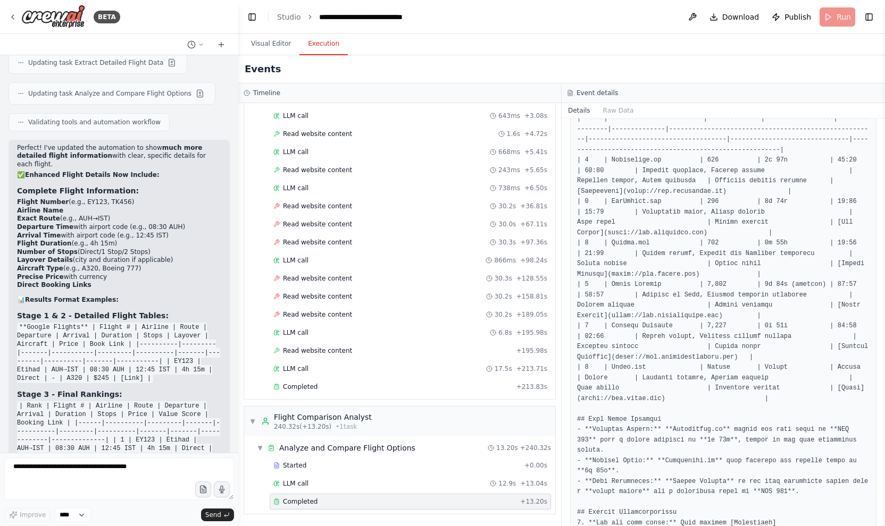
scroll to position [4730, 0]
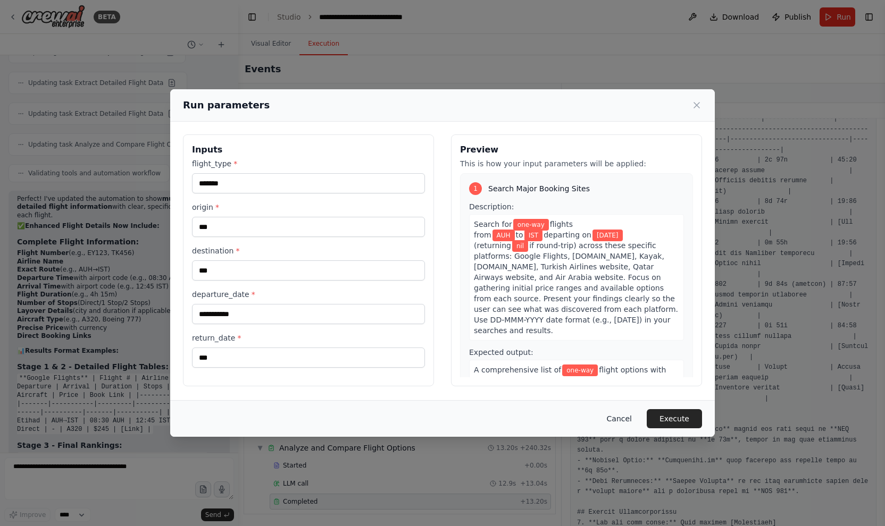
click at [629, 417] on button "Cancel" at bounding box center [619, 418] width 42 height 19
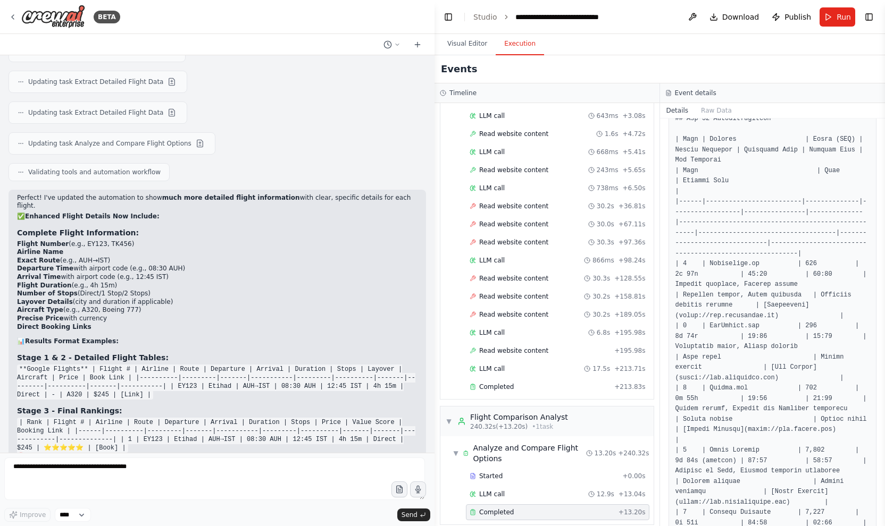
scroll to position [4167, 0]
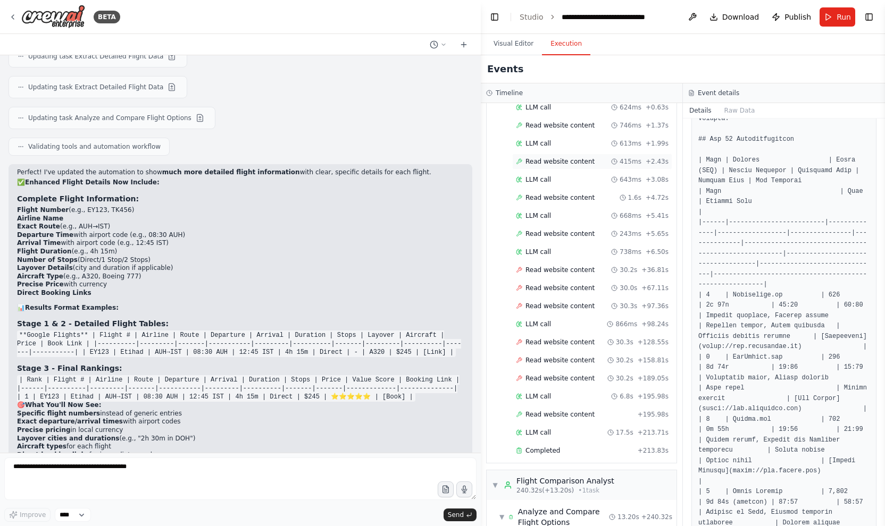
drag, startPoint x: 235, startPoint y: 127, endPoint x: 628, endPoint y: 144, distance: 393.3
click at [629, 144] on div "BETA I want to make an automation ai agent to search for flight tickets from an…" at bounding box center [442, 263] width 885 height 526
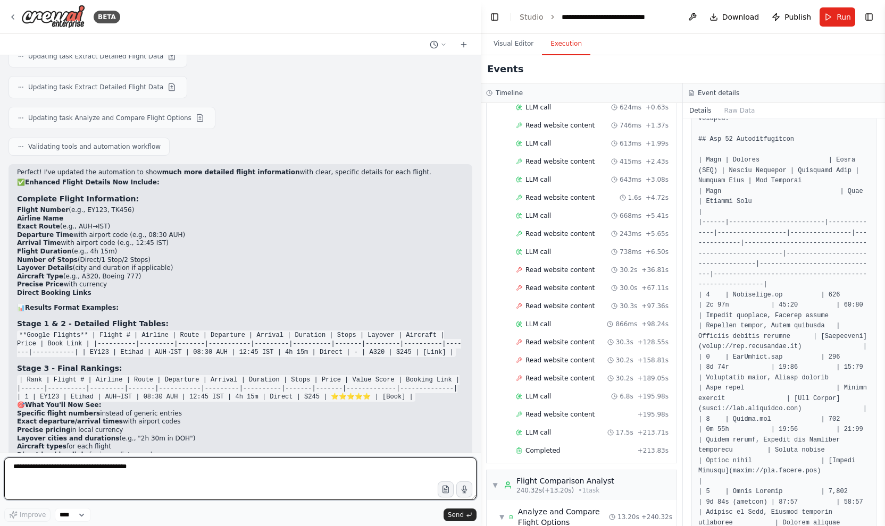
click at [112, 472] on textarea at bounding box center [240, 479] width 472 height 43
click at [96, 468] on textarea at bounding box center [240, 479] width 472 height 43
paste textarea "**********"
type textarea "**********"
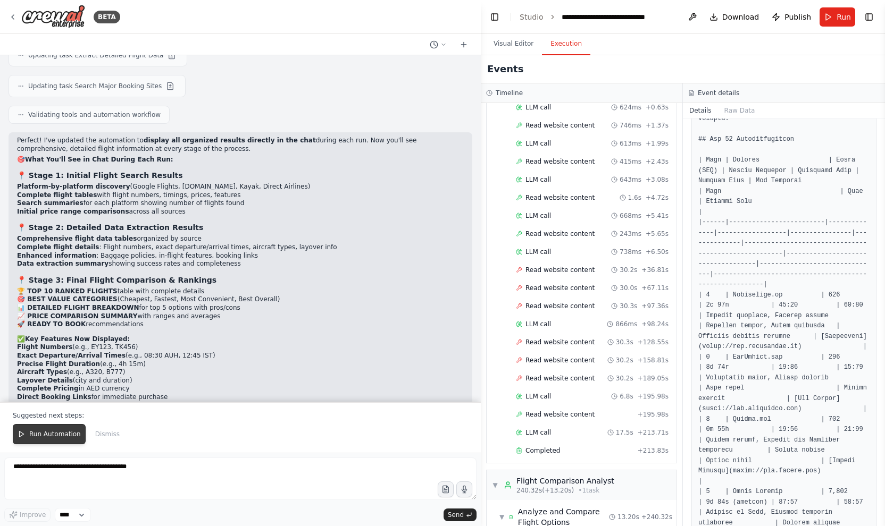
scroll to position [0, 1]
click at [58, 436] on span "Run Automation" at bounding box center [55, 434] width 52 height 9
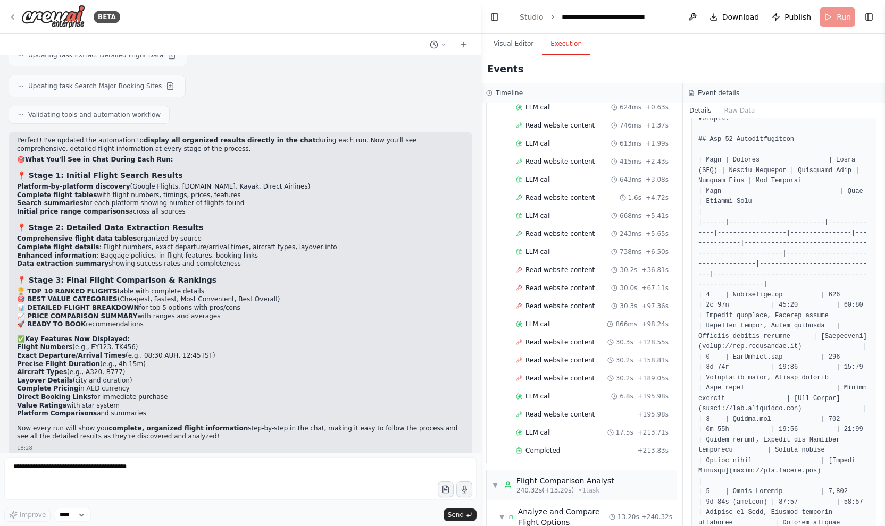
scroll to position [4763, 0]
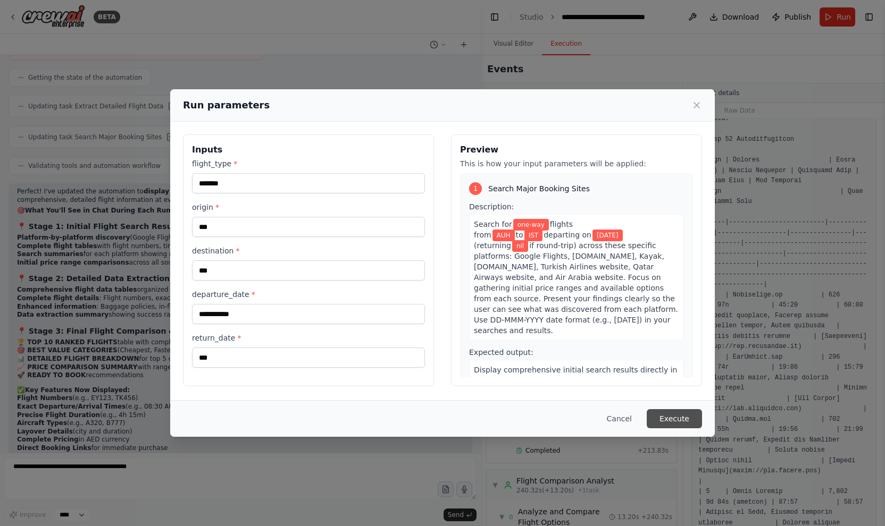
click at [674, 421] on button "Execute" at bounding box center [674, 418] width 55 height 19
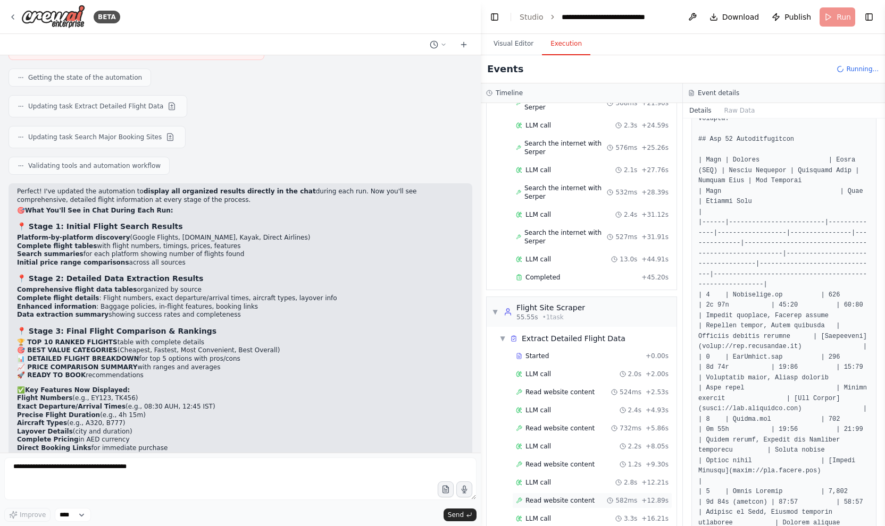
scroll to position [0, 1]
click at [559, 497] on span "Read website content" at bounding box center [559, 501] width 69 height 9
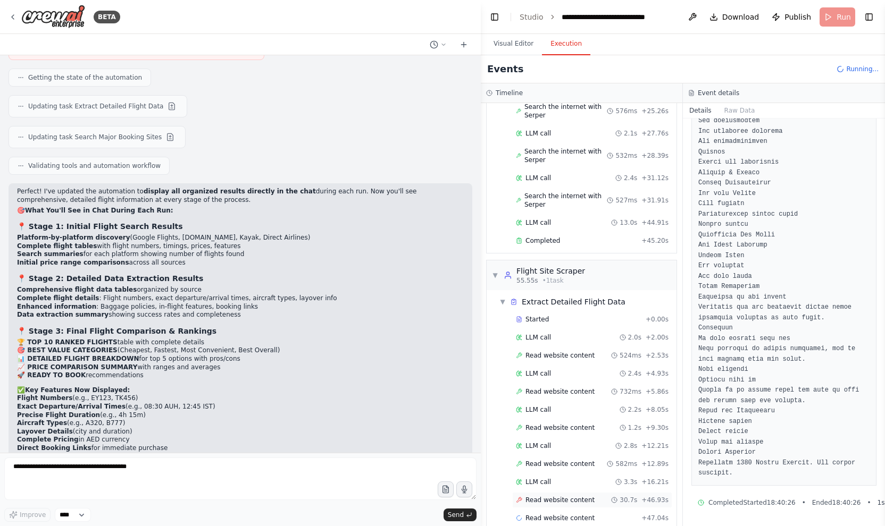
scroll to position [286, 0]
click at [565, 479] on div "LLM call 3.3s + 16.21s" at bounding box center [592, 483] width 153 height 9
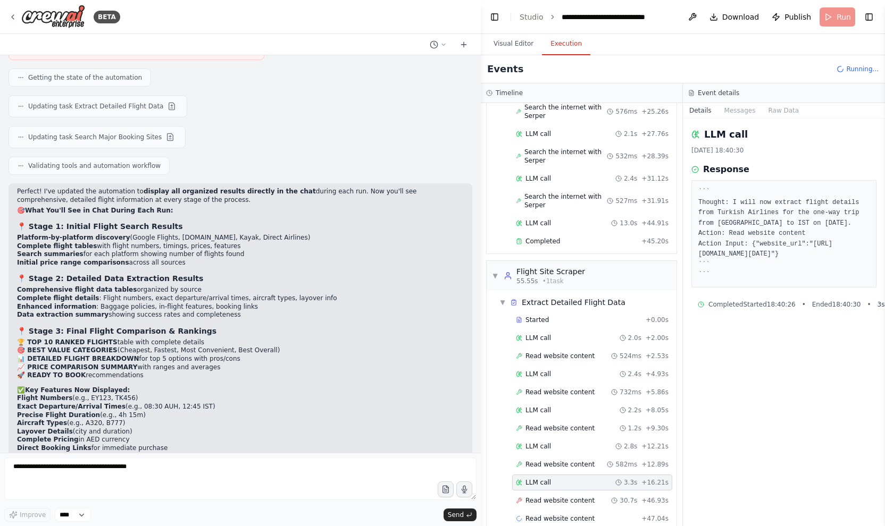
scroll to position [0, 0]
click at [551, 497] on span "Read website content" at bounding box center [559, 501] width 69 height 9
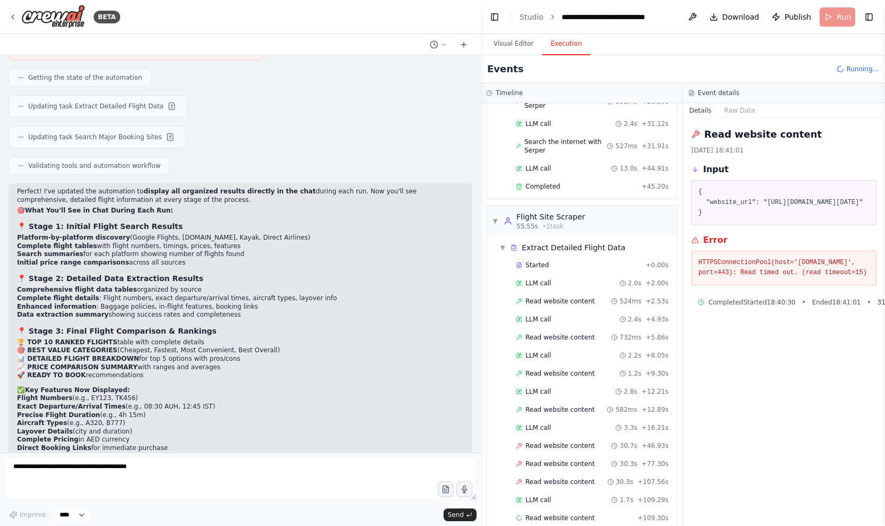
scroll to position [340, 0]
click at [555, 493] on div "LLM call 1.7s + 109.29s" at bounding box center [592, 501] width 160 height 16
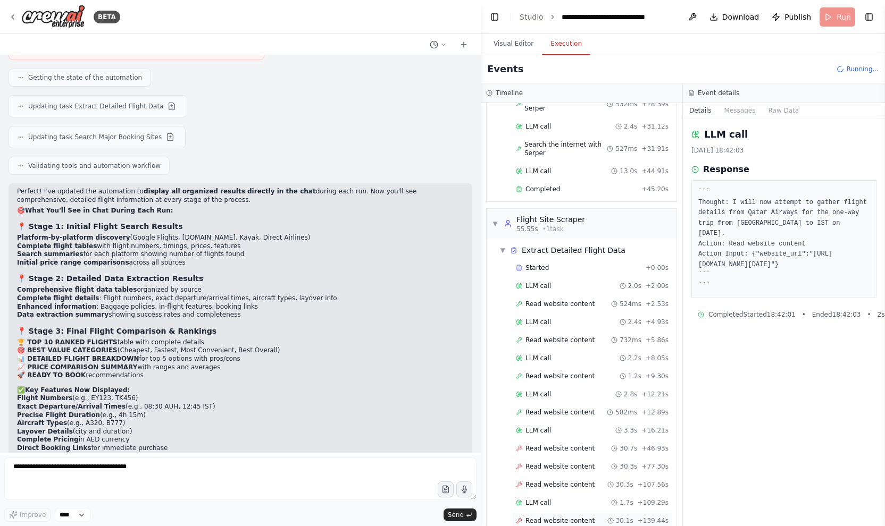
scroll to position [0, 1]
click at [552, 513] on div "Read website content 30.1s + 139.44s" at bounding box center [592, 521] width 160 height 16
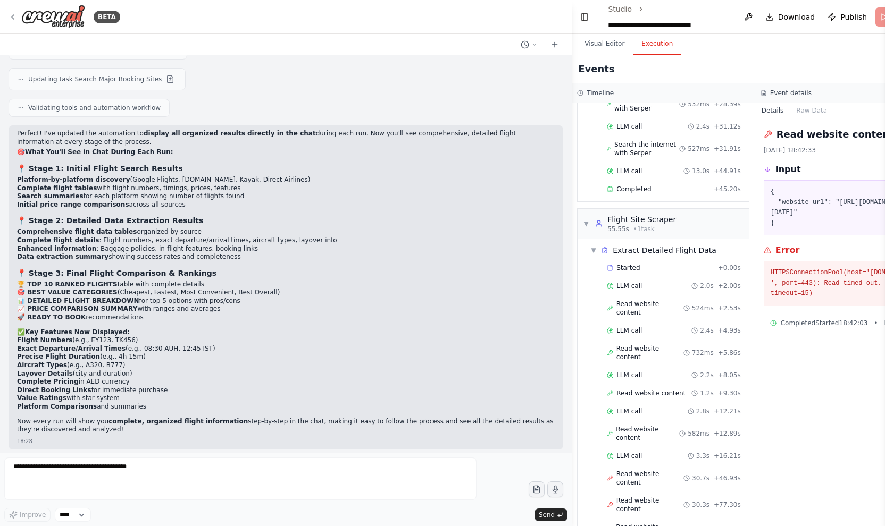
scroll to position [4690, 0]
